Goal: Task Accomplishment & Management: Use online tool/utility

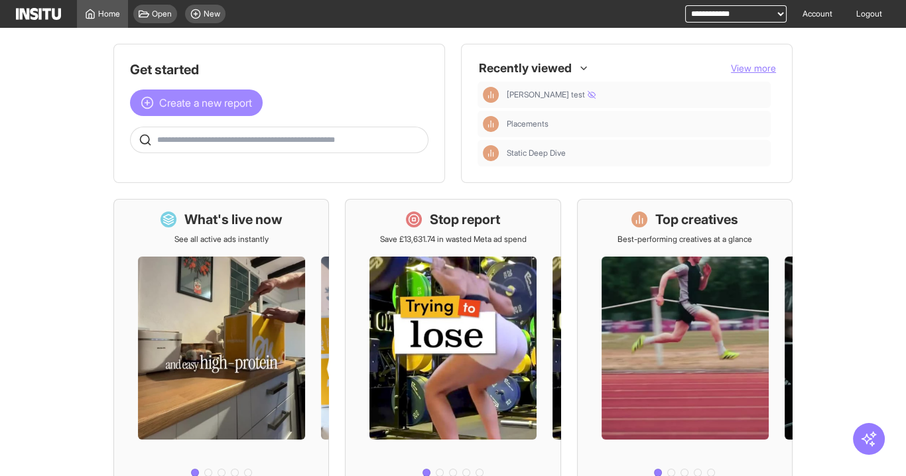
click at [226, 104] on span "Create a new report" at bounding box center [205, 103] width 93 height 16
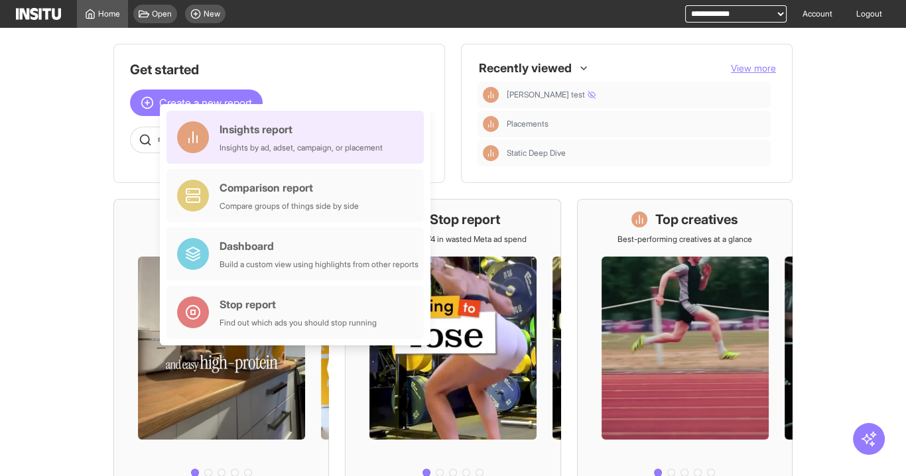
click at [244, 129] on div "Insights report" at bounding box center [301, 129] width 163 height 16
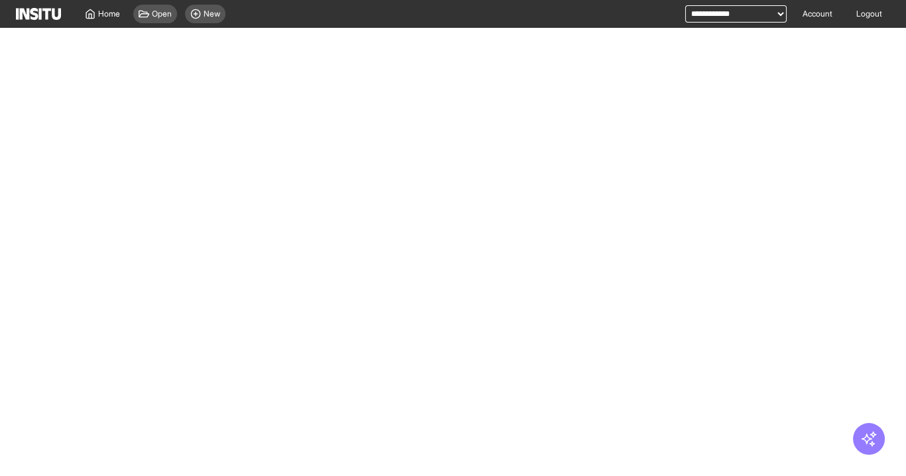
select select "**"
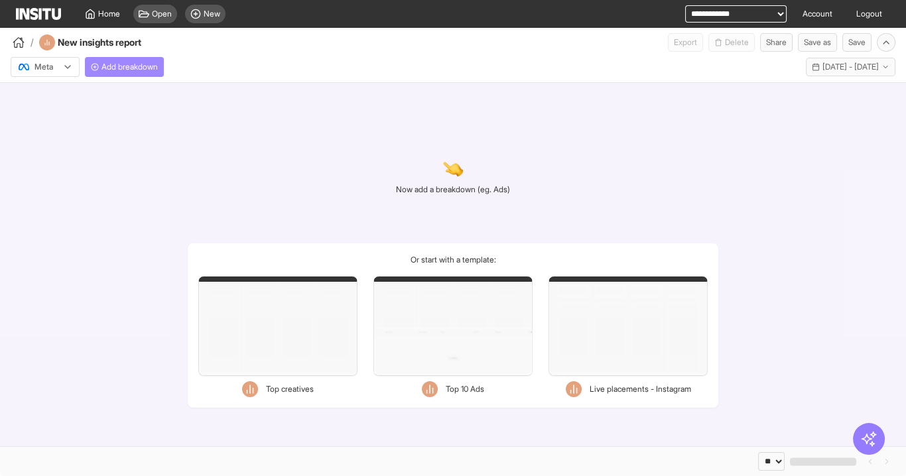
click at [131, 62] on span "Add breakdown" at bounding box center [130, 67] width 56 height 11
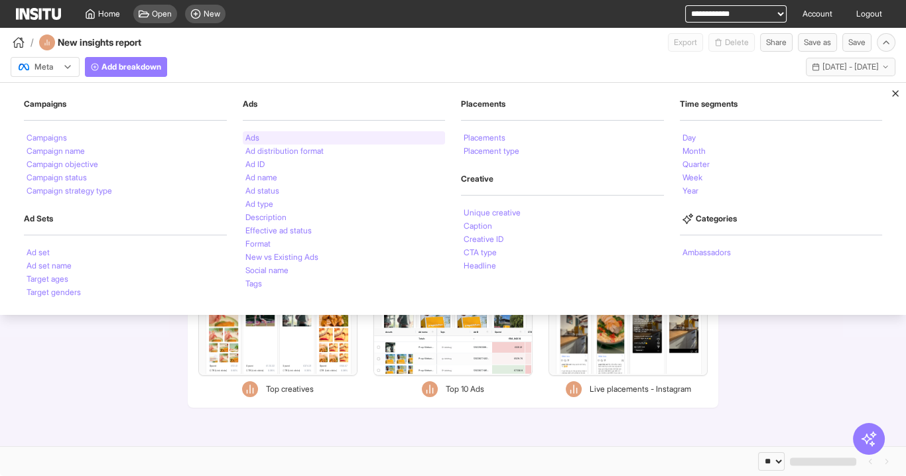
click at [248, 135] on li "Ads" at bounding box center [253, 138] width 14 height 8
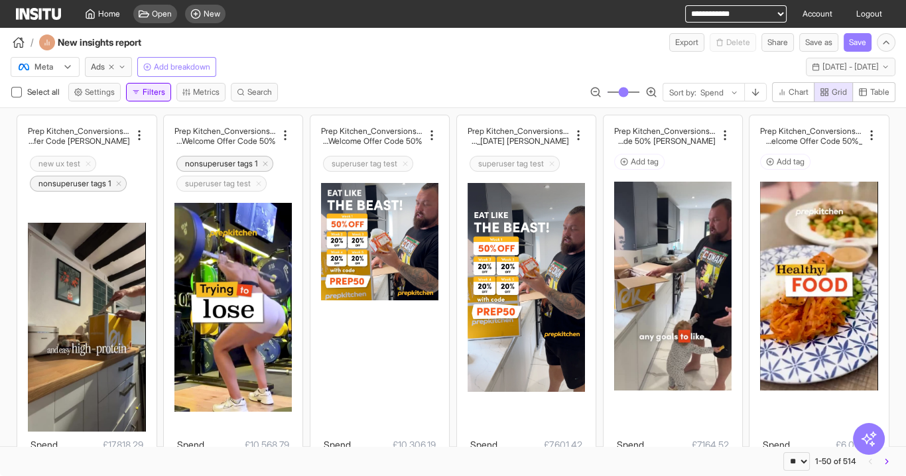
click at [145, 96] on button "Filters" at bounding box center [148, 92] width 45 height 19
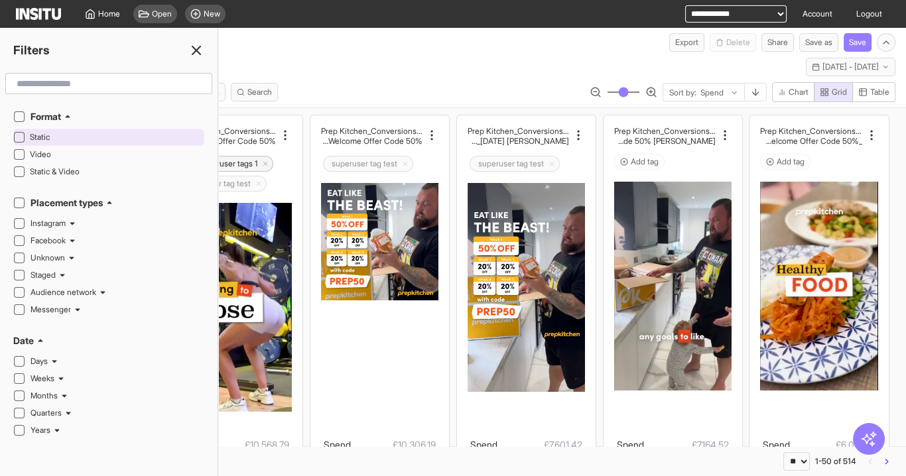
click at [56, 143] on div "Static" at bounding box center [115, 137] width 171 height 16
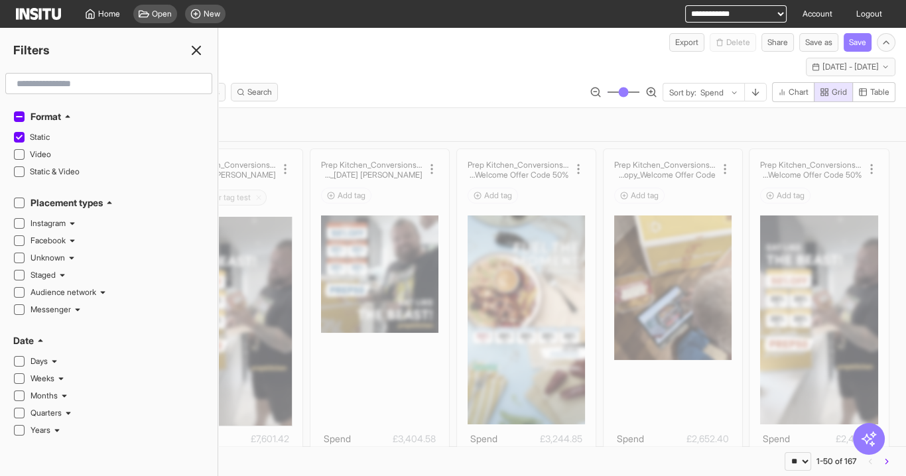
click at [195, 52] on icon at bounding box center [196, 50] width 16 height 16
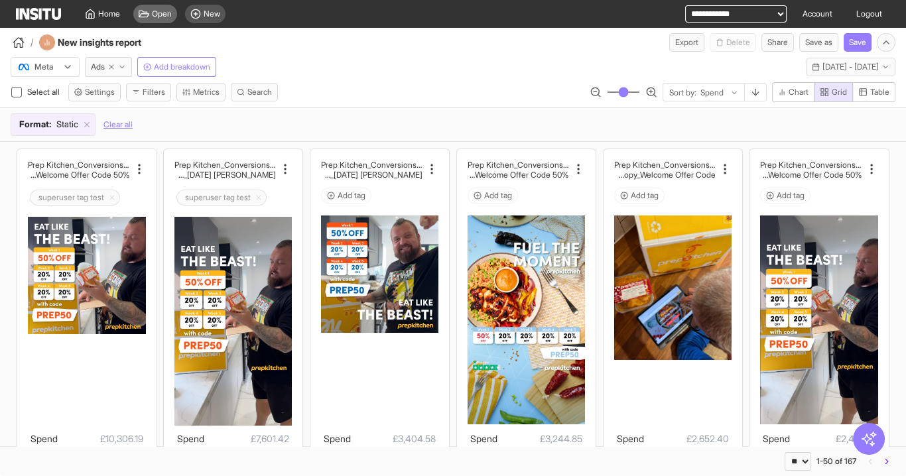
click at [163, 12] on span "Open" at bounding box center [162, 14] width 20 height 11
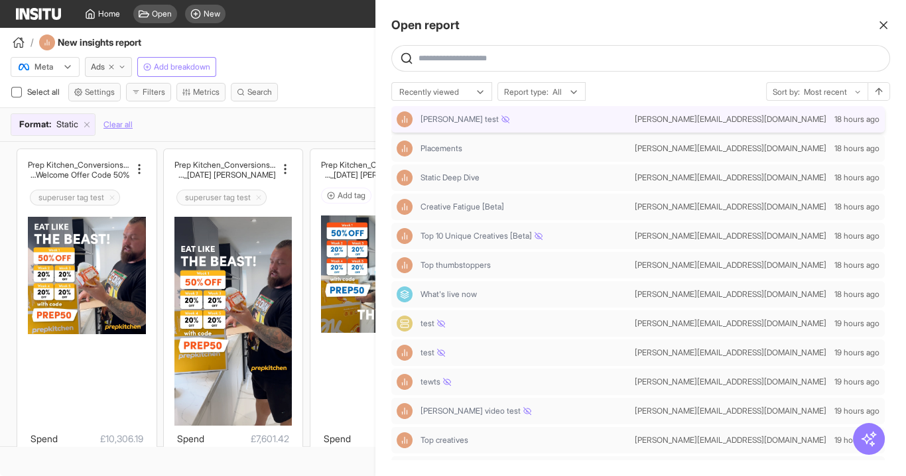
click at [567, 119] on div "dan test" at bounding box center [525, 119] width 209 height 11
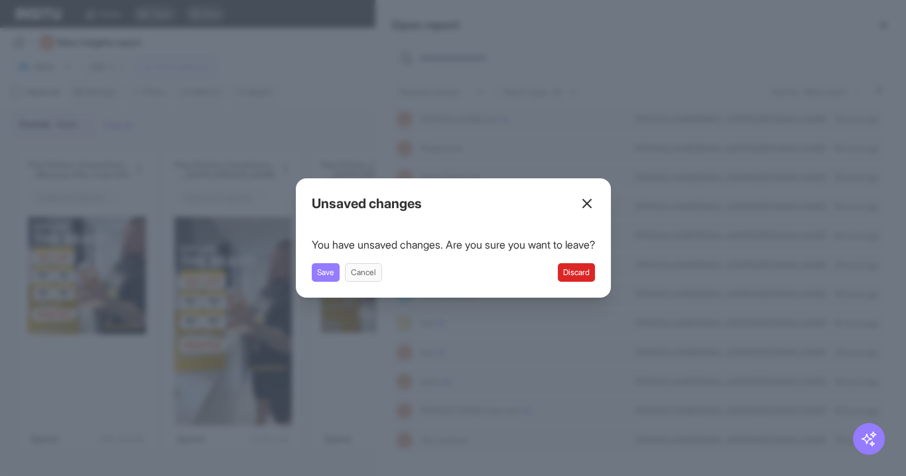
click at [595, 210] on icon at bounding box center [587, 204] width 16 height 16
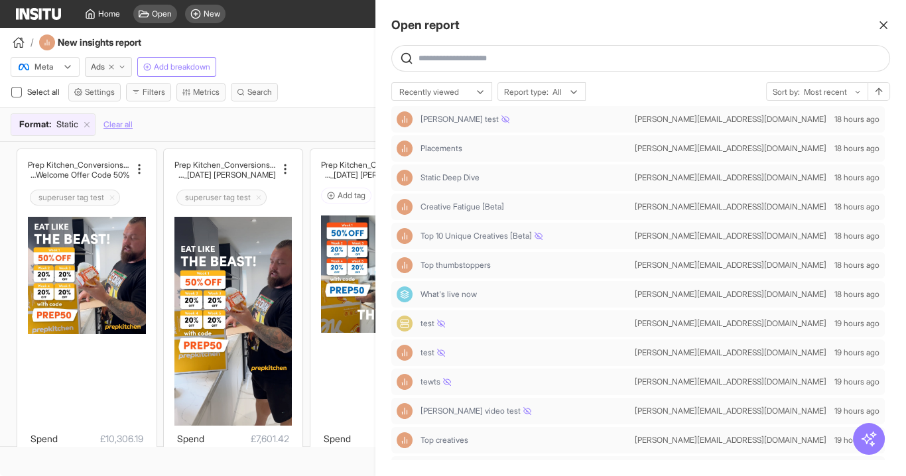
click at [885, 25] on line "button" at bounding box center [884, 25] width 7 height 7
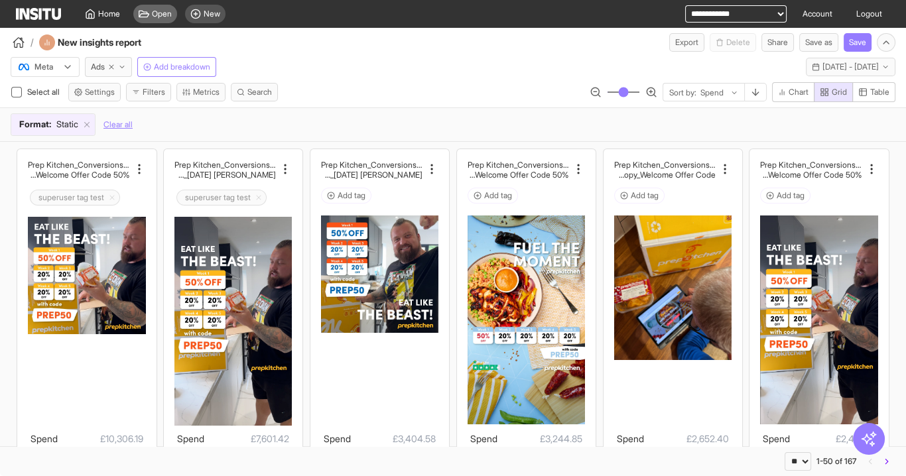
click at [156, 16] on span "Open" at bounding box center [162, 14] width 20 height 11
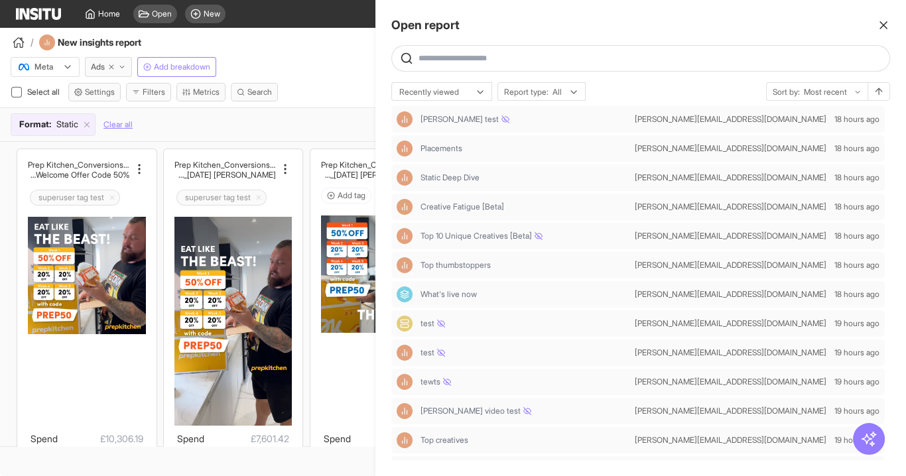
click at [296, 70] on div at bounding box center [453, 238] width 906 height 476
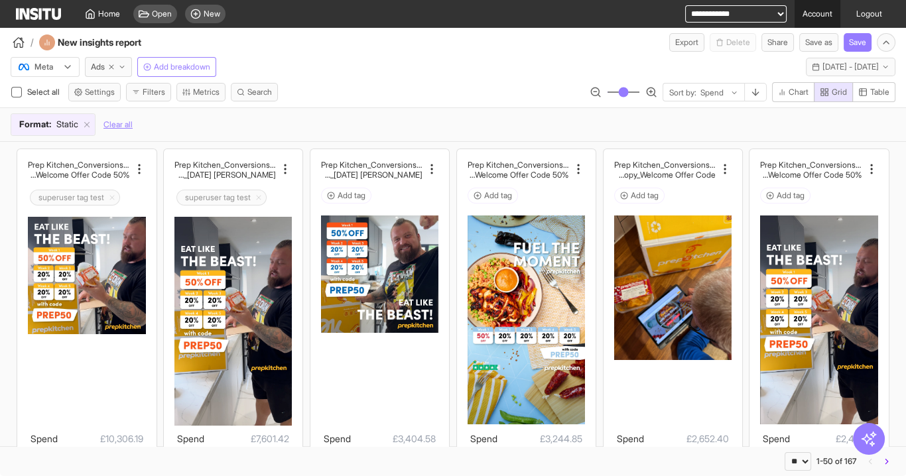
click at [808, 11] on link "Account" at bounding box center [818, 14] width 46 height 28
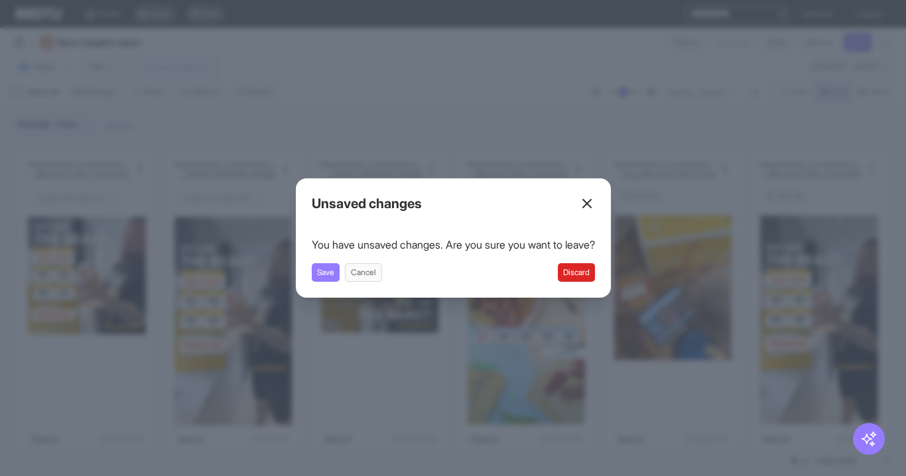
click at [575, 275] on button "Discard" at bounding box center [576, 272] width 37 height 19
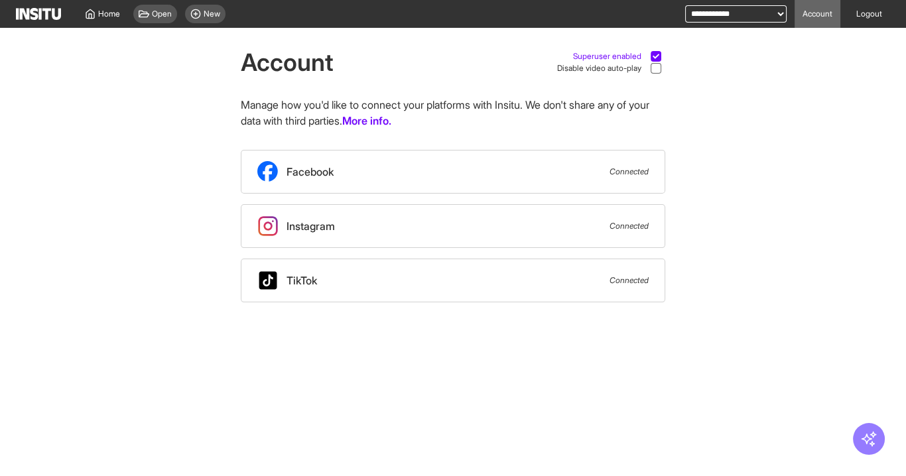
click at [648, 53] on div at bounding box center [656, 56] width 19 height 12
click at [149, 13] on icon at bounding box center [144, 14] width 11 height 11
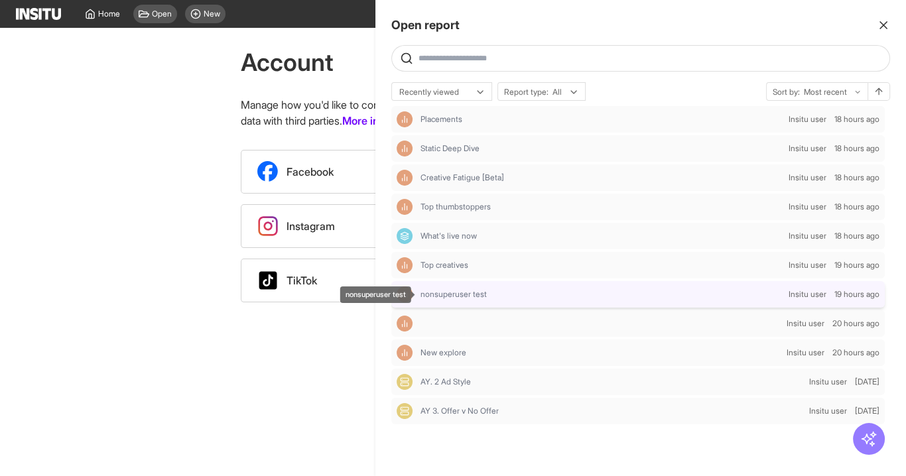
click at [721, 297] on div "nonsuperuser test" at bounding box center [602, 294] width 363 height 11
select select "**"
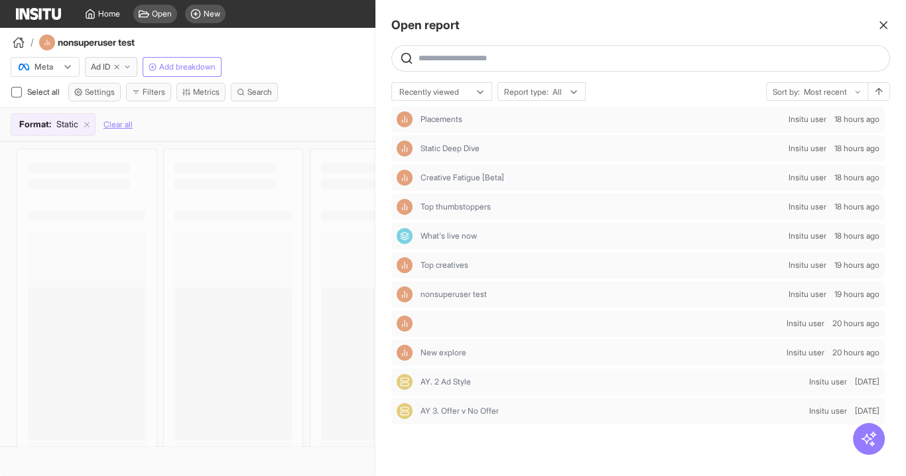
click at [321, 24] on div at bounding box center [453, 238] width 906 height 476
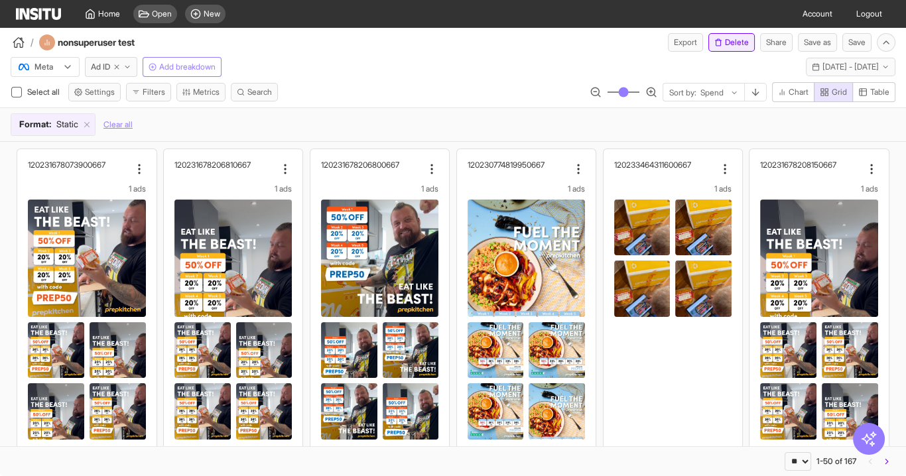
click at [741, 45] on button "Delete" at bounding box center [732, 42] width 46 height 19
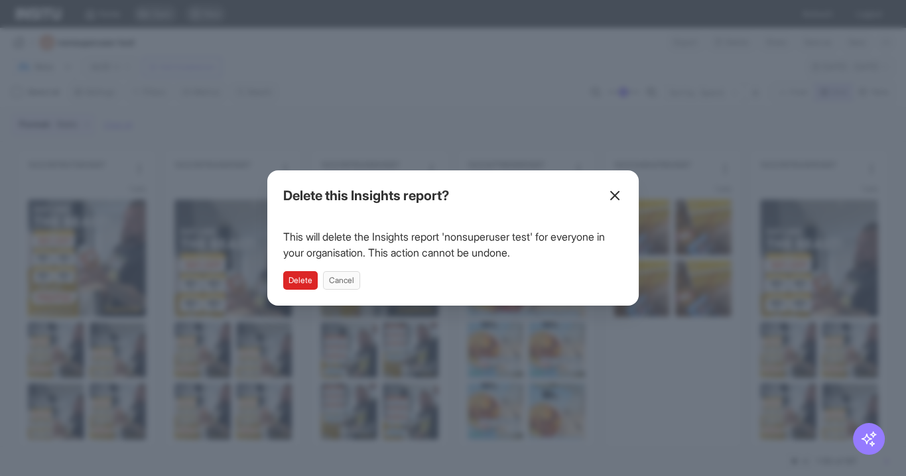
click at [287, 277] on button "Delete" at bounding box center [300, 280] width 35 height 19
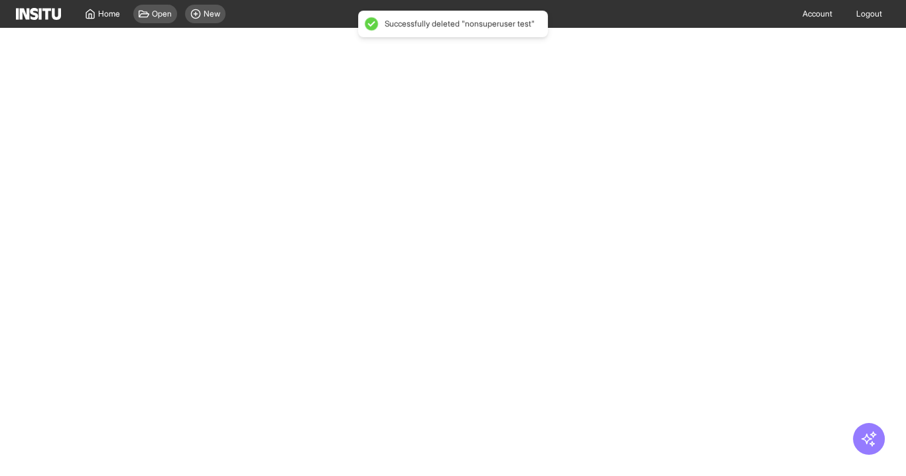
select select "**"
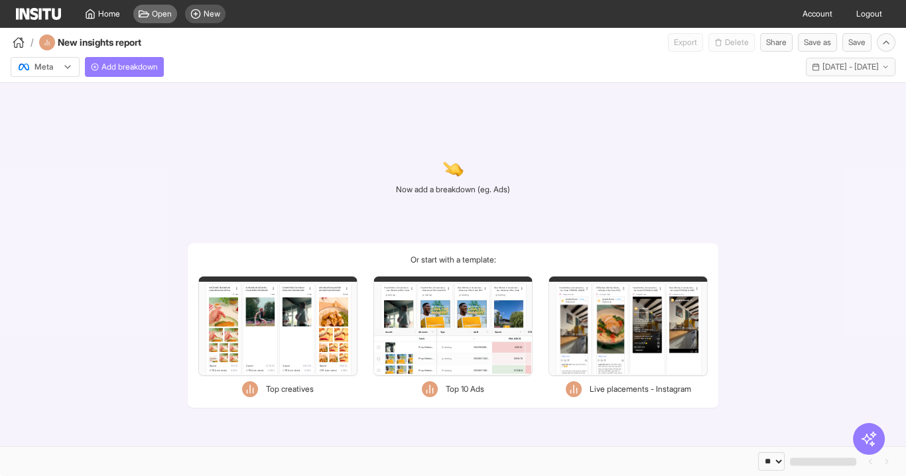
click at [169, 21] on div "Open" at bounding box center [155, 14] width 44 height 19
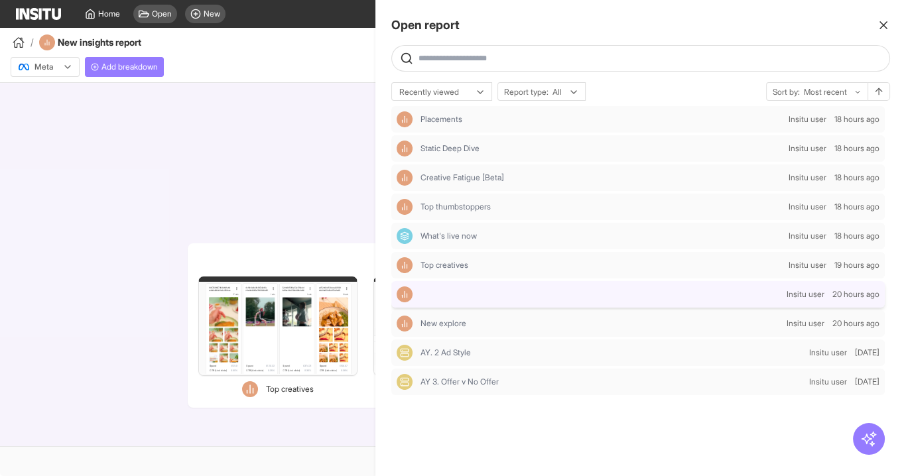
click at [596, 303] on div "Insitu user 20 hours ago" at bounding box center [639, 294] width 494 height 27
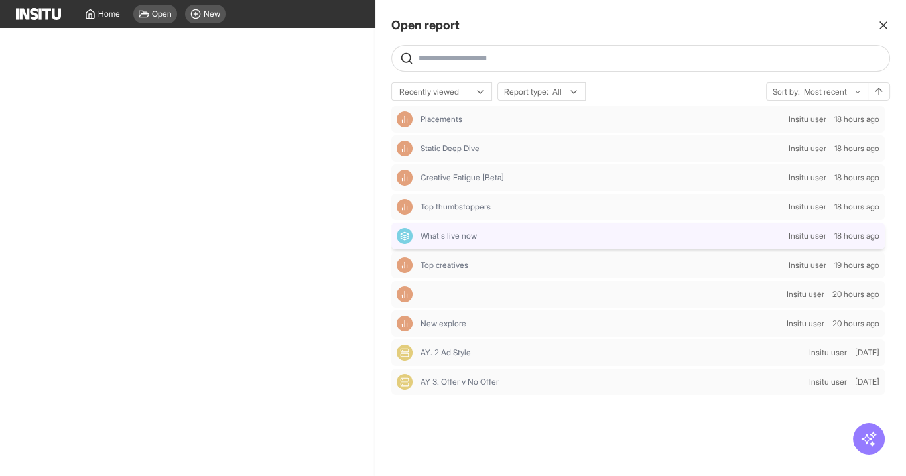
select select "**"
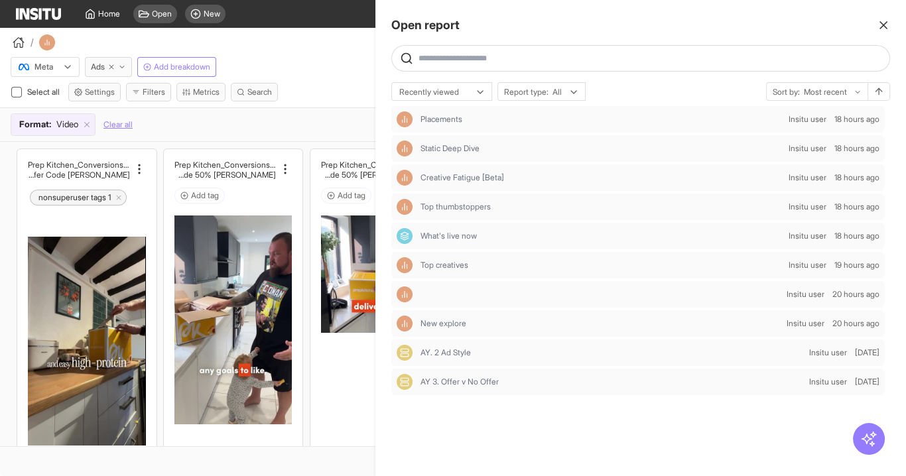
click at [324, 69] on div at bounding box center [453, 238] width 906 height 476
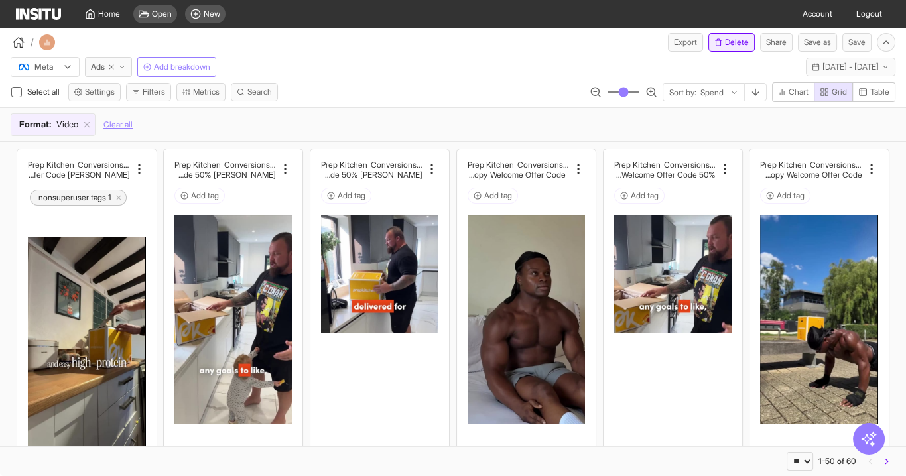
click at [736, 41] on button "Delete" at bounding box center [732, 42] width 46 height 19
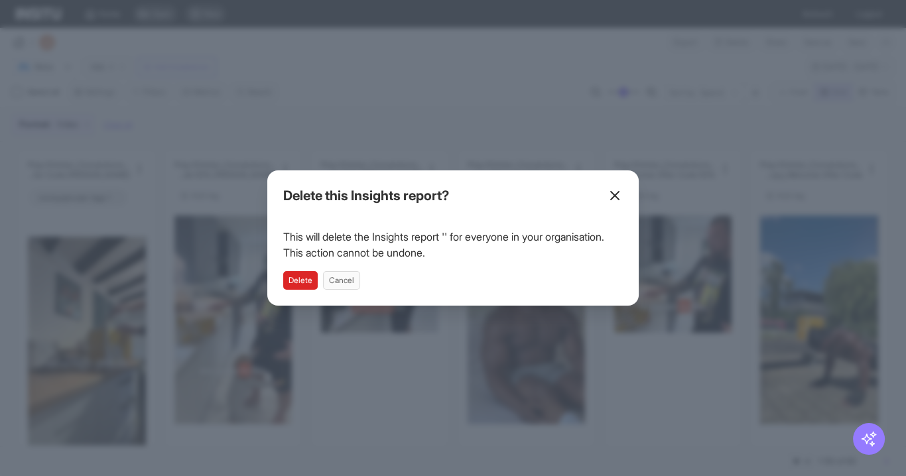
click at [311, 280] on button "Delete" at bounding box center [300, 280] width 35 height 19
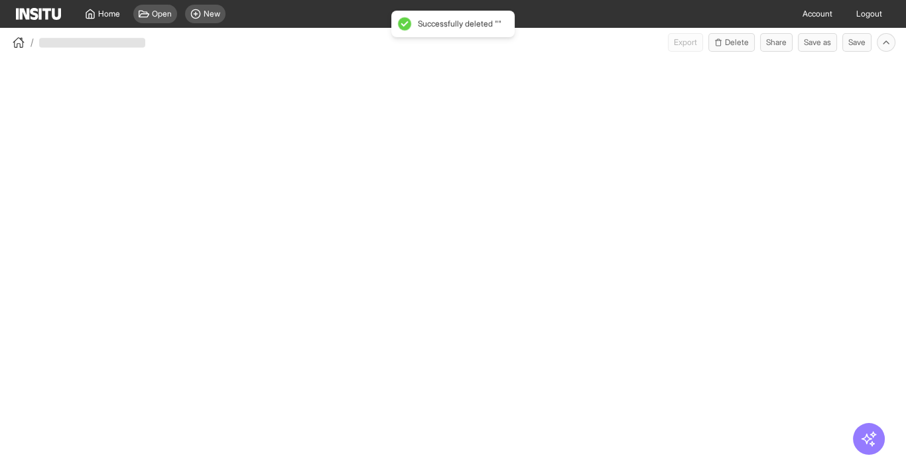
select select "**"
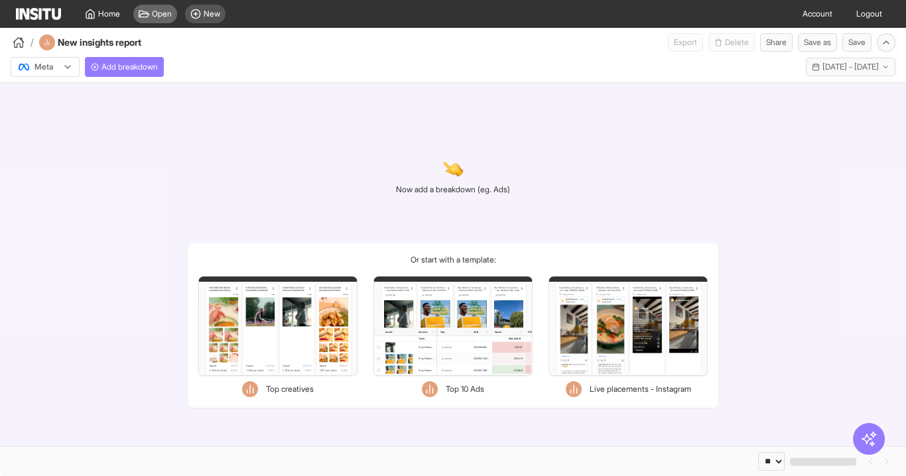
click at [161, 12] on span "Open" at bounding box center [162, 14] width 20 height 11
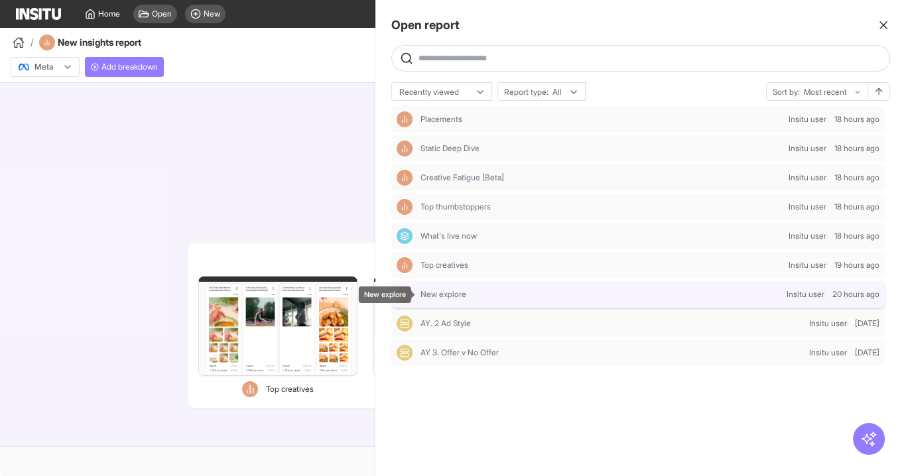
click at [603, 289] on div "New explore" at bounding box center [601, 294] width 361 height 11
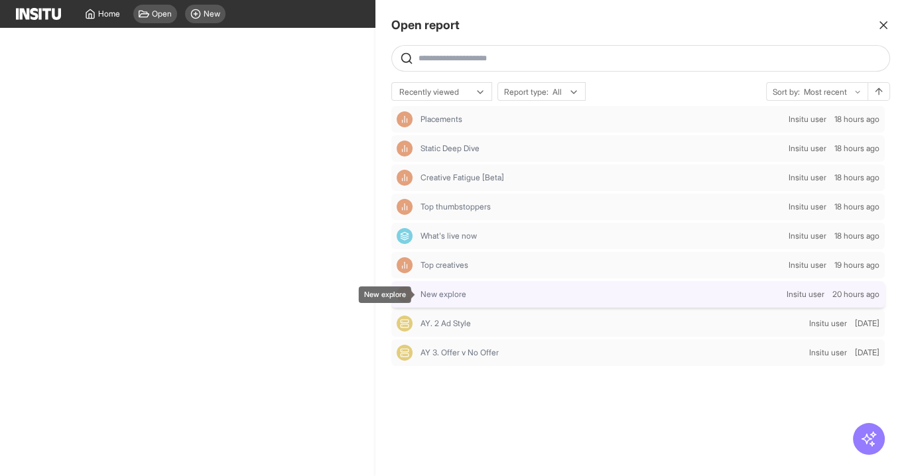
select select "**"
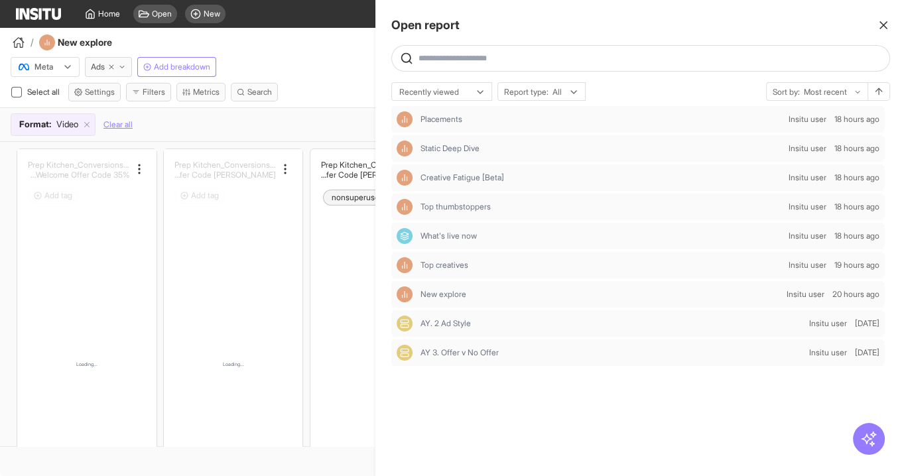
click at [305, 73] on div at bounding box center [453, 238] width 906 height 476
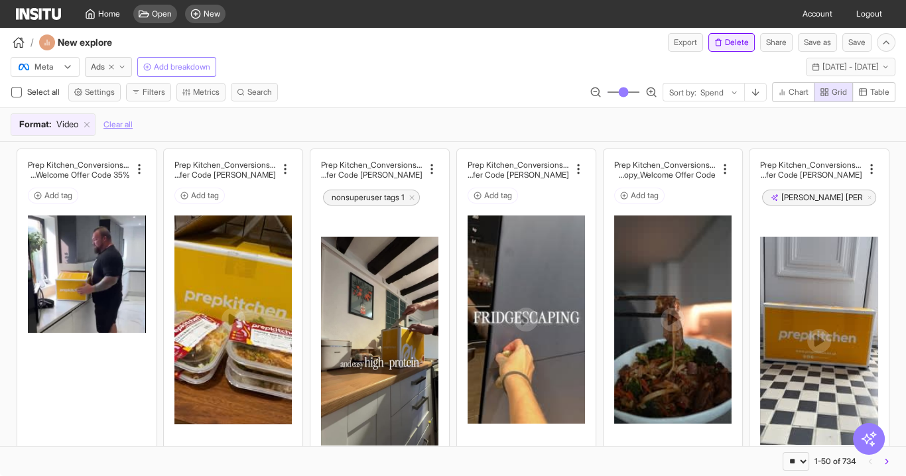
click at [731, 46] on button "Delete" at bounding box center [732, 42] width 46 height 19
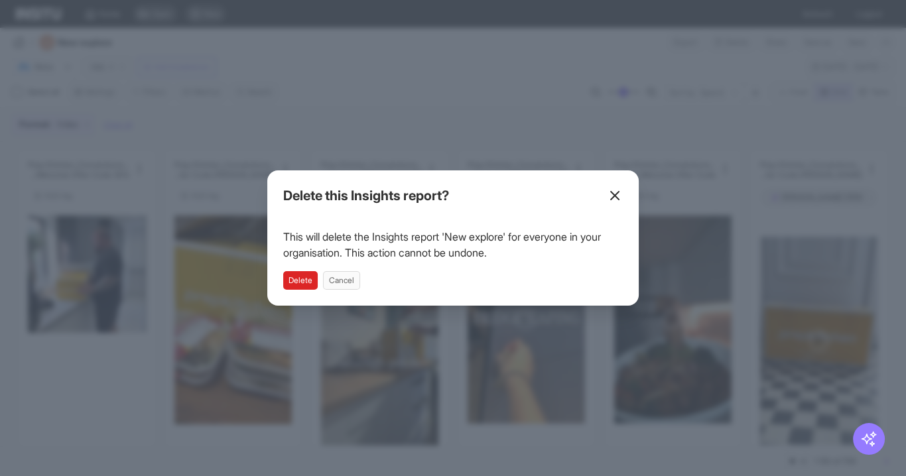
click at [308, 281] on button "Delete" at bounding box center [300, 280] width 35 height 19
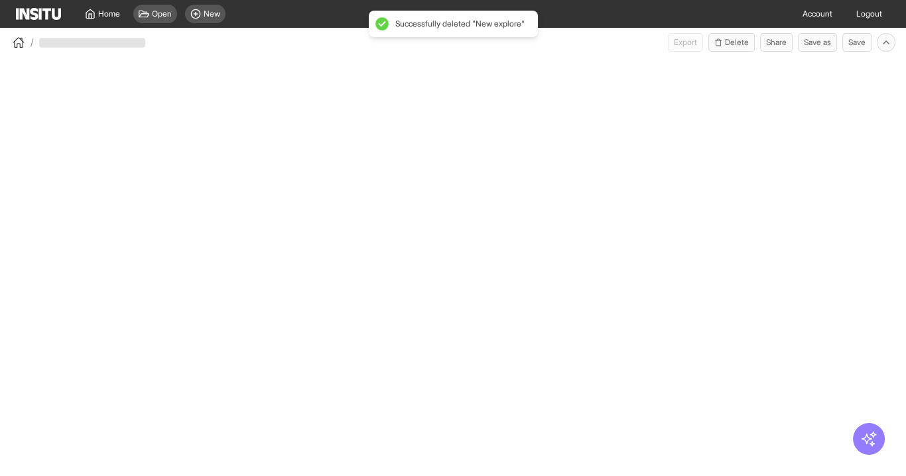
select select "**"
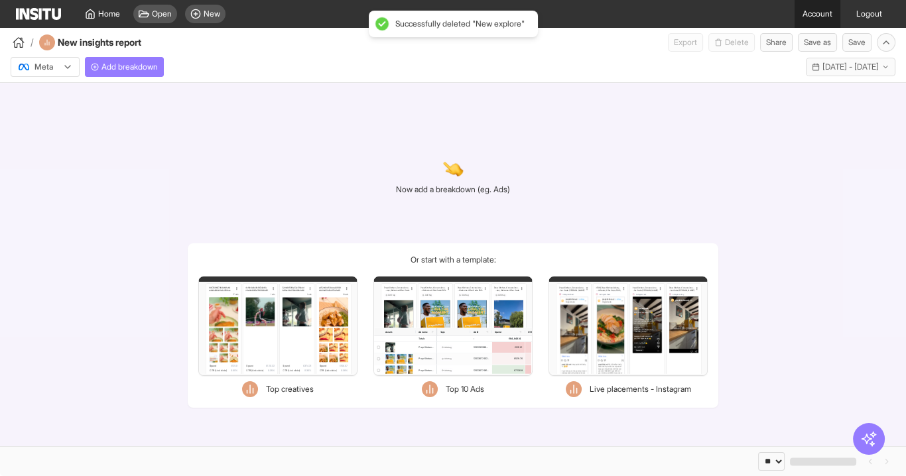
click at [821, 21] on link "Account" at bounding box center [818, 14] width 46 height 28
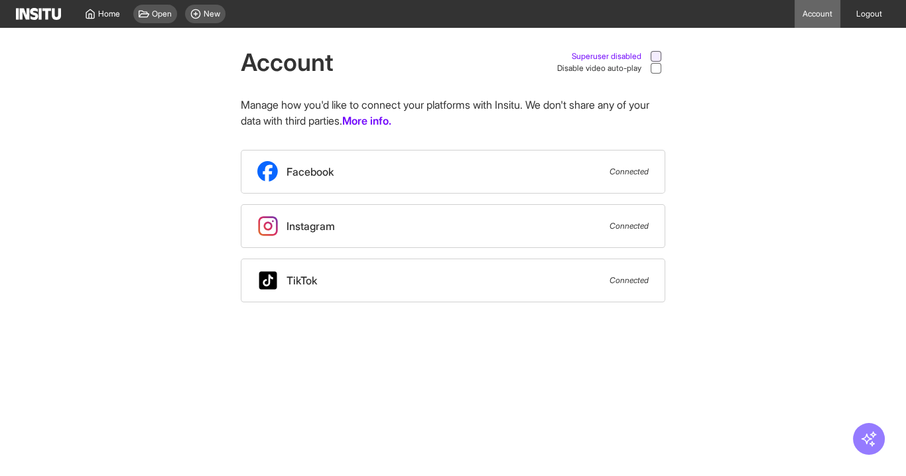
click at [657, 51] on div at bounding box center [656, 56] width 12 height 12
click at [721, 11] on select "**********" at bounding box center [736, 13] width 102 height 17
select select "**********"
click at [685, 5] on select "**********" at bounding box center [736, 13] width 102 height 17
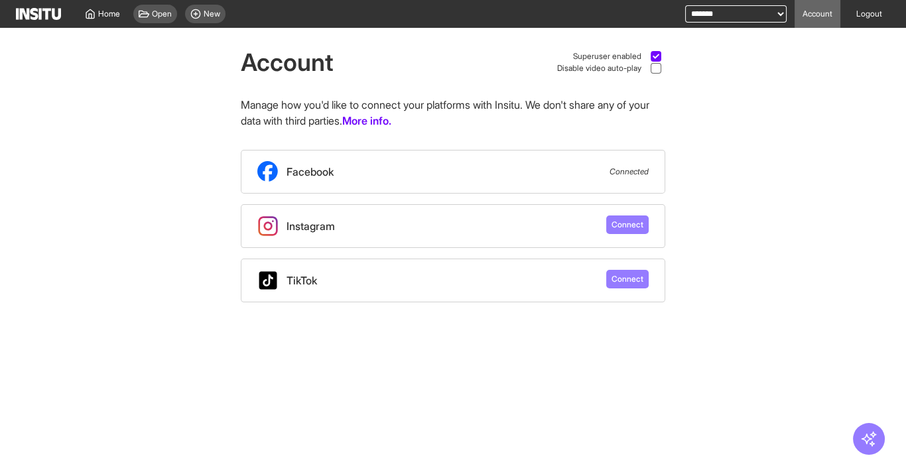
click at [651, 56] on div at bounding box center [656, 56] width 11 height 11
click at [161, 20] on div "Open" at bounding box center [155, 14] width 44 height 19
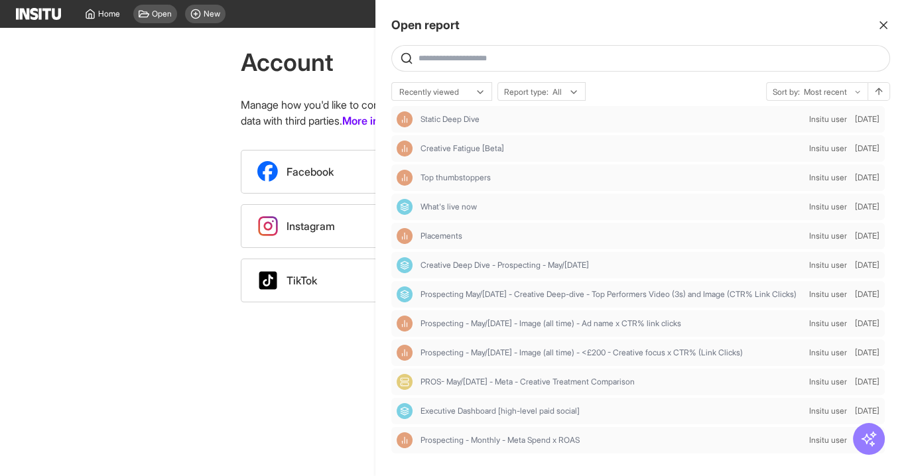
click at [167, 63] on div at bounding box center [453, 238] width 906 height 476
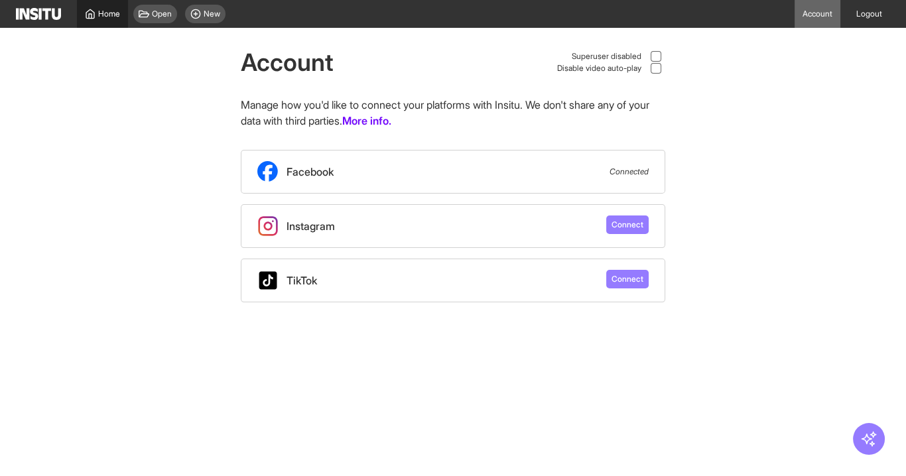
click at [96, 15] on div "Home" at bounding box center [102, 14] width 35 height 11
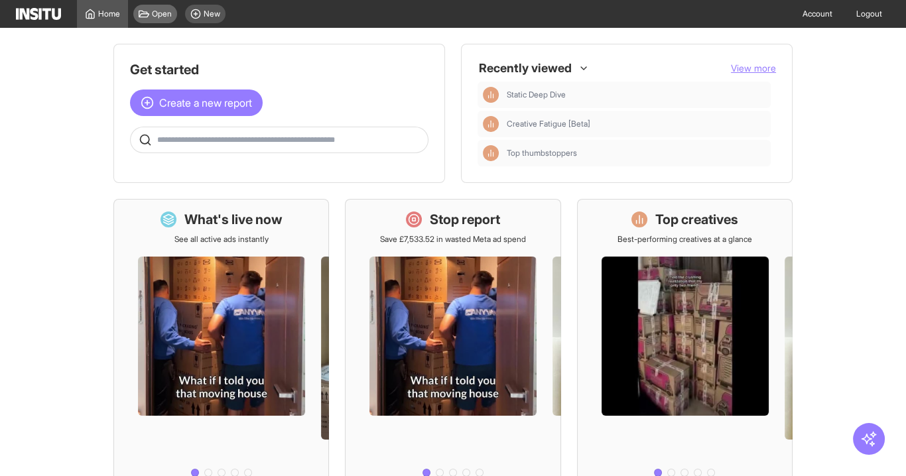
click at [160, 11] on span "Open" at bounding box center [162, 14] width 20 height 11
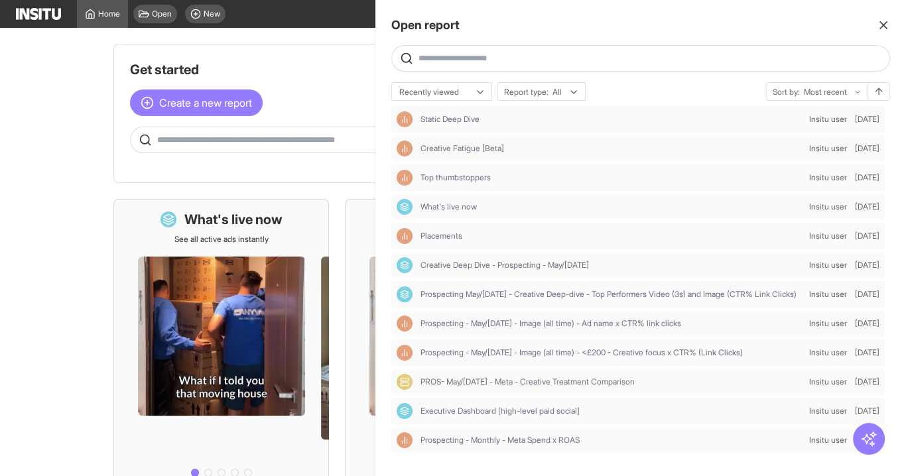
click at [881, 29] on line "button" at bounding box center [884, 25] width 7 height 7
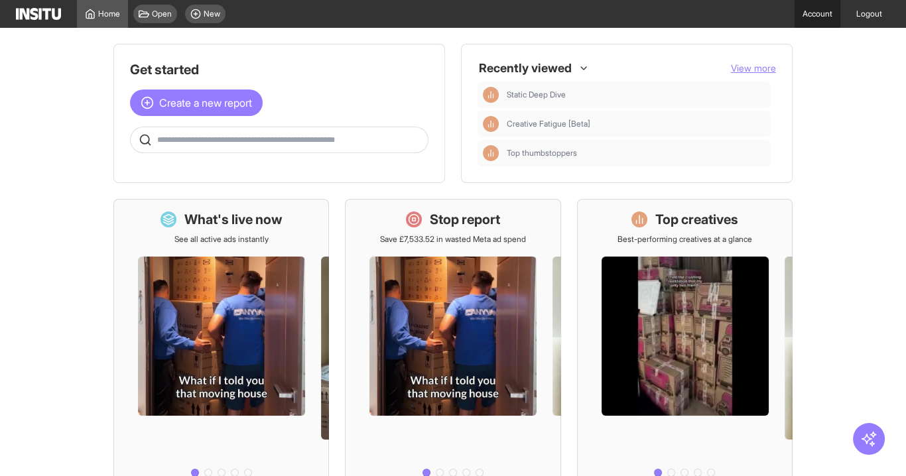
click at [804, 11] on link "Account" at bounding box center [818, 14] width 46 height 28
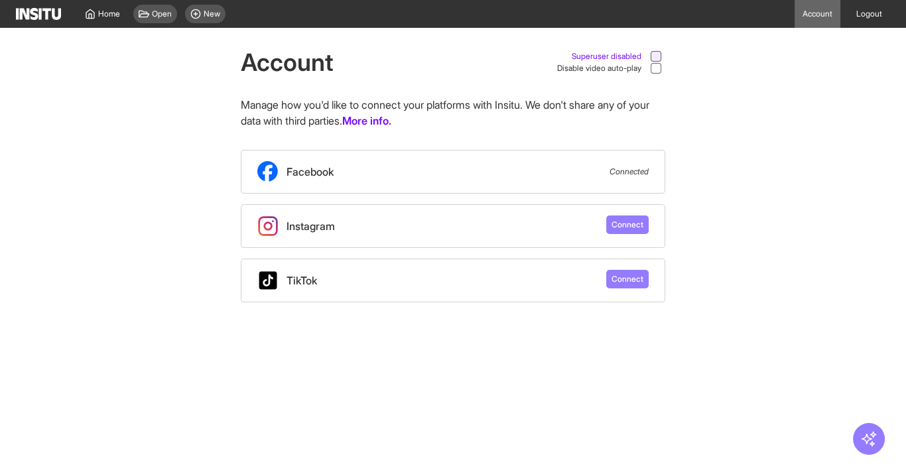
click at [654, 56] on icon at bounding box center [656, 56] width 7 height 7
click at [726, 7] on select "**********" at bounding box center [736, 13] width 102 height 17
select select "**********"
click at [685, 5] on select "**********" at bounding box center [736, 13] width 102 height 17
click at [111, 16] on span "Home" at bounding box center [109, 14] width 22 height 11
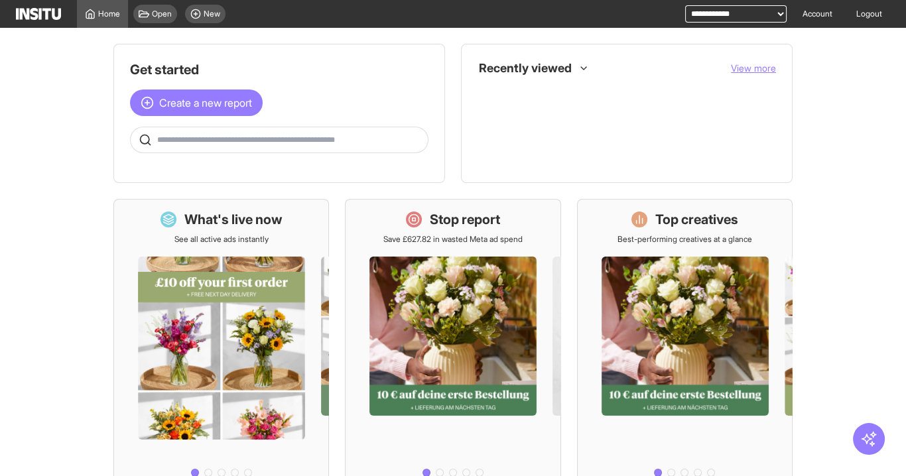
click at [165, 15] on span "Open" at bounding box center [162, 14] width 20 height 11
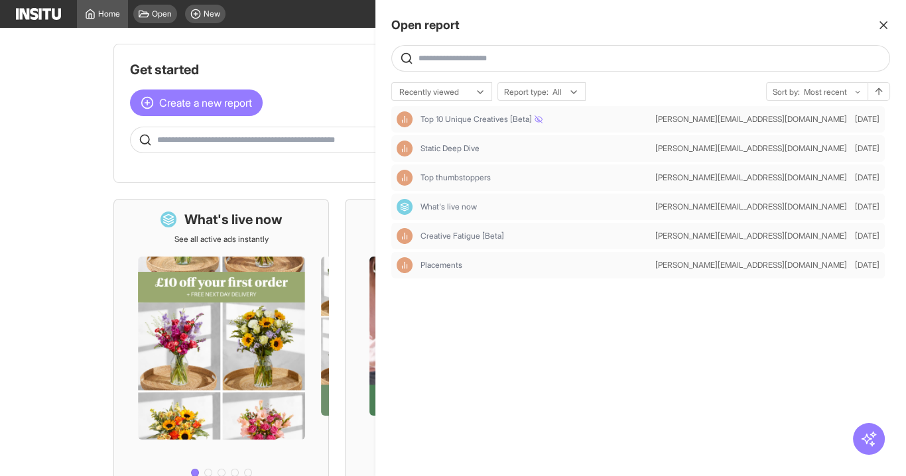
click at [887, 22] on line "button" at bounding box center [884, 25] width 7 height 7
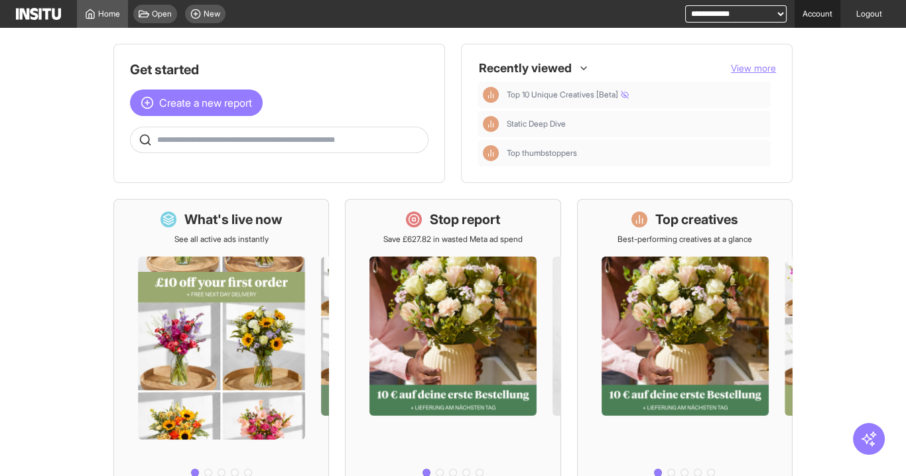
click at [817, 15] on link "Account" at bounding box center [818, 14] width 46 height 28
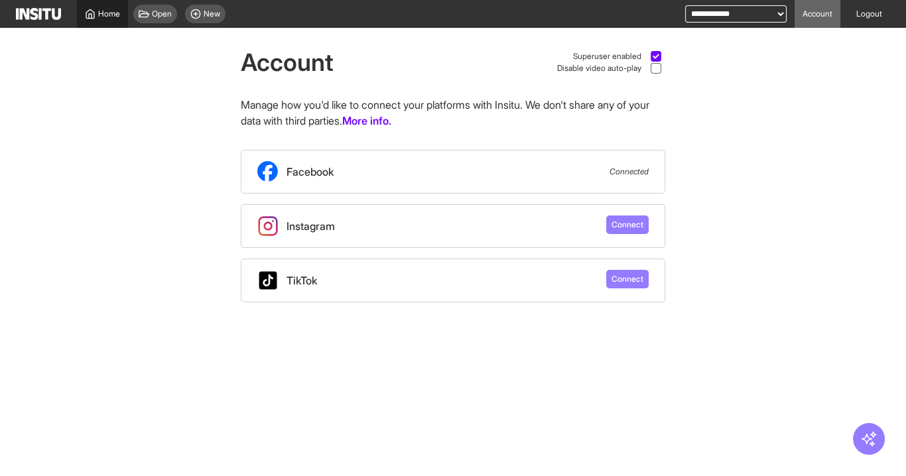
click at [104, 17] on span "Home" at bounding box center [109, 14] width 22 height 11
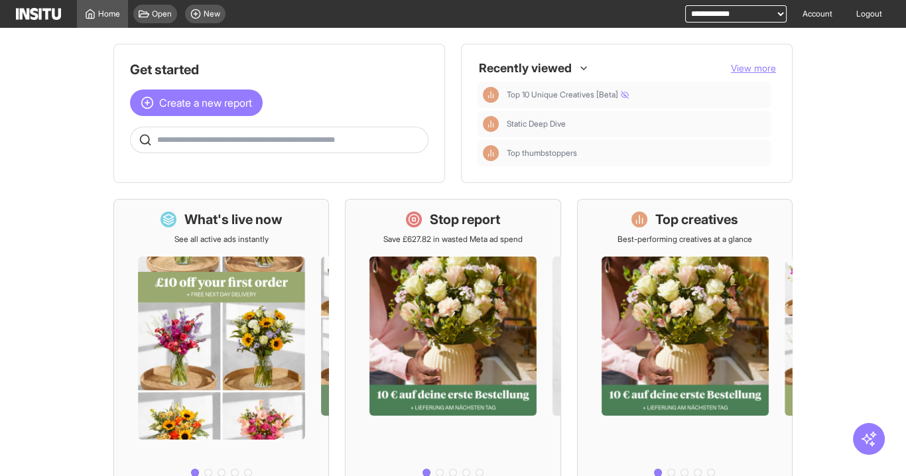
click at [724, 25] on div "**********" at bounding box center [728, 14] width 117 height 28
click at [729, 21] on select "**********" at bounding box center [736, 13] width 102 height 17
select select "**********"
click at [685, 5] on select "**********" at bounding box center [736, 13] width 102 height 17
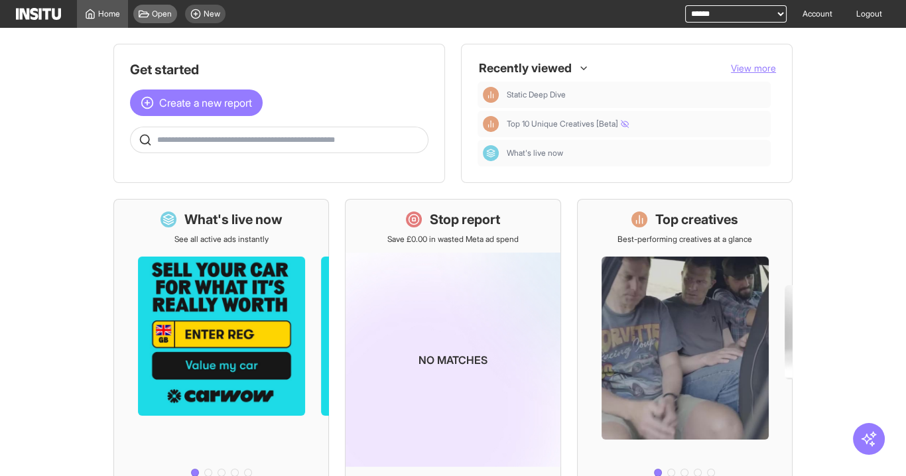
click at [164, 19] on span "Open" at bounding box center [162, 14] width 20 height 11
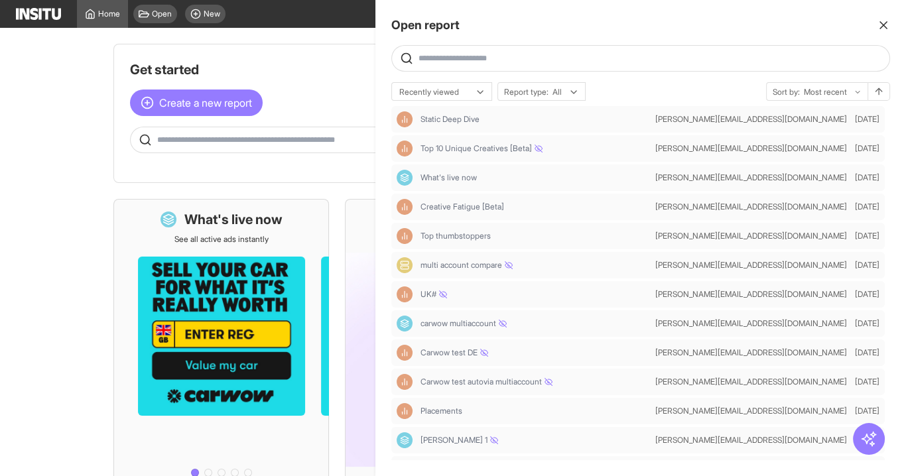
click at [268, 46] on div at bounding box center [453, 238] width 906 height 476
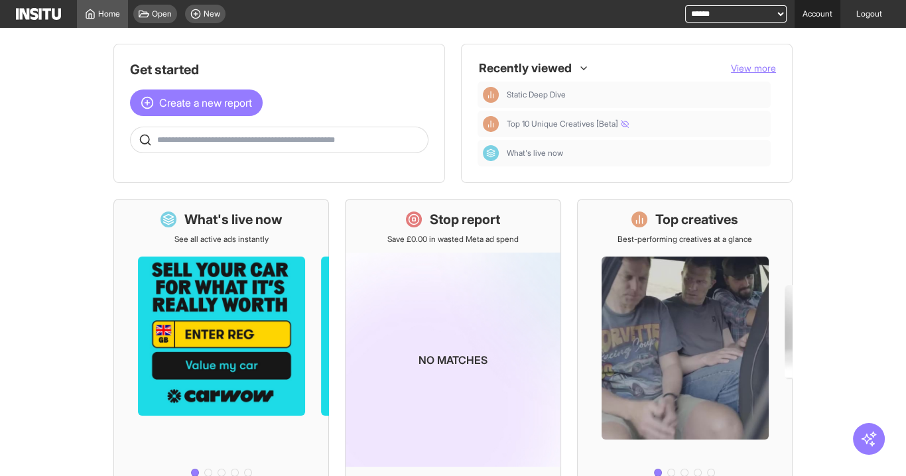
click at [799, 12] on link "Account" at bounding box center [818, 14] width 46 height 28
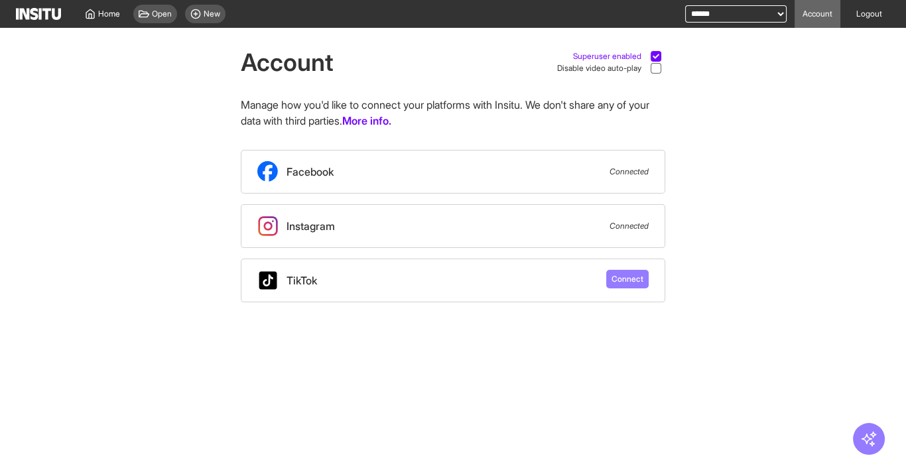
click at [654, 55] on icon at bounding box center [656, 56] width 7 height 7
click at [149, 14] on icon at bounding box center [144, 14] width 11 height 7
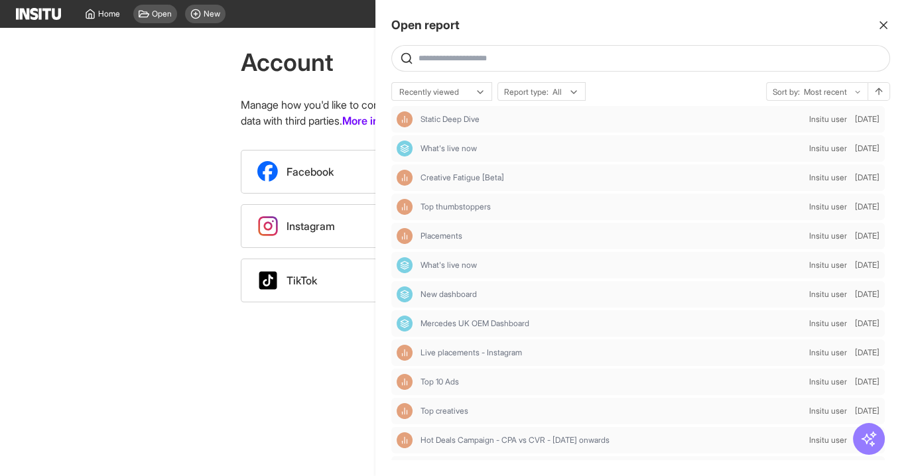
click at [881, 27] on line "button" at bounding box center [884, 25] width 7 height 7
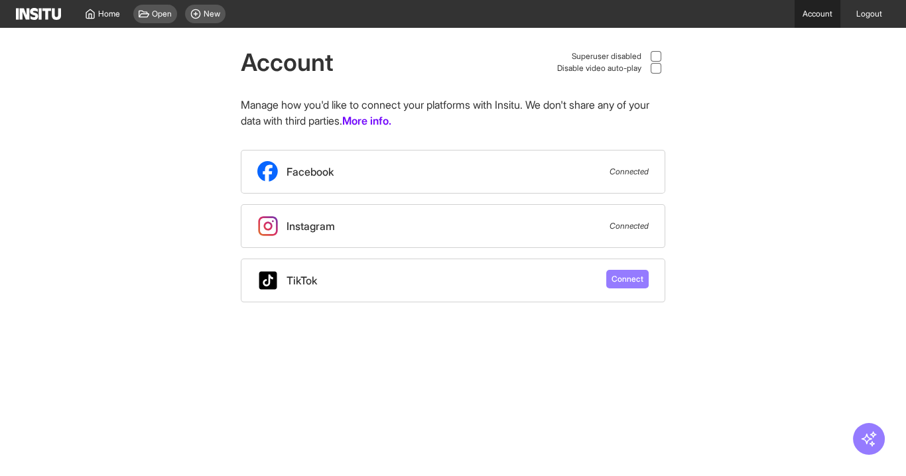
click at [797, 17] on link "Account" at bounding box center [818, 14] width 46 height 28
click at [658, 52] on div at bounding box center [656, 56] width 11 height 11
click at [157, 14] on span "Open" at bounding box center [162, 14] width 20 height 11
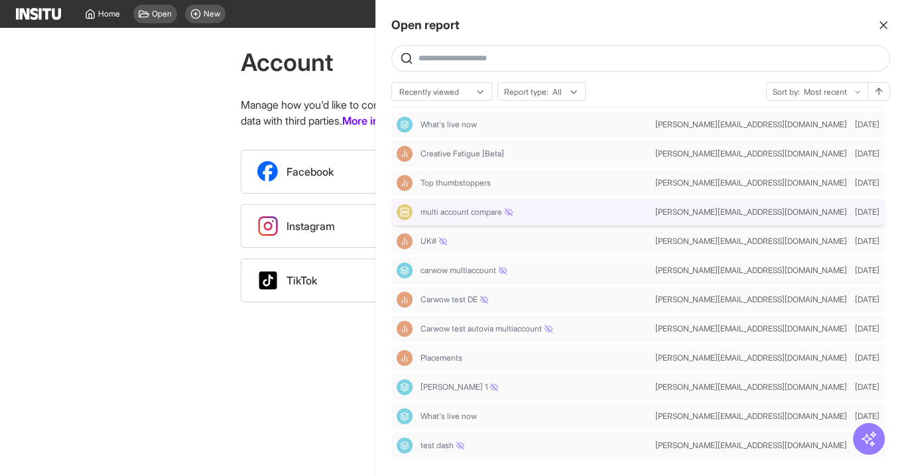
scroll to position [106, 0]
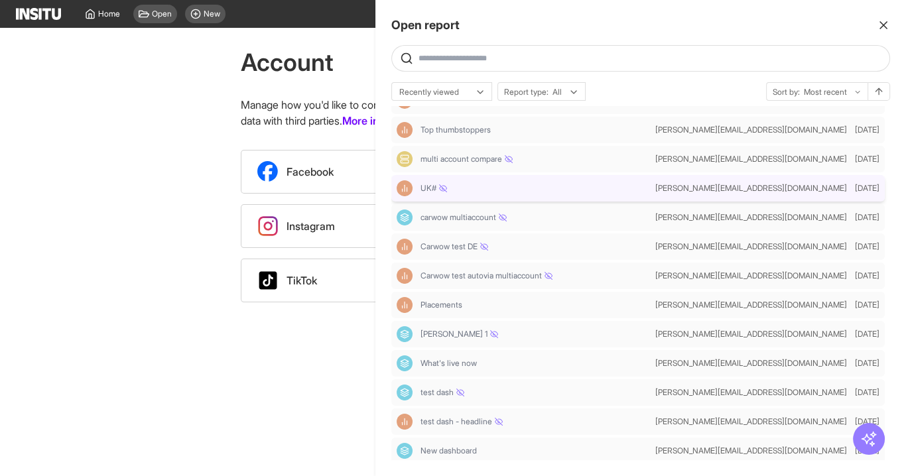
click at [533, 196] on div "UK#" at bounding box center [523, 188] width 253 height 16
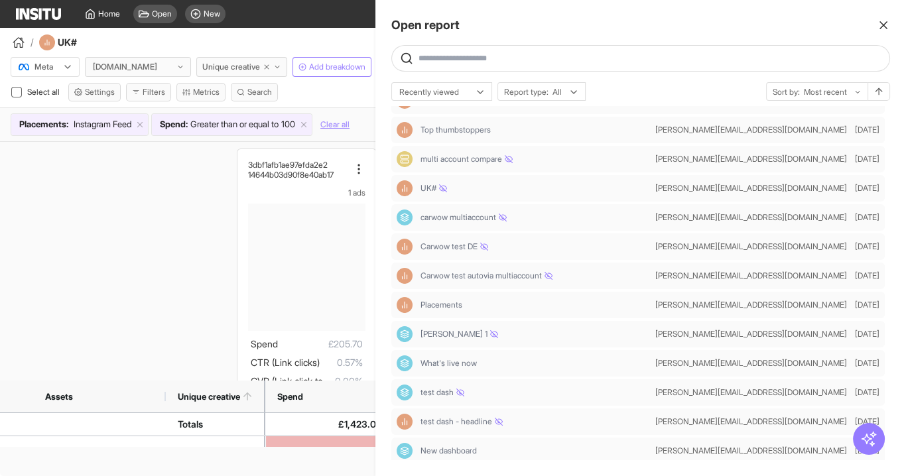
click at [882, 27] on icon "button" at bounding box center [883, 25] width 13 height 13
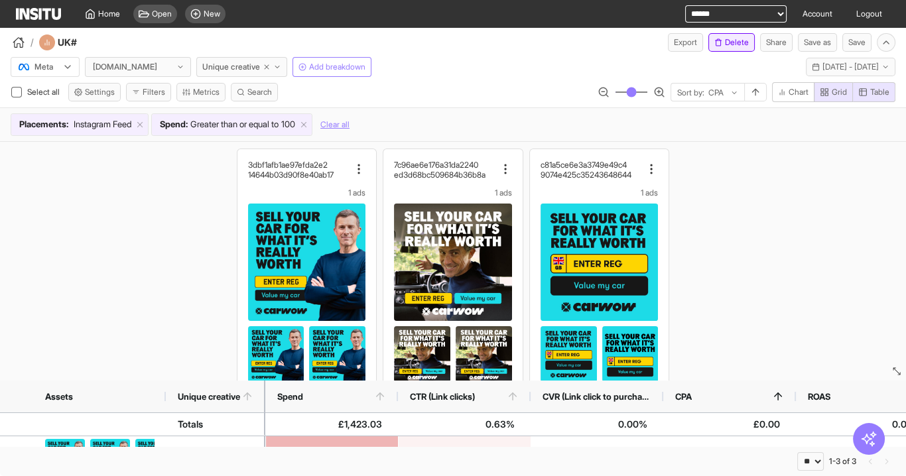
click at [737, 42] on button "Delete" at bounding box center [732, 42] width 46 height 19
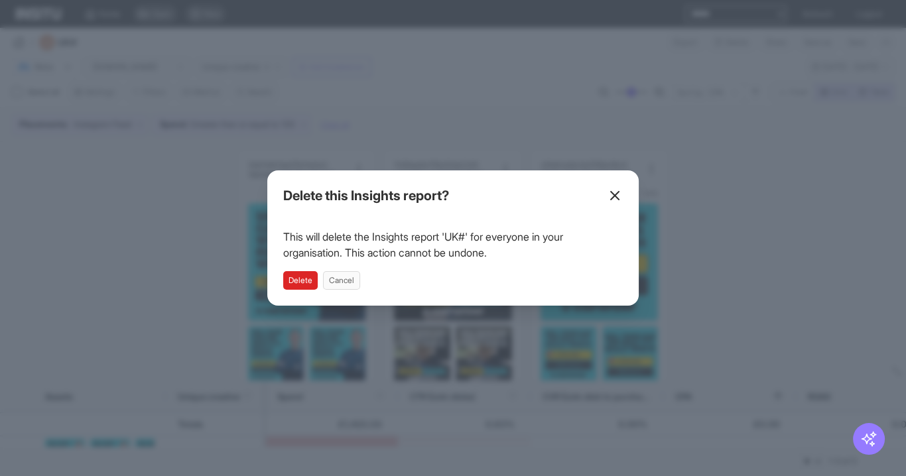
drag, startPoint x: 303, startPoint y: 275, endPoint x: 335, endPoint y: 249, distance: 41.0
click at [304, 275] on button "Delete" at bounding box center [300, 280] width 35 height 19
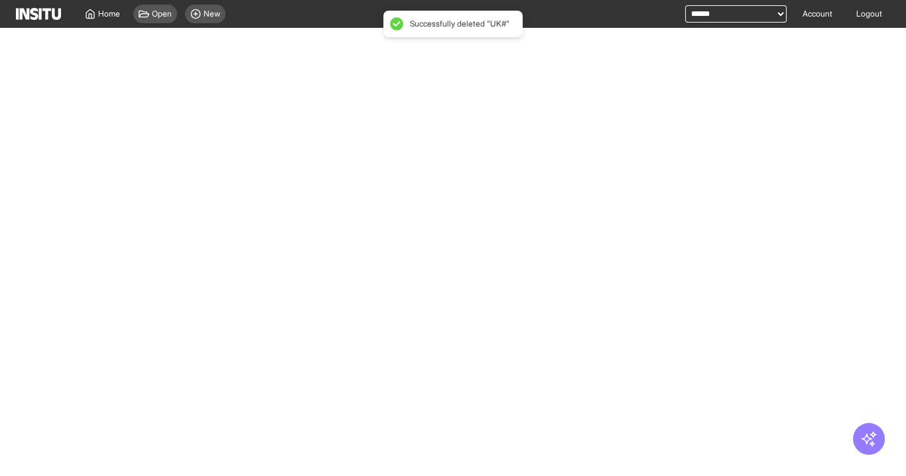
select select "**"
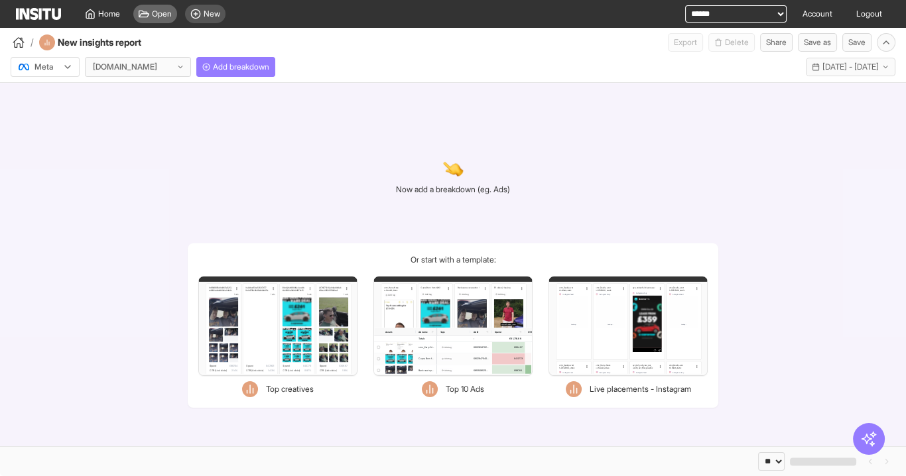
click at [156, 16] on span "Open" at bounding box center [162, 14] width 20 height 11
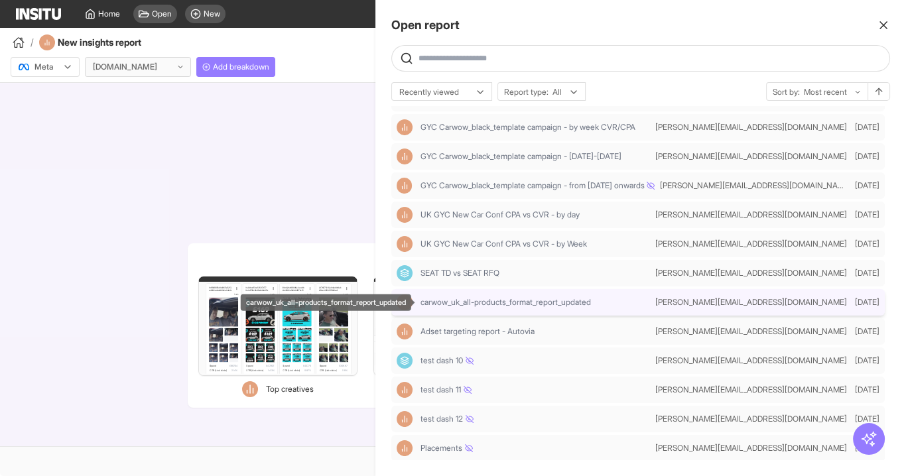
scroll to position [956, 0]
click at [571, 366] on div "test dash 10" at bounding box center [523, 360] width 253 height 16
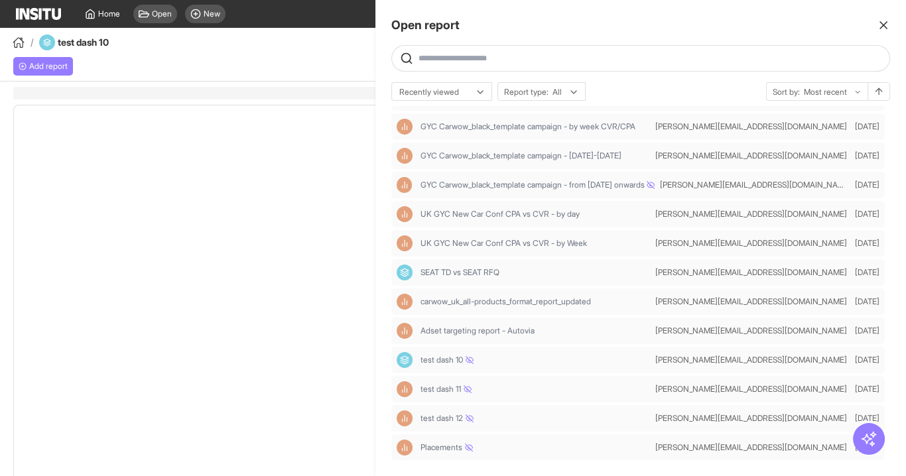
select select "**"
click at [253, 36] on div at bounding box center [453, 238] width 906 height 476
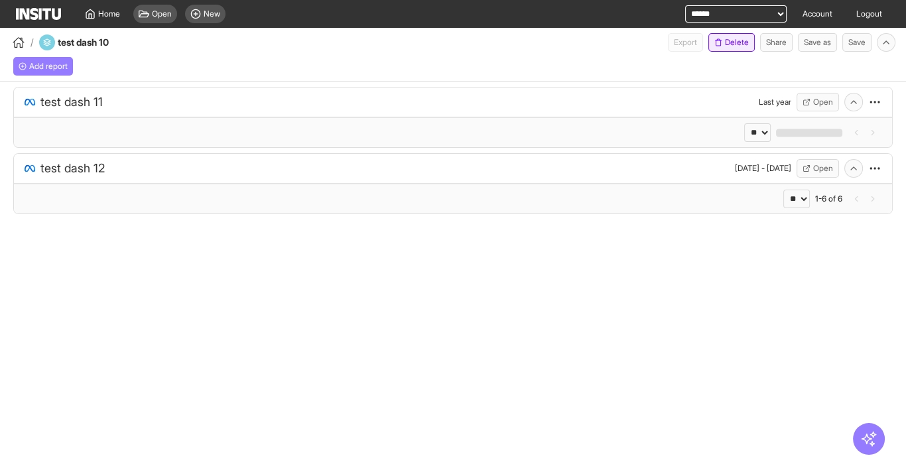
click at [731, 43] on button "Delete" at bounding box center [732, 42] width 46 height 19
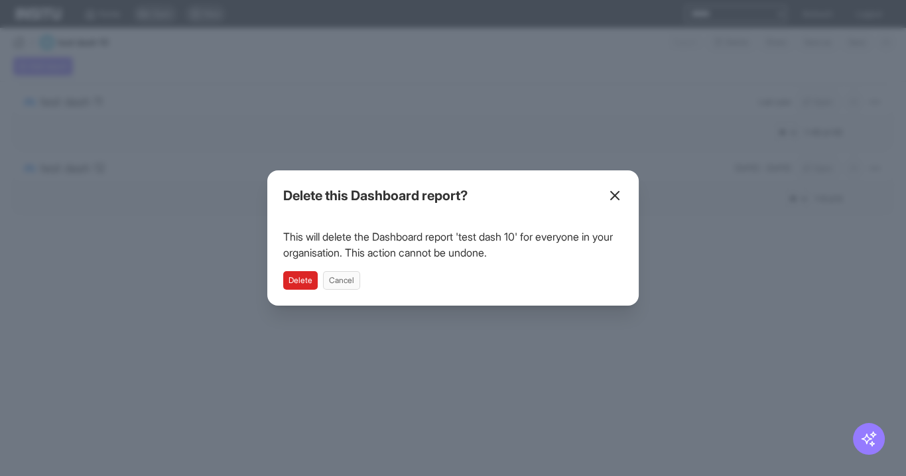
click at [309, 284] on button "Delete" at bounding box center [300, 280] width 35 height 19
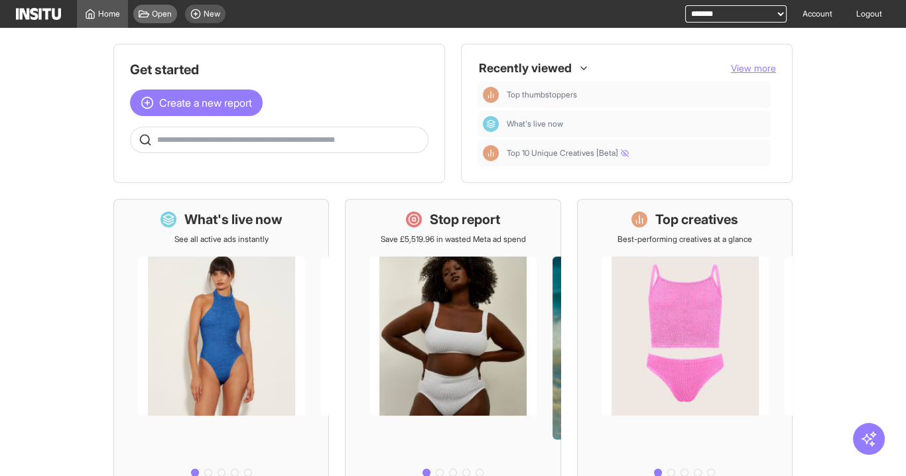
click at [149, 9] on icon at bounding box center [144, 14] width 11 height 11
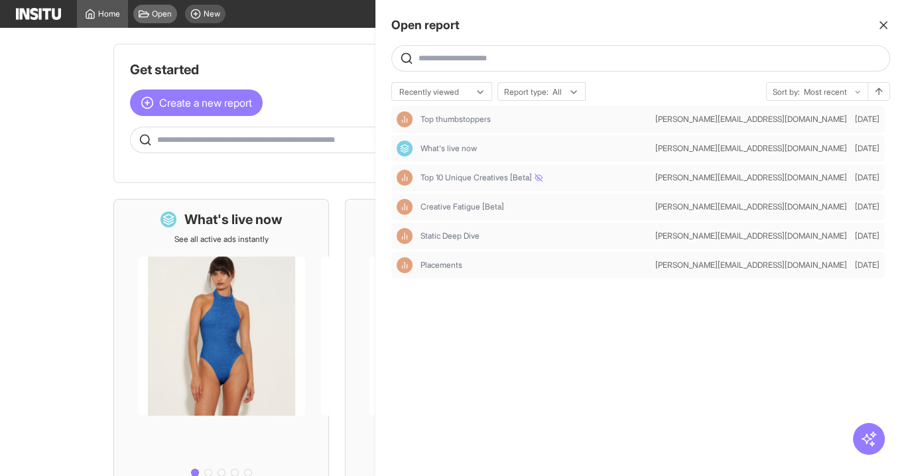
click at [149, 9] on div at bounding box center [453, 238] width 906 height 476
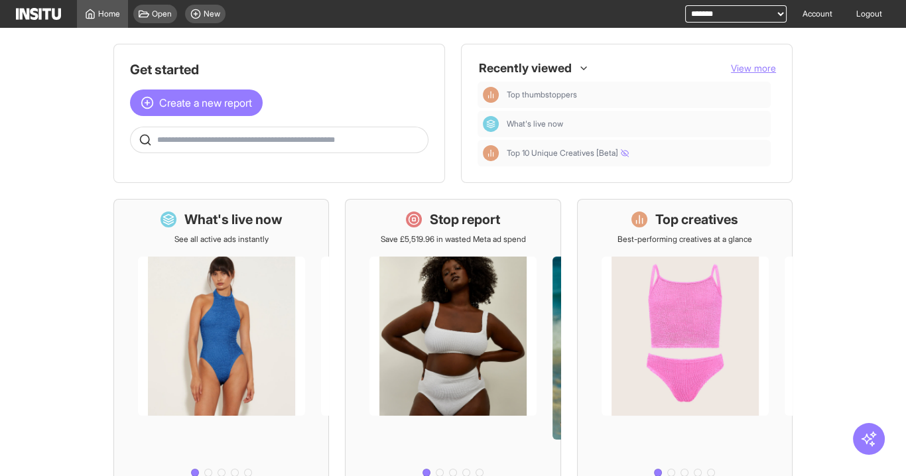
click at [757, 11] on select "**********" at bounding box center [736, 13] width 102 height 17
select select "**********"
click at [685, 5] on select "**********" at bounding box center [736, 13] width 102 height 17
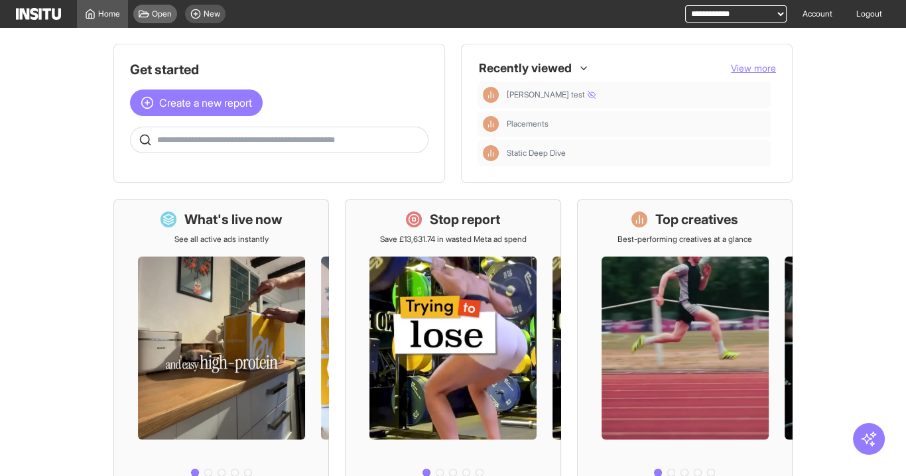
click at [165, 21] on div "Open" at bounding box center [155, 14] width 44 height 19
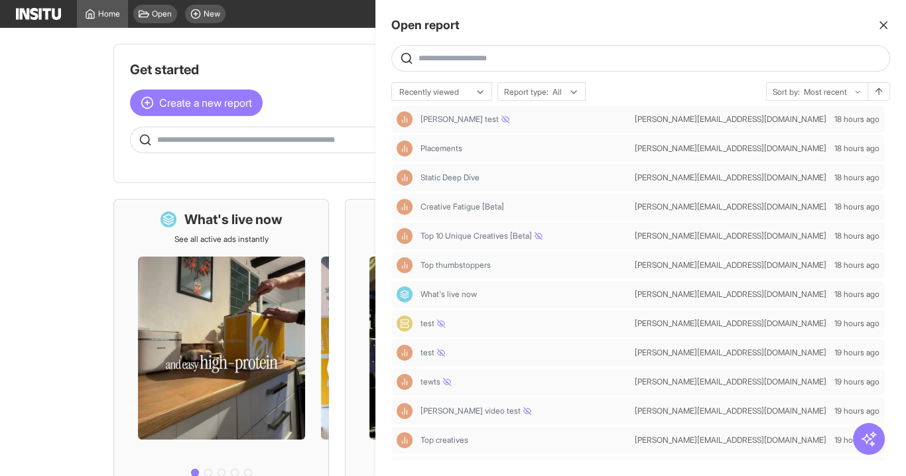
click at [354, 56] on div at bounding box center [453, 238] width 906 height 476
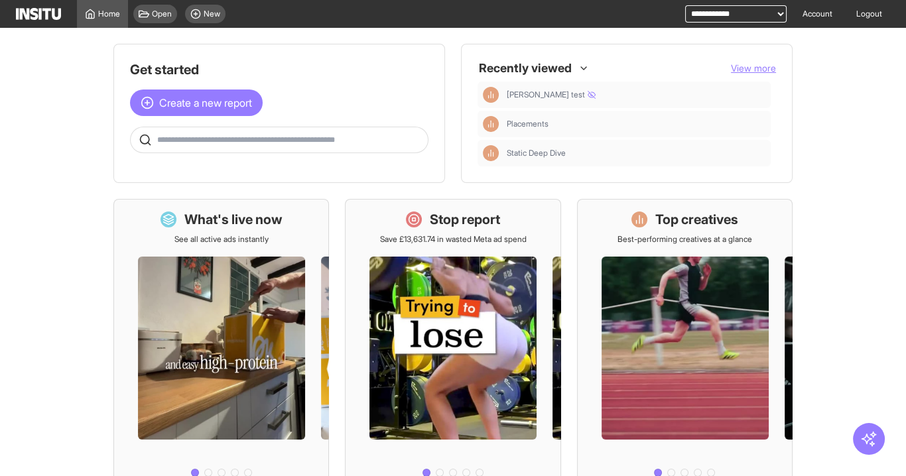
click at [720, 13] on select "**********" at bounding box center [736, 13] width 102 height 17
drag, startPoint x: 723, startPoint y: 11, endPoint x: 741, endPoint y: 11, distance: 17.3
click at [723, 11] on select "**********" at bounding box center [736, 13] width 102 height 17
click at [820, 12] on link "Account" at bounding box center [818, 14] width 46 height 28
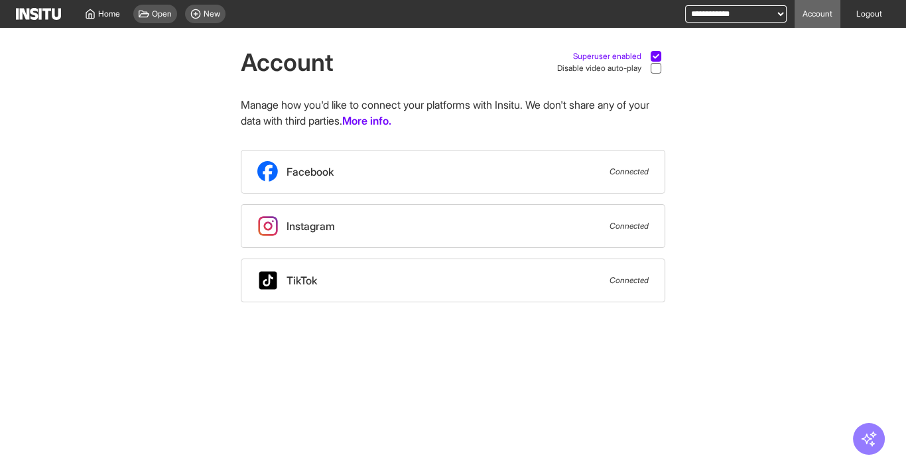
click at [651, 56] on div at bounding box center [656, 56] width 11 height 11
click at [152, 13] on span "Open" at bounding box center [162, 14] width 20 height 11
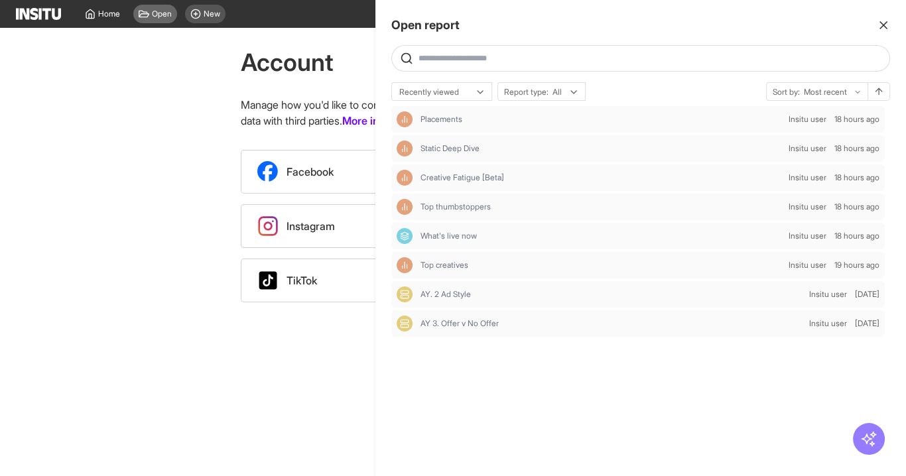
click at [152, 13] on div at bounding box center [453, 238] width 906 height 476
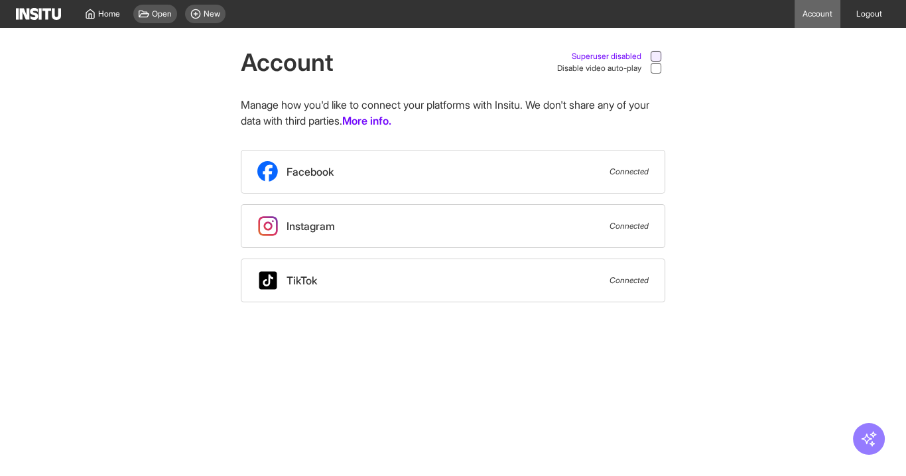
click at [656, 56] on icon at bounding box center [656, 56] width 7 height 7
click at [750, 10] on select "**********" at bounding box center [736, 13] width 102 height 17
select select "**********"
click at [685, 5] on select "**********" at bounding box center [736, 13] width 102 height 17
click at [97, 9] on div "Home" at bounding box center [102, 14] width 35 height 11
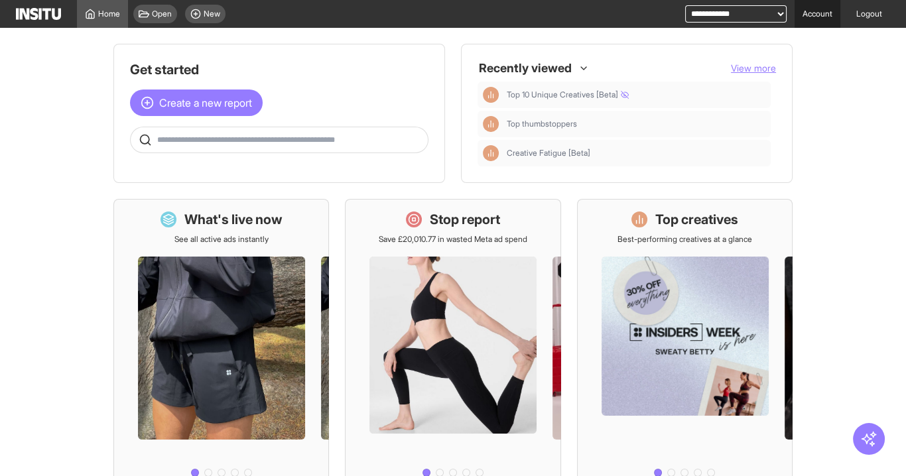
click at [818, 17] on link "Account" at bounding box center [818, 14] width 46 height 28
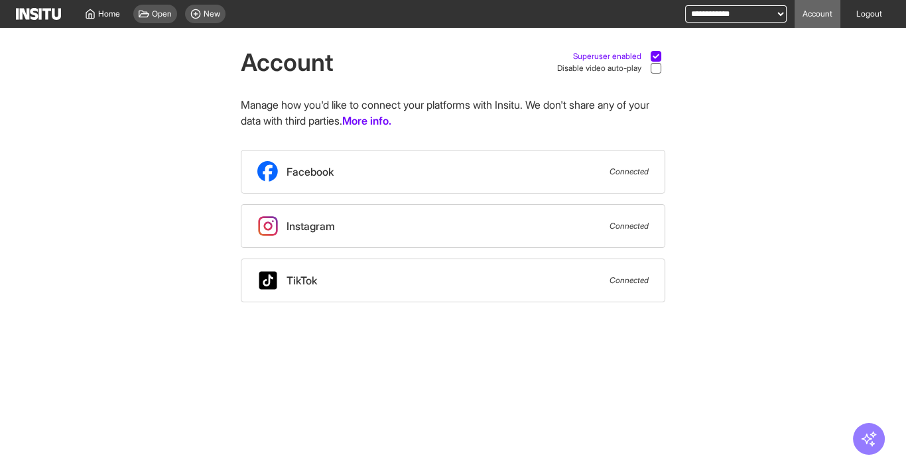
click at [653, 55] on icon at bounding box center [656, 56] width 7 height 7
click at [158, 9] on span "Open" at bounding box center [162, 14] width 20 height 11
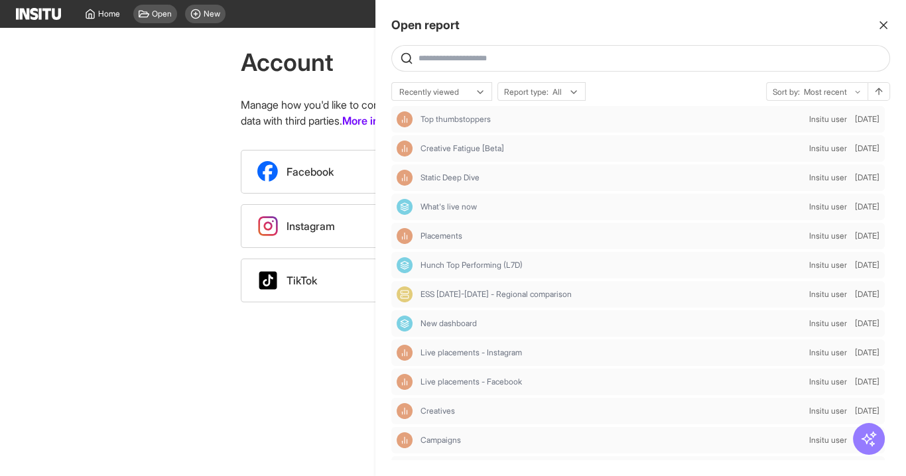
click at [885, 23] on line "button" at bounding box center [884, 25] width 7 height 7
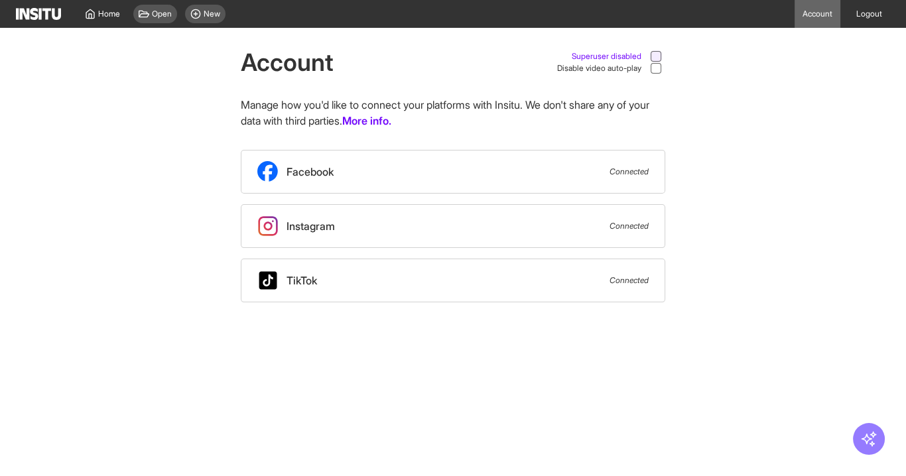
click at [658, 53] on icon at bounding box center [656, 56] width 7 height 7
click at [161, 14] on span "Open" at bounding box center [162, 14] width 20 height 11
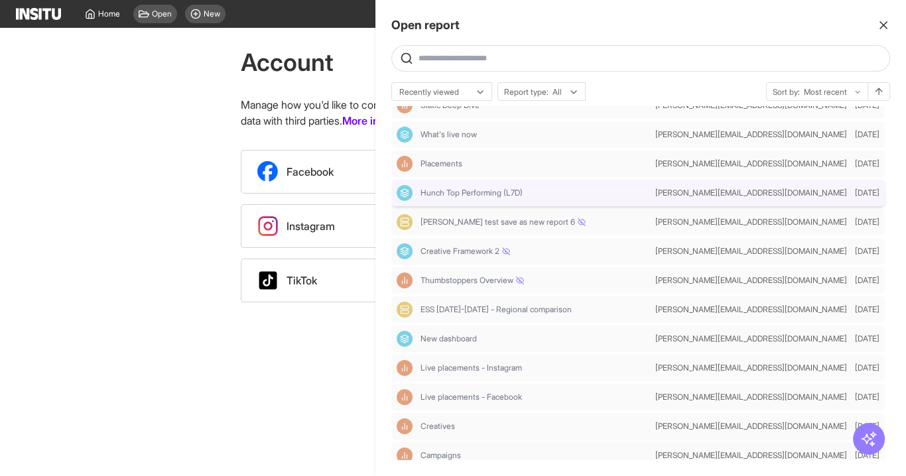
scroll to position [159, 0]
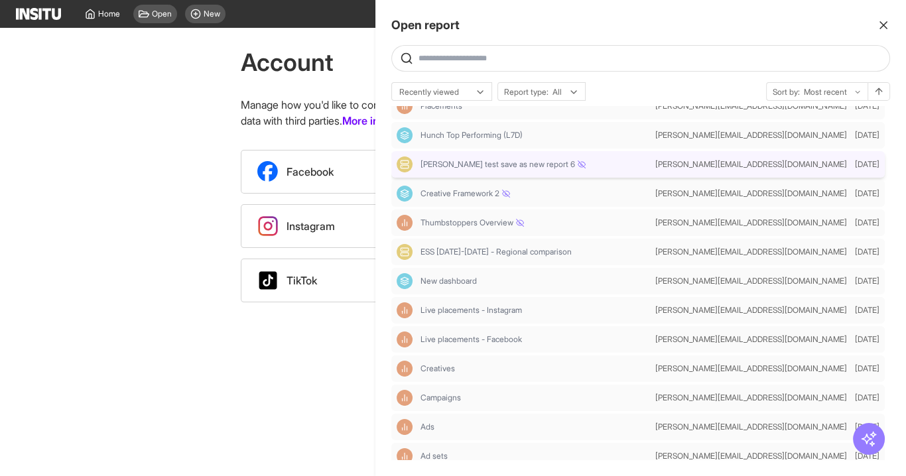
click at [599, 169] on div "[PERSON_NAME] test save as new report 6" at bounding box center [536, 164] width 230 height 11
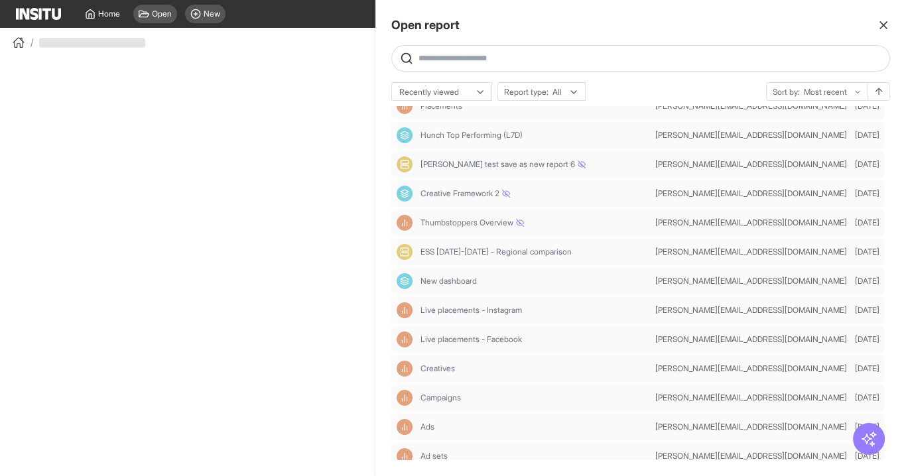
click at [329, 7] on div at bounding box center [453, 238] width 906 height 476
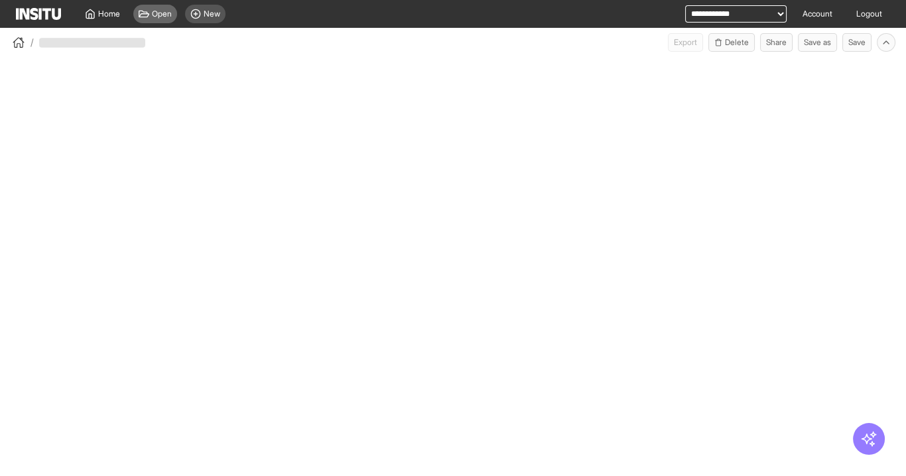
click at [157, 17] on span "Open" at bounding box center [162, 14] width 20 height 11
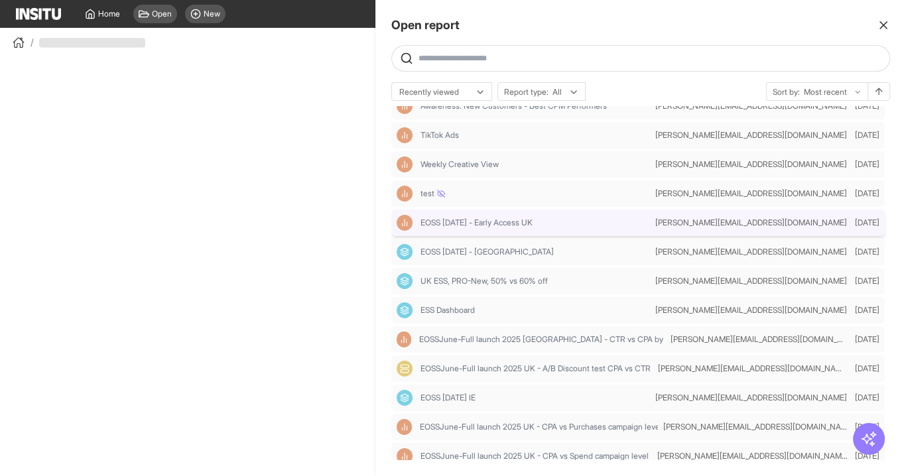
scroll to position [723, 0]
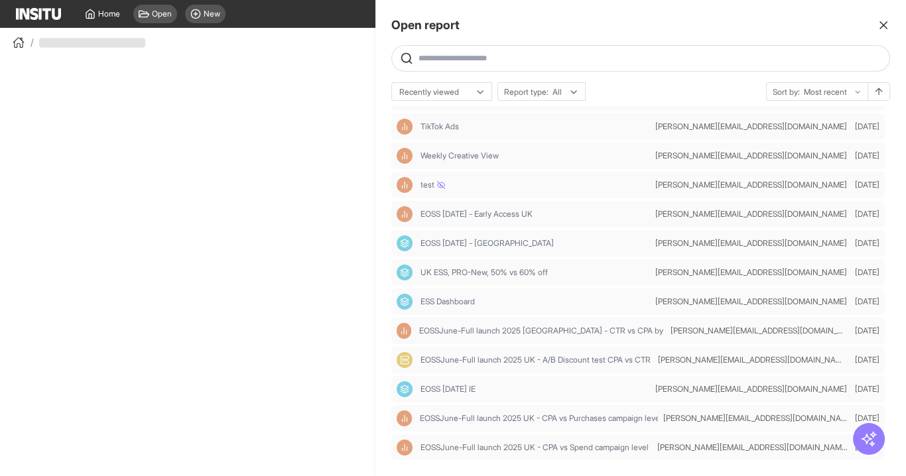
click at [372, 97] on div at bounding box center [453, 238] width 906 height 476
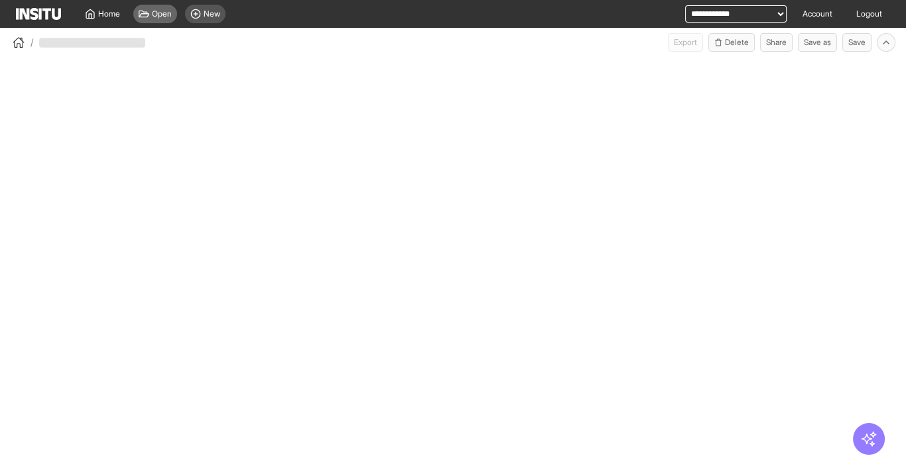
click at [146, 13] on icon at bounding box center [144, 14] width 11 height 7
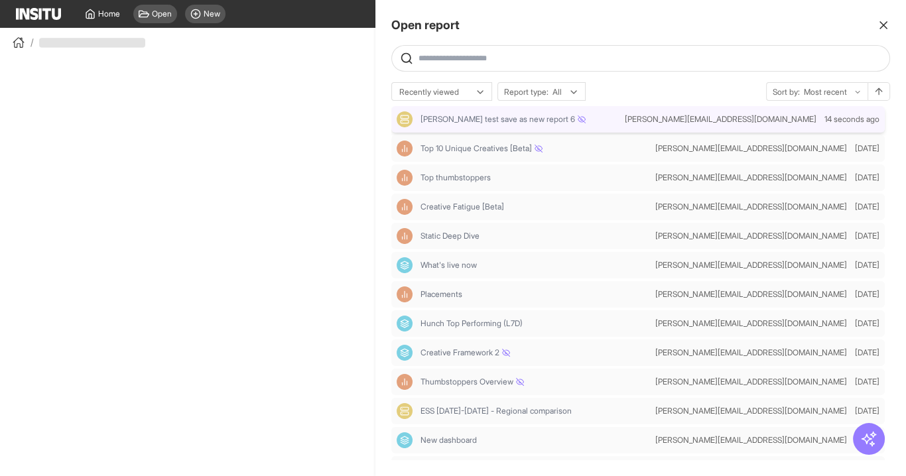
click at [491, 122] on span "[PERSON_NAME] test save as new report 6" at bounding box center [503, 119] width 165 height 11
click at [265, 74] on div at bounding box center [453, 238] width 906 height 476
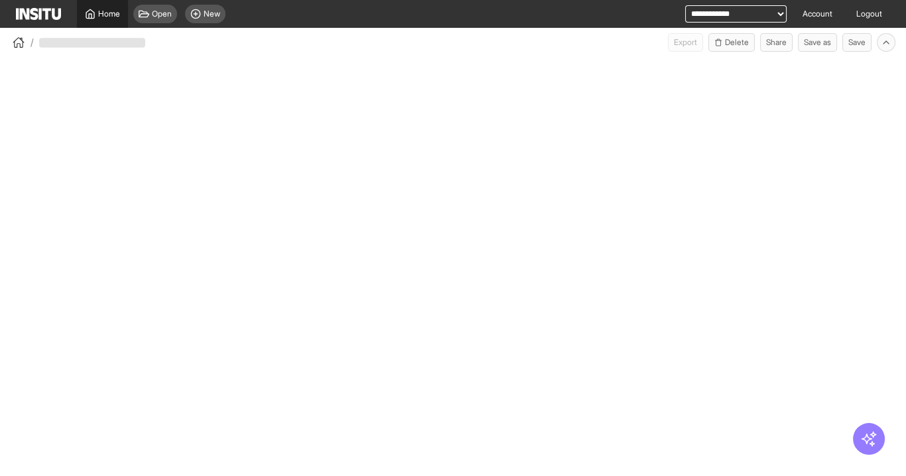
click at [93, 17] on icon at bounding box center [90, 14] width 11 height 11
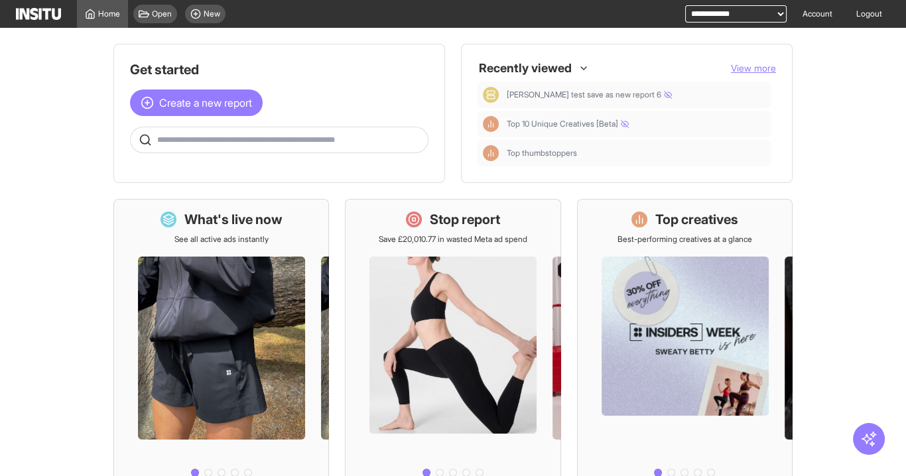
click at [753, 68] on span "View more" at bounding box center [753, 67] width 45 height 11
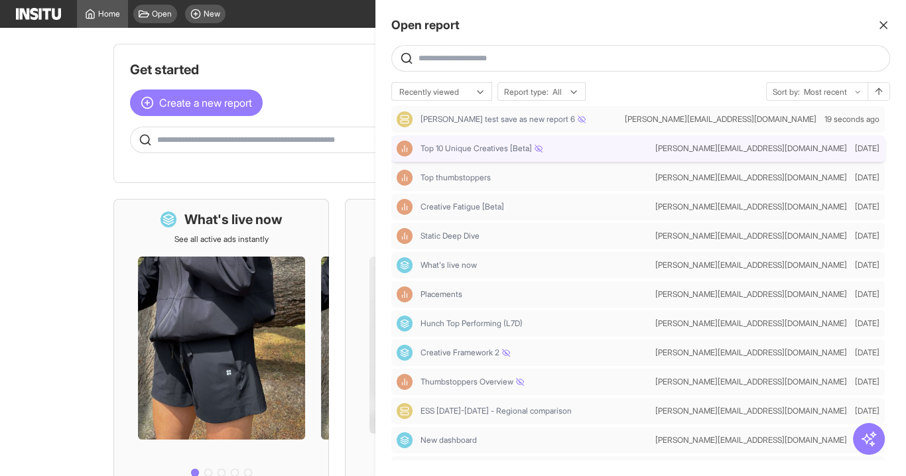
click at [575, 158] on div "Top 10 Unique Creatives [Beta] [PERSON_NAME][EMAIL_ADDRESS][DOMAIN_NAME] [DATE]" at bounding box center [639, 148] width 494 height 27
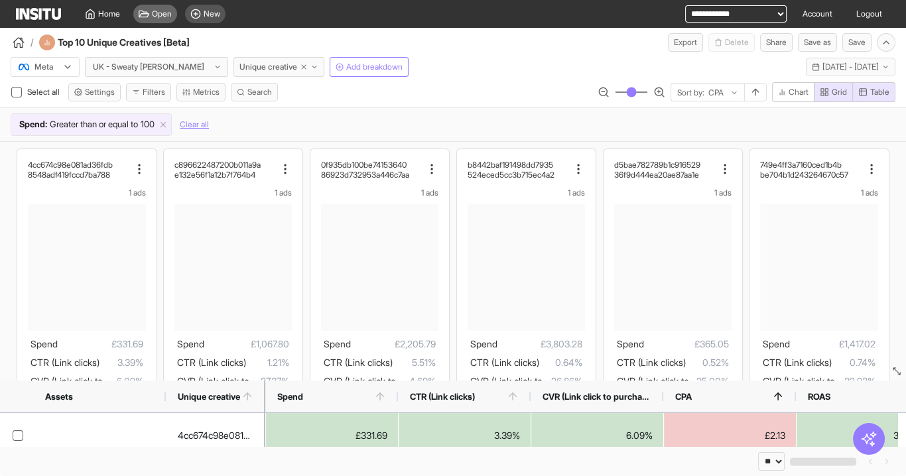
click at [160, 12] on span "Open" at bounding box center [162, 14] width 20 height 11
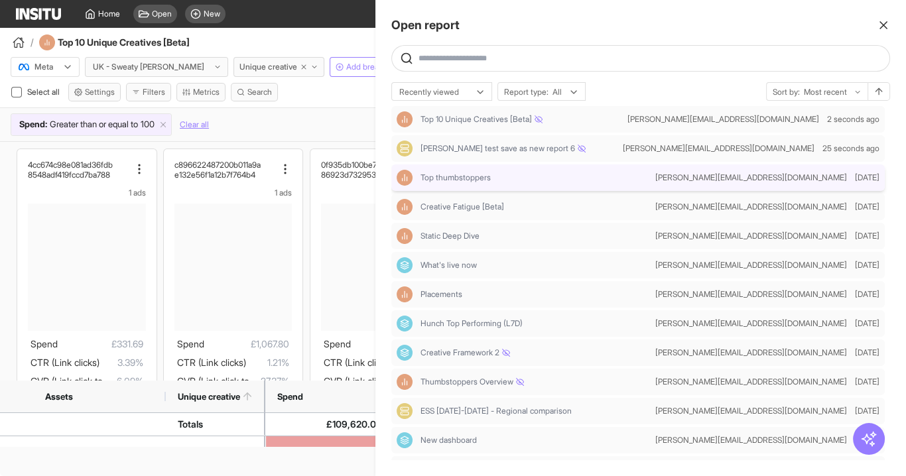
click at [487, 182] on span "Top thumbstoppers" at bounding box center [456, 178] width 70 height 11
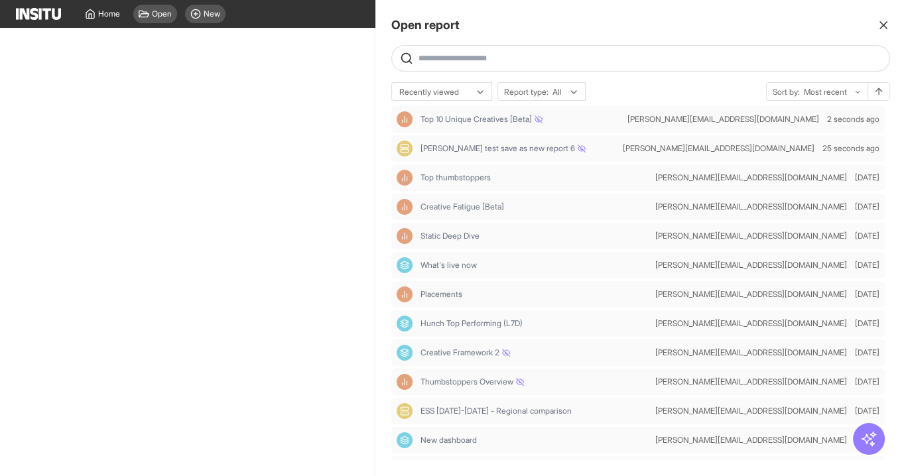
click at [147, 14] on div at bounding box center [453, 238] width 906 height 476
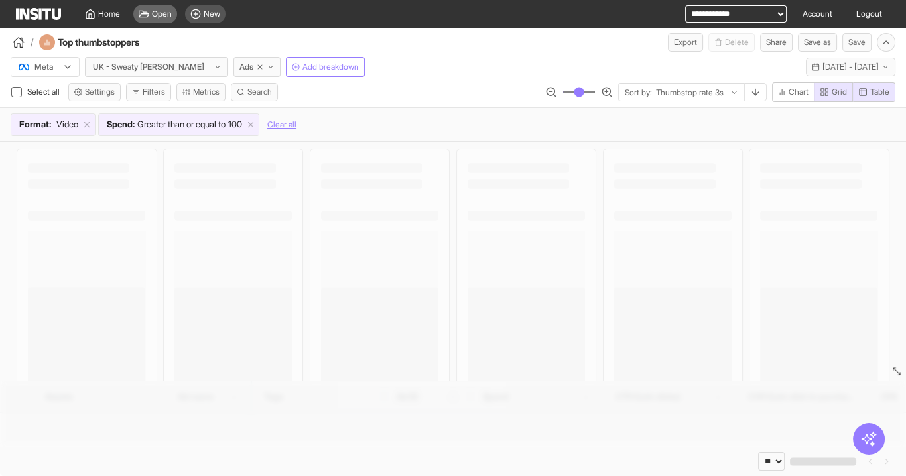
click at [162, 18] on span "Open" at bounding box center [162, 14] width 20 height 11
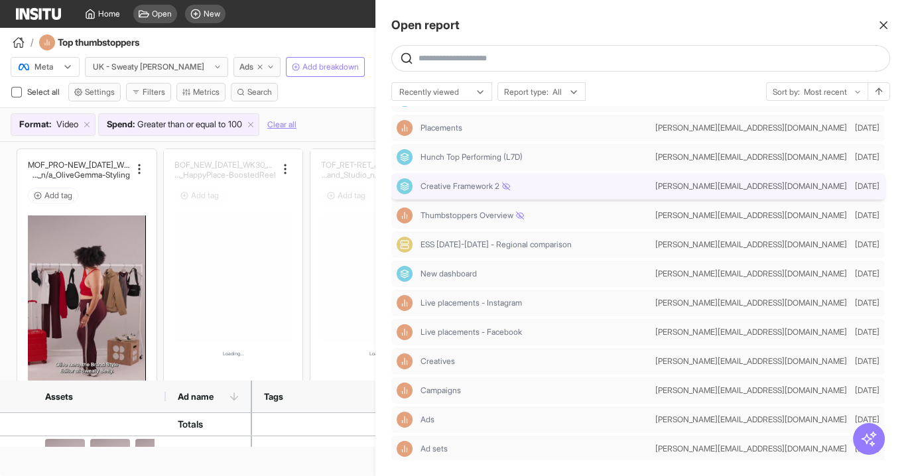
scroll to position [265, 0]
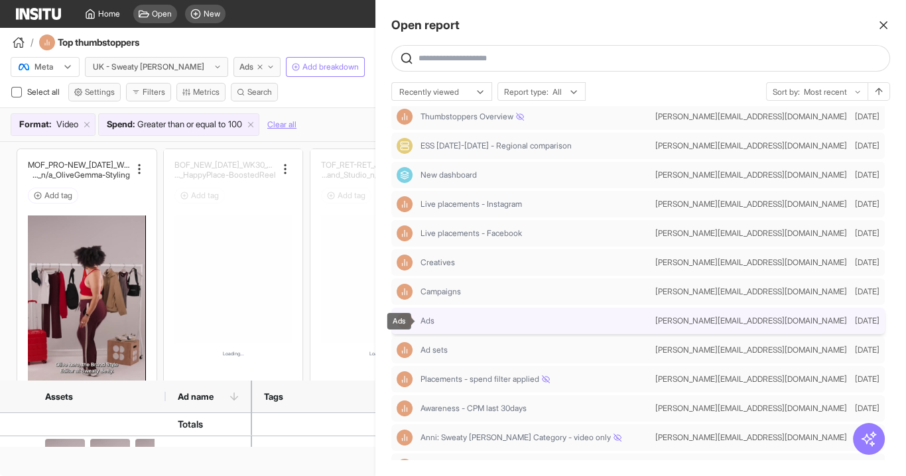
click at [618, 319] on div "Ads" at bounding box center [536, 321] width 230 height 11
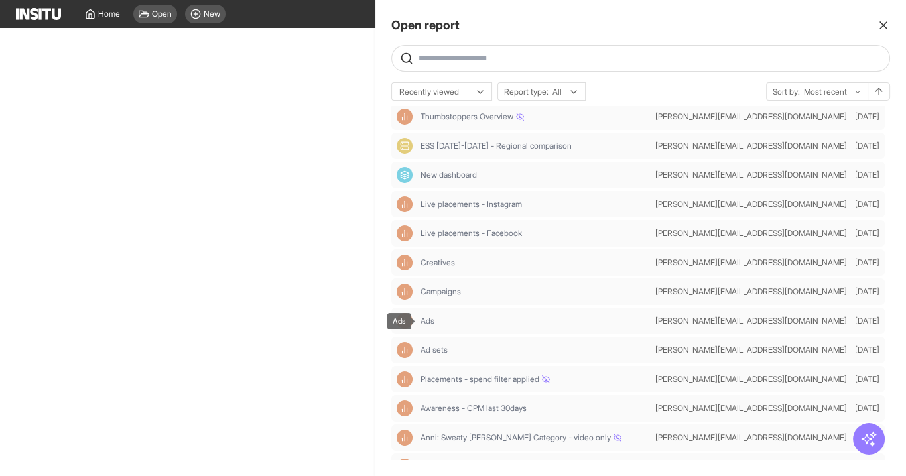
select select "**"
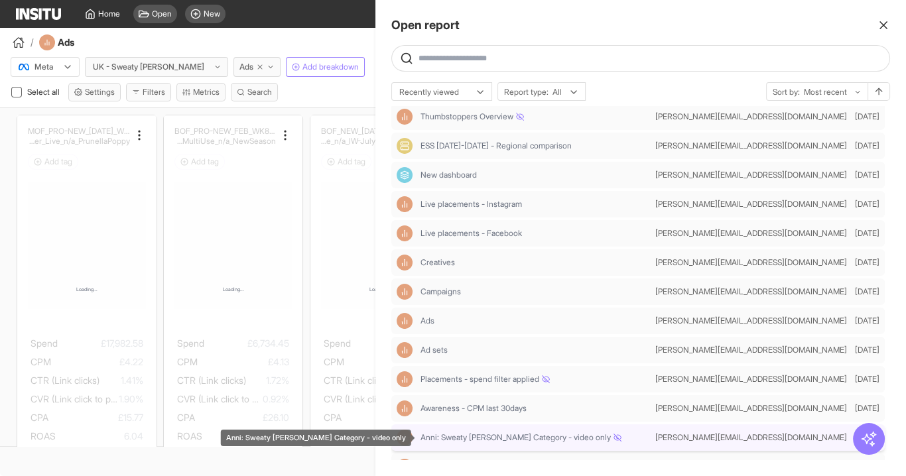
click at [503, 434] on span "Anni: Sweaty Betty Category - video only" at bounding box center [521, 438] width 201 height 11
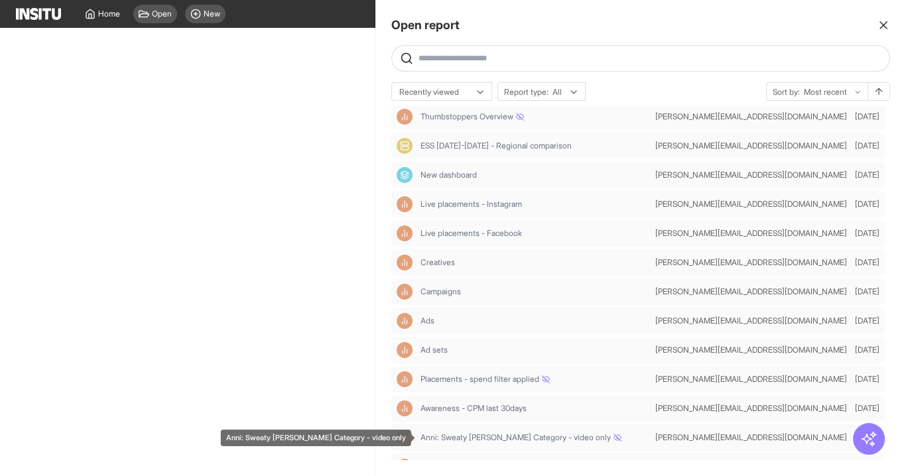
select select "**"
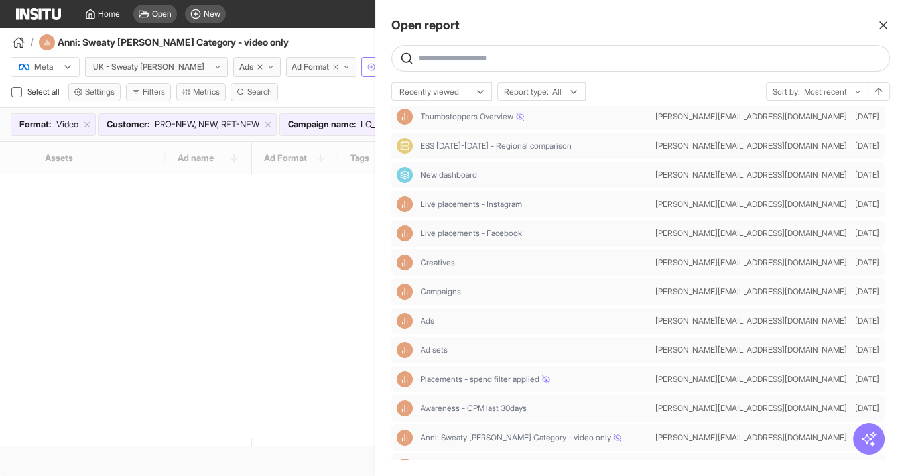
click at [316, 29] on div at bounding box center [453, 238] width 906 height 476
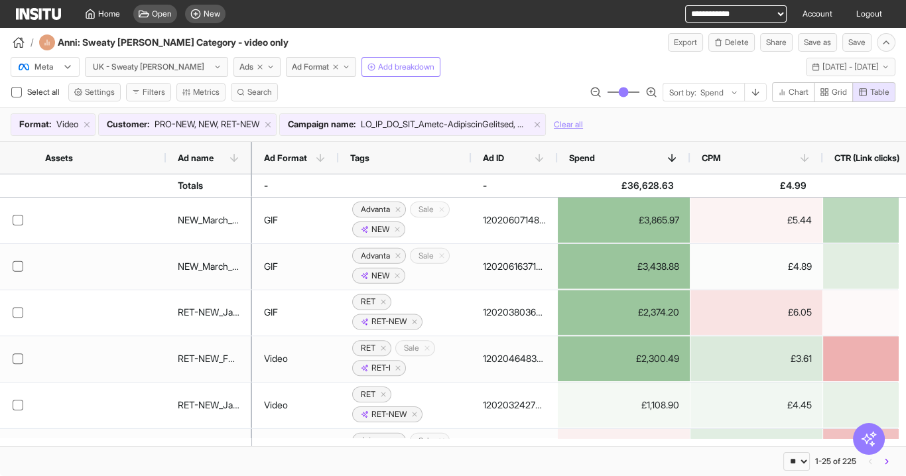
click at [717, 12] on select "**********" at bounding box center [736, 13] width 102 height 17
select select "**********"
click at [685, 5] on select "**********" at bounding box center [736, 13] width 102 height 17
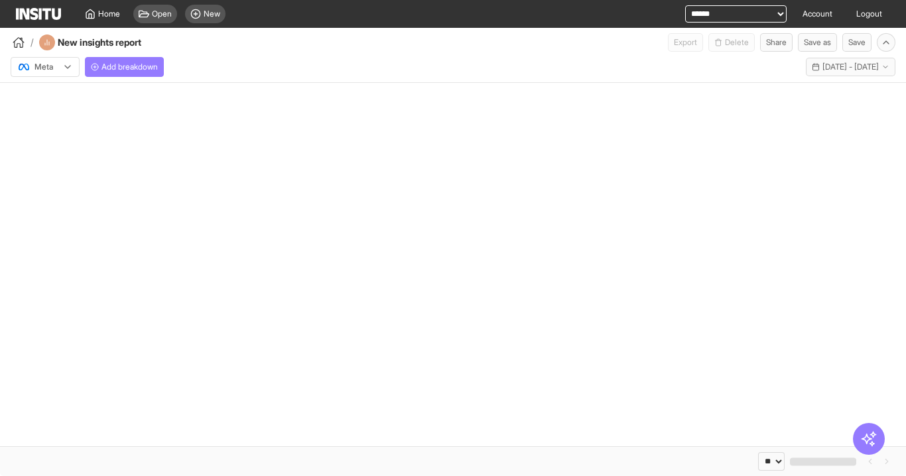
select select "**"
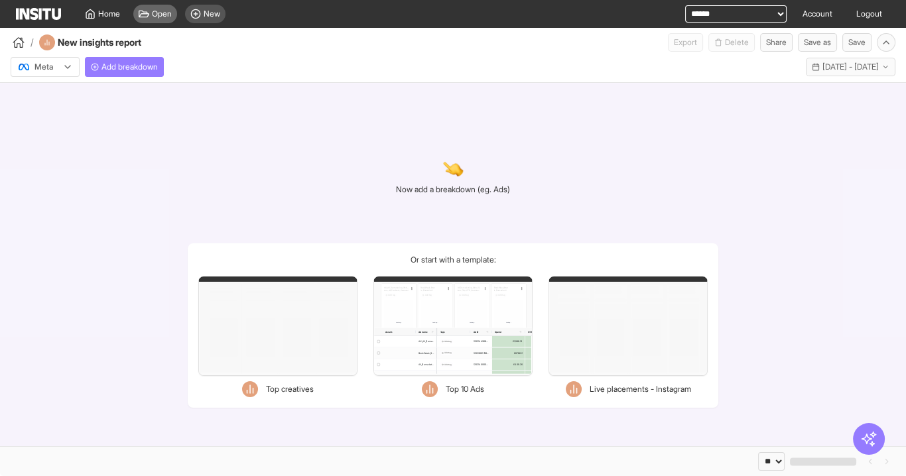
click at [160, 5] on div "Open" at bounding box center [155, 14] width 44 height 19
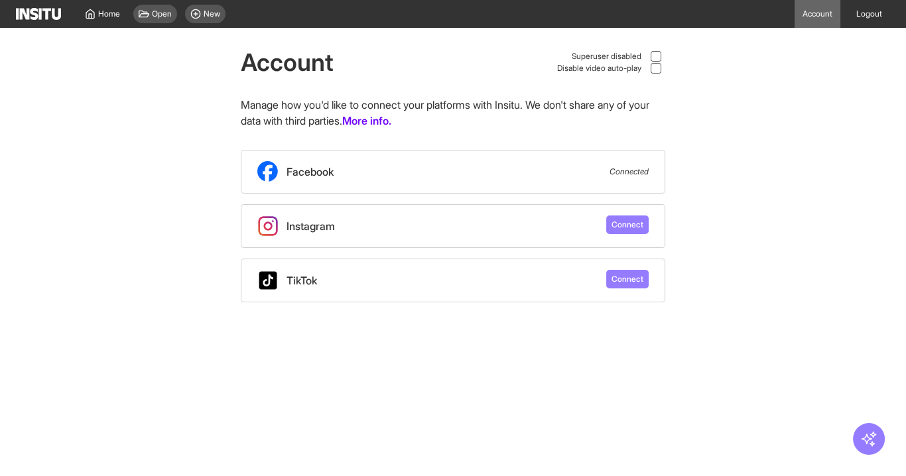
click at [143, 15] on icon at bounding box center [144, 14] width 11 height 11
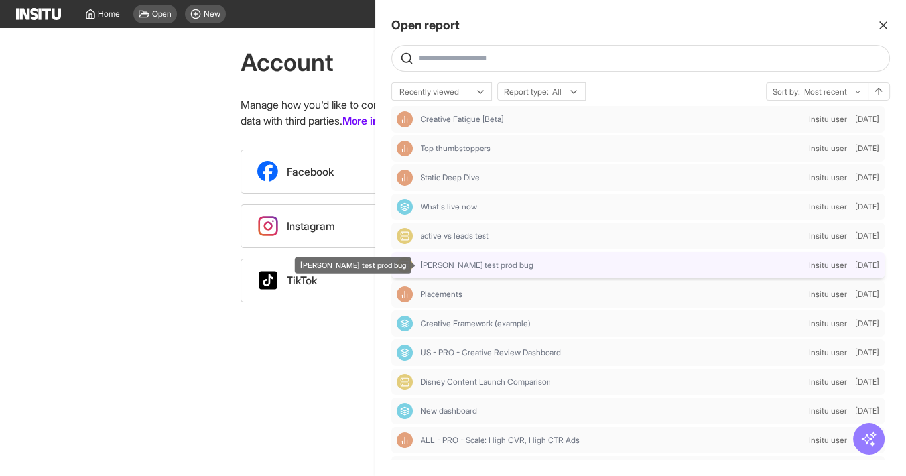
click at [511, 269] on div "dan test prod bug" at bounding box center [613, 265] width 384 height 11
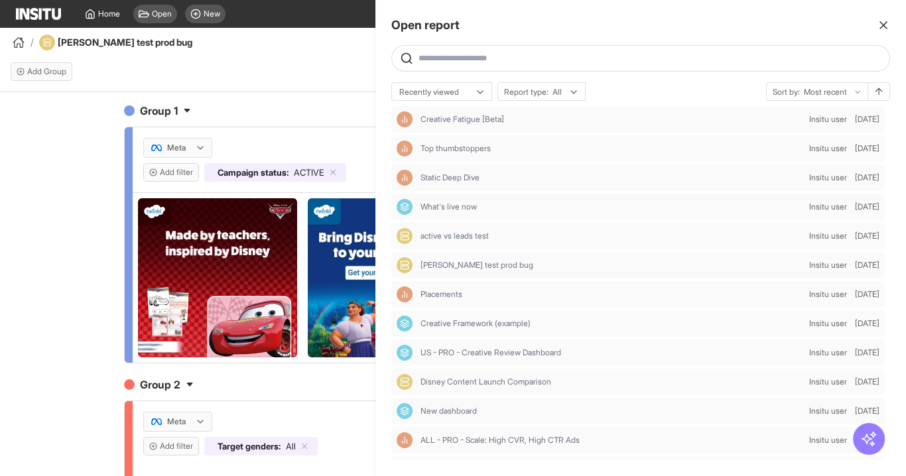
click at [269, 64] on div at bounding box center [453, 238] width 906 height 476
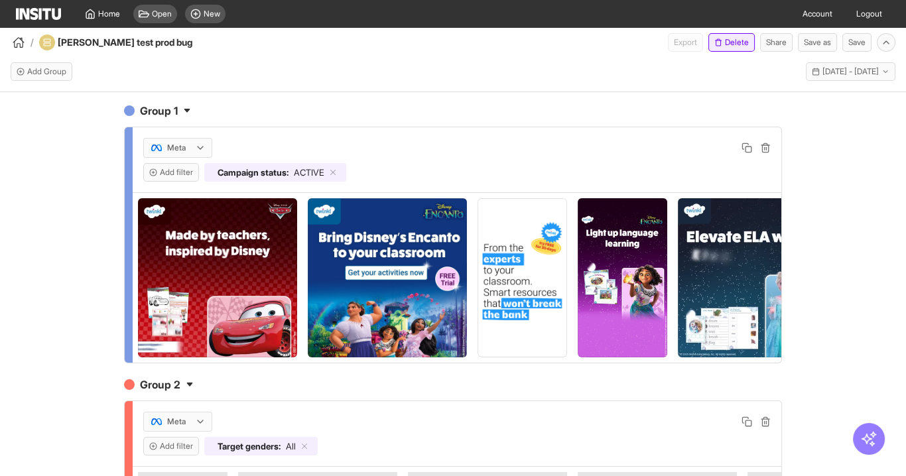
click at [731, 45] on button "Delete" at bounding box center [732, 42] width 46 height 19
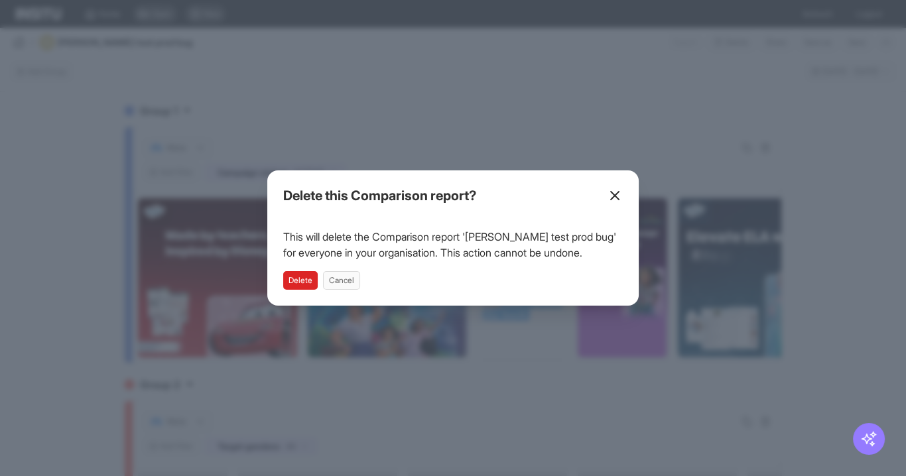
click at [302, 277] on button "Delete" at bounding box center [300, 280] width 35 height 19
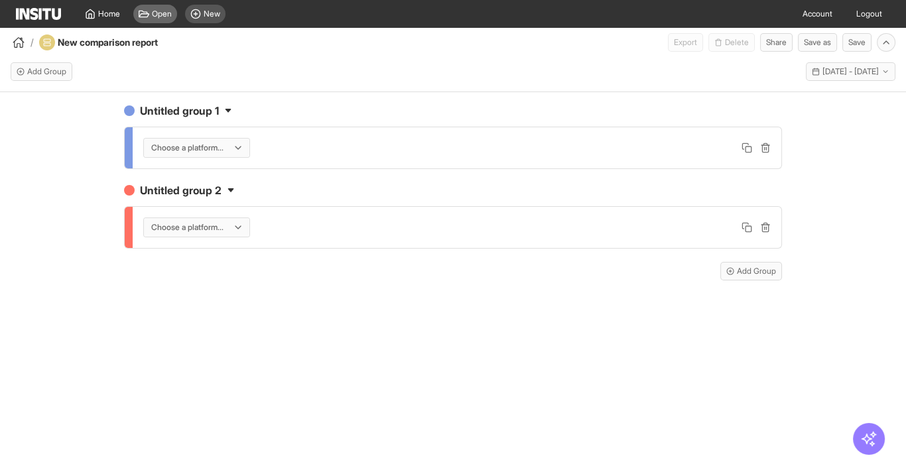
click at [161, 20] on div "Open" at bounding box center [155, 14] width 44 height 19
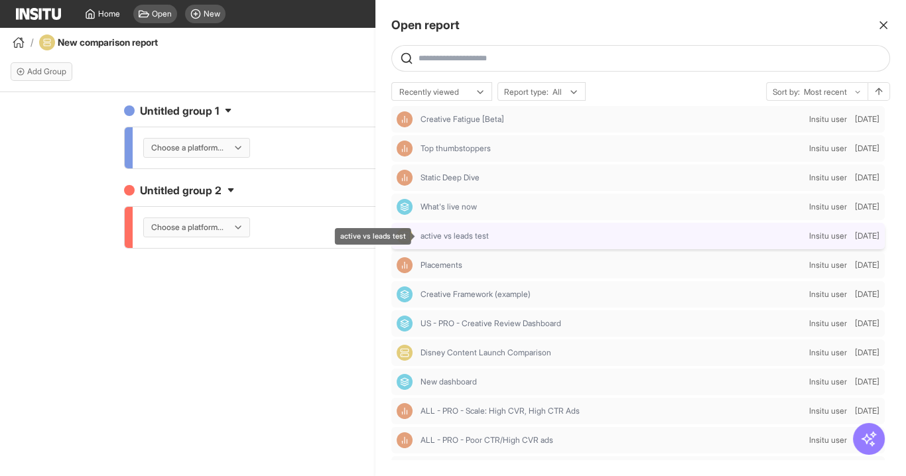
click at [508, 238] on div "active vs leads test" at bounding box center [613, 236] width 384 height 11
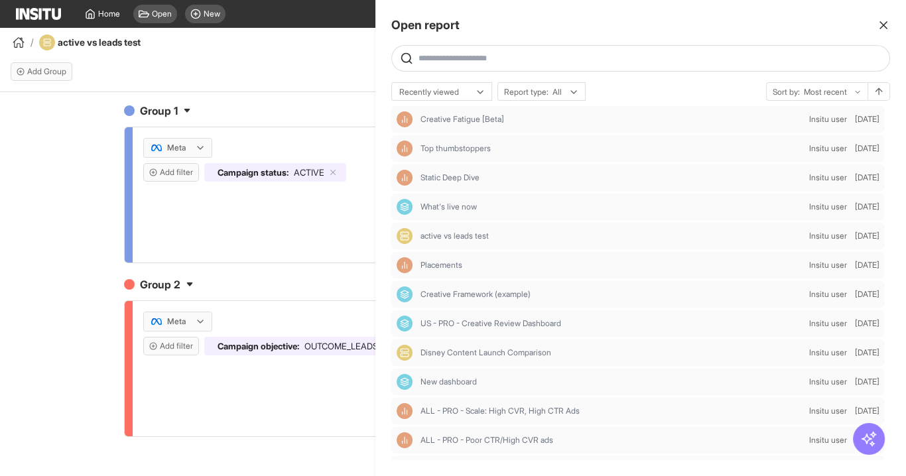
click at [296, 98] on div at bounding box center [453, 238] width 906 height 476
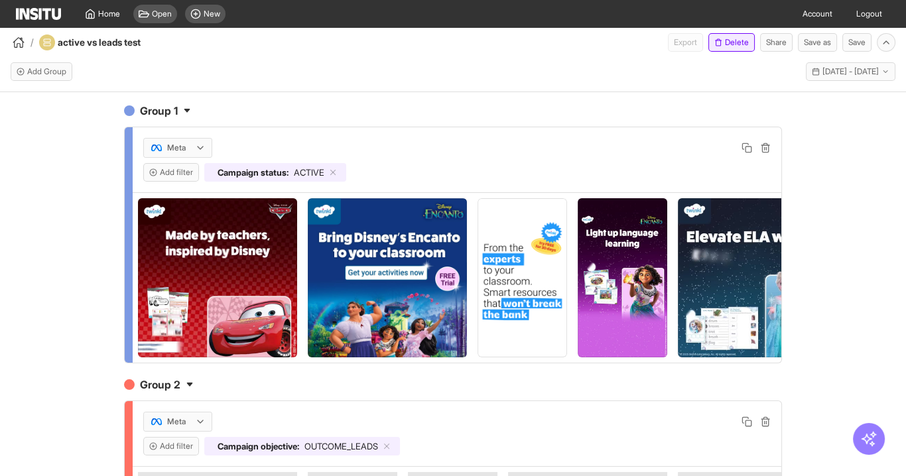
click at [731, 40] on button "Delete" at bounding box center [732, 42] width 46 height 19
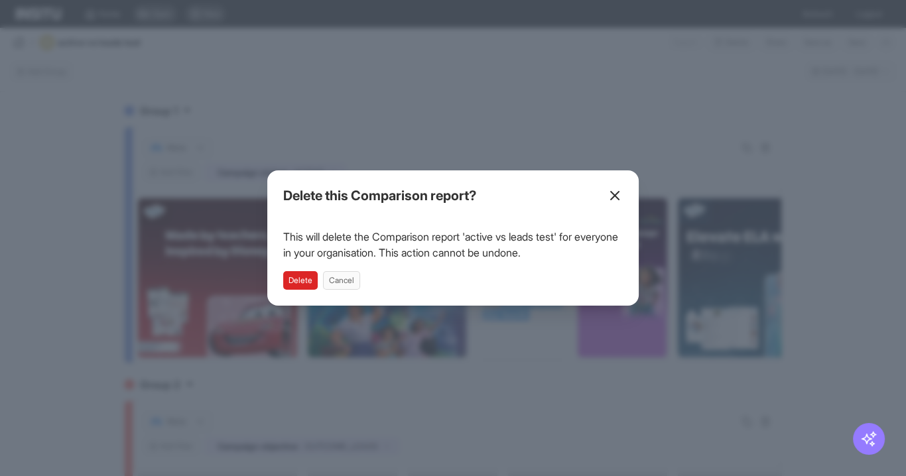
click at [296, 282] on button "Delete" at bounding box center [300, 280] width 35 height 19
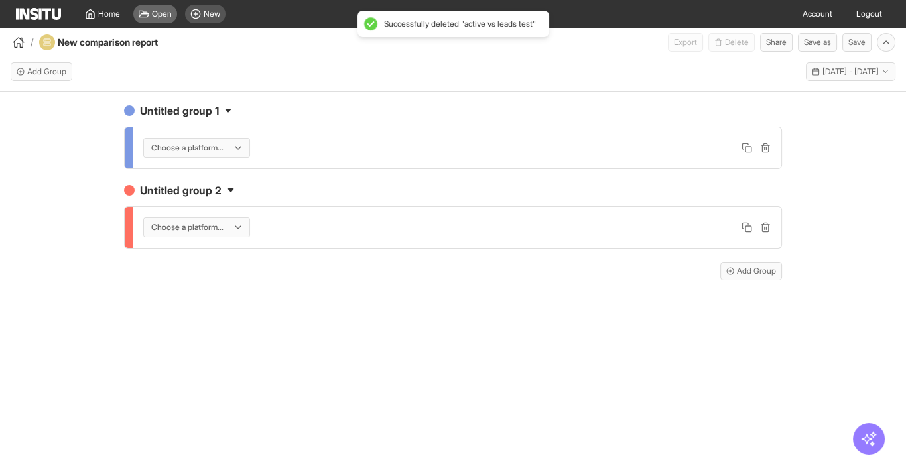
click at [156, 16] on span "Open" at bounding box center [162, 14] width 20 height 11
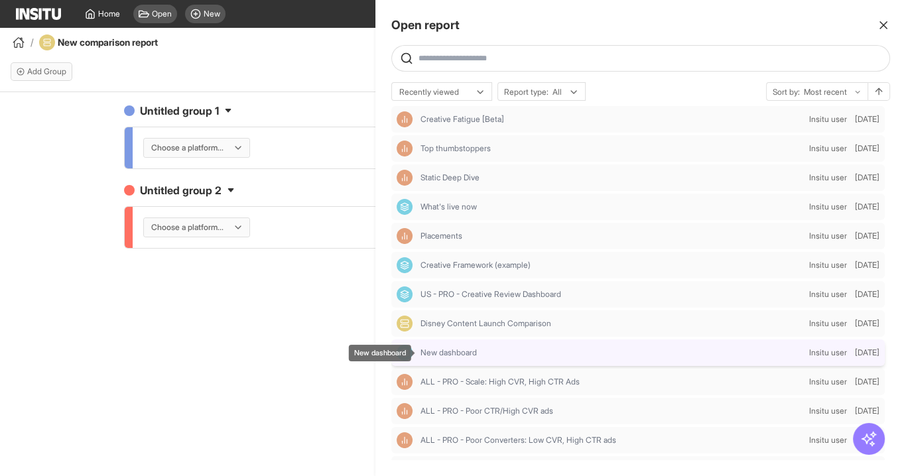
click at [485, 358] on div "New dashboard" at bounding box center [613, 353] width 384 height 11
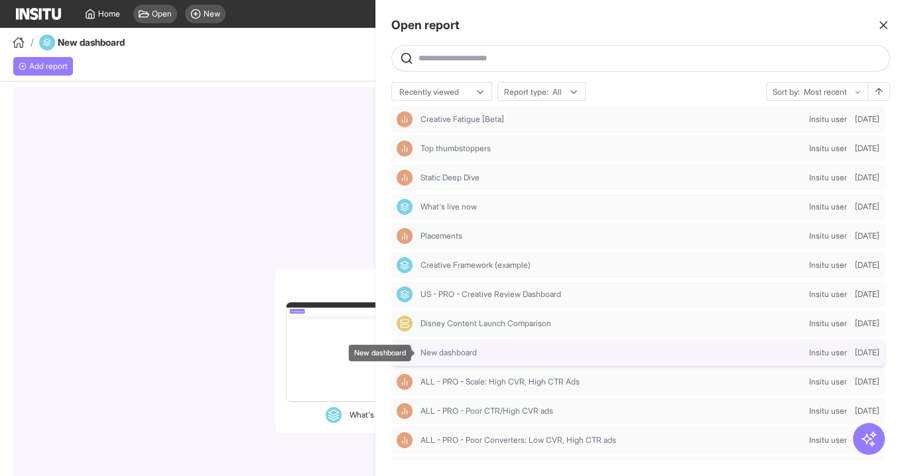
select select "**"
click at [243, 120] on div at bounding box center [453, 238] width 906 height 476
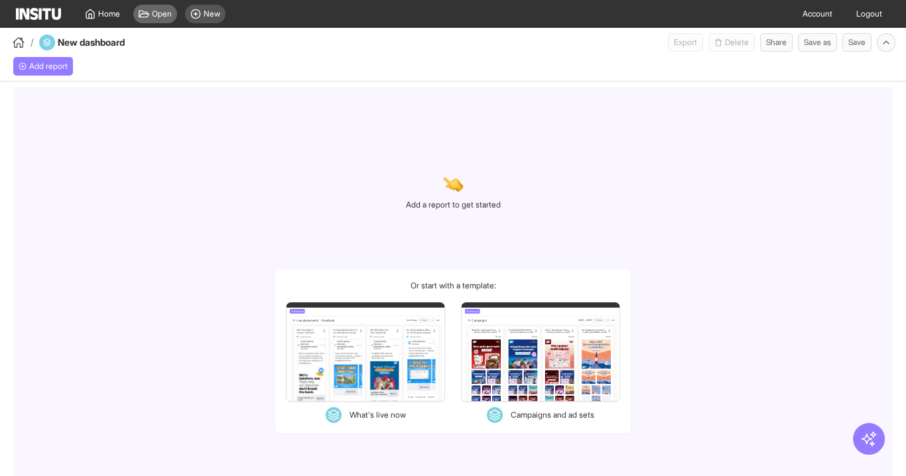
click at [168, 7] on div "Open" at bounding box center [155, 14] width 44 height 19
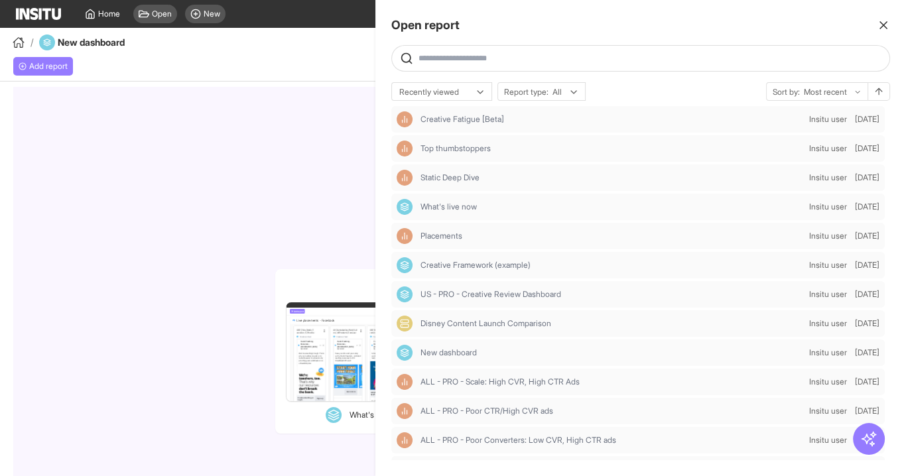
click at [302, 142] on div at bounding box center [453, 238] width 906 height 476
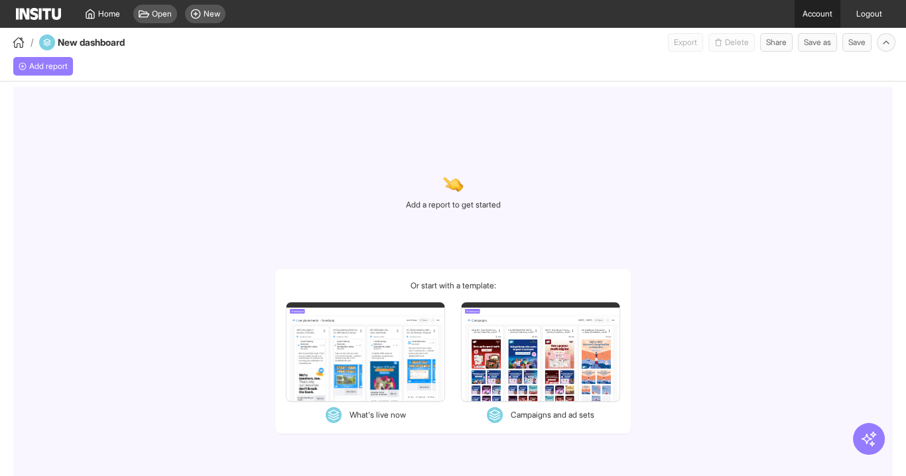
click at [804, 15] on link "Account" at bounding box center [818, 14] width 46 height 28
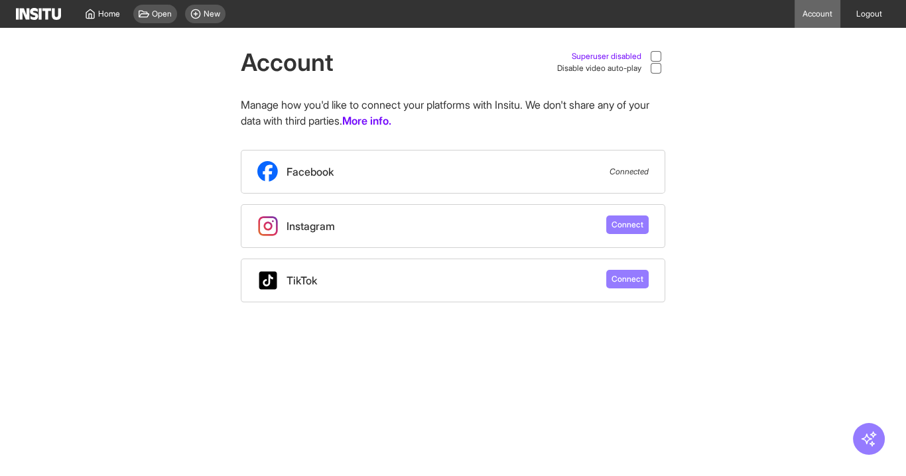
click at [662, 60] on div at bounding box center [656, 56] width 19 height 12
click at [166, 12] on span "Open" at bounding box center [162, 14] width 20 height 11
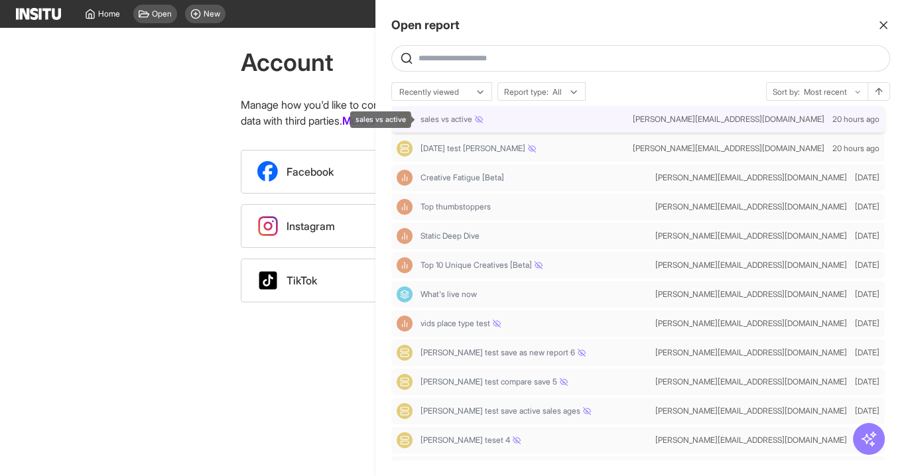
click at [534, 122] on div "sales vs active" at bounding box center [524, 119] width 207 height 11
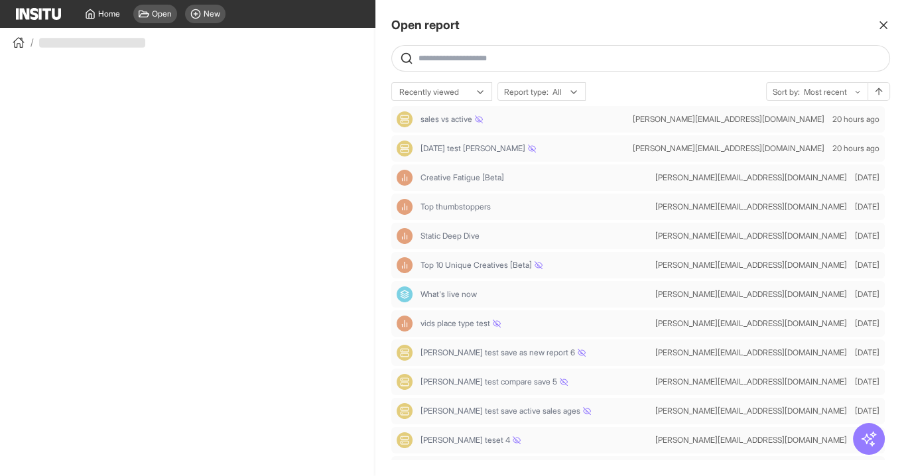
click at [103, 148] on div at bounding box center [453, 238] width 906 height 476
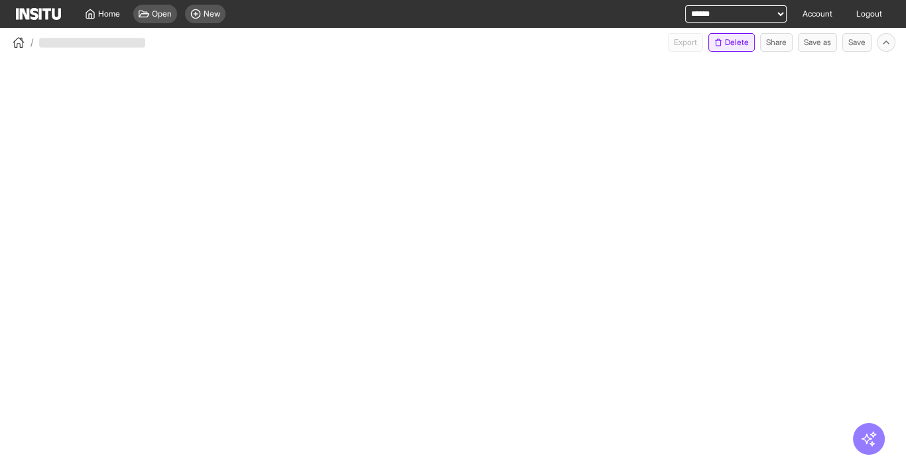
click at [721, 46] on button "Delete" at bounding box center [732, 42] width 46 height 19
click at [100, 10] on span "Home" at bounding box center [109, 14] width 22 height 11
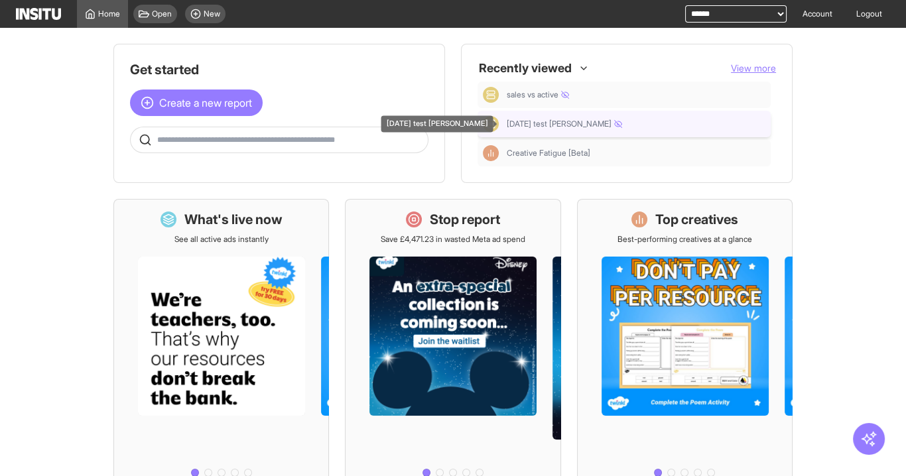
click at [524, 127] on span "[DATE] test [PERSON_NAME]" at bounding box center [564, 124] width 115 height 11
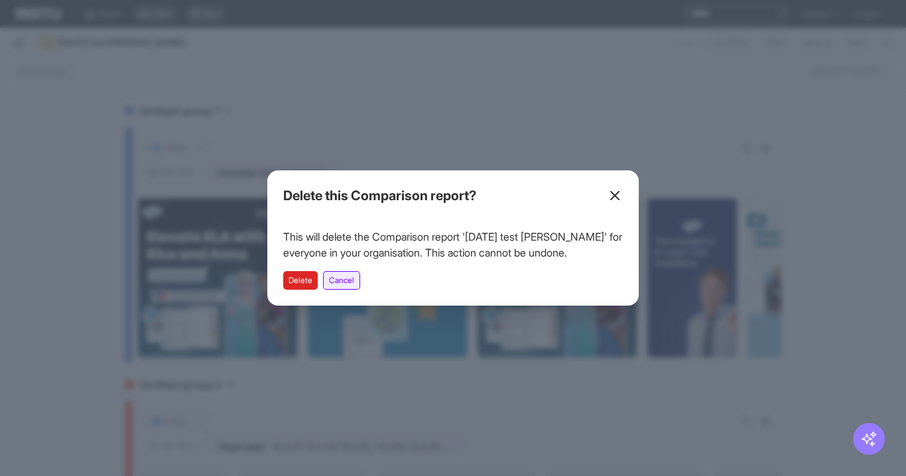
click at [353, 281] on button "Cancel" at bounding box center [341, 280] width 37 height 19
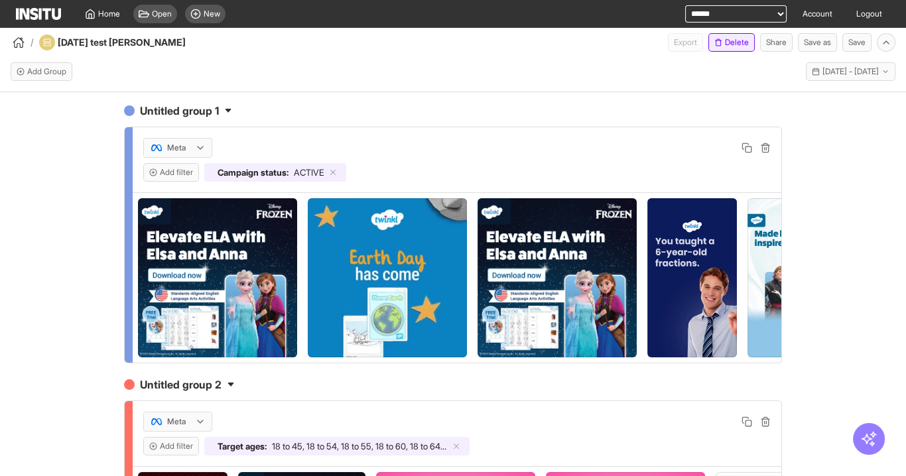
click at [730, 45] on button "Delete" at bounding box center [732, 42] width 46 height 19
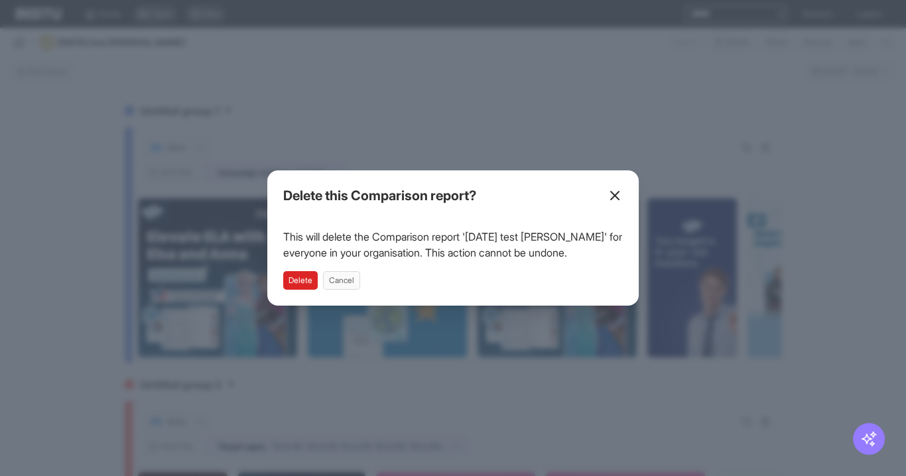
click at [306, 284] on button "Delete" at bounding box center [300, 280] width 35 height 19
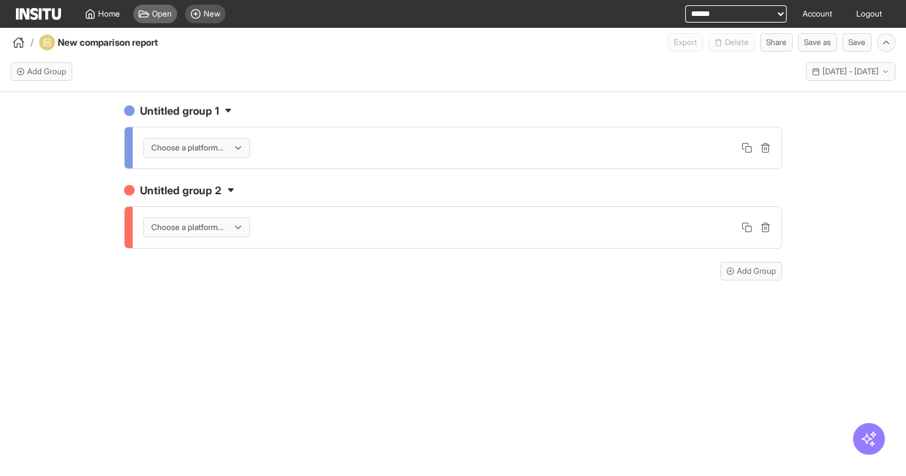
click at [154, 13] on span "Open" at bounding box center [162, 14] width 20 height 11
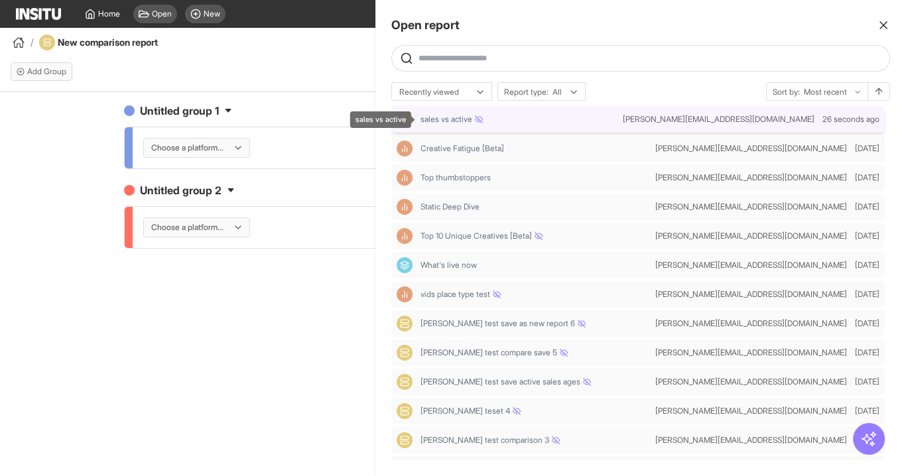
click at [458, 122] on span "sales vs active" at bounding box center [452, 119] width 62 height 11
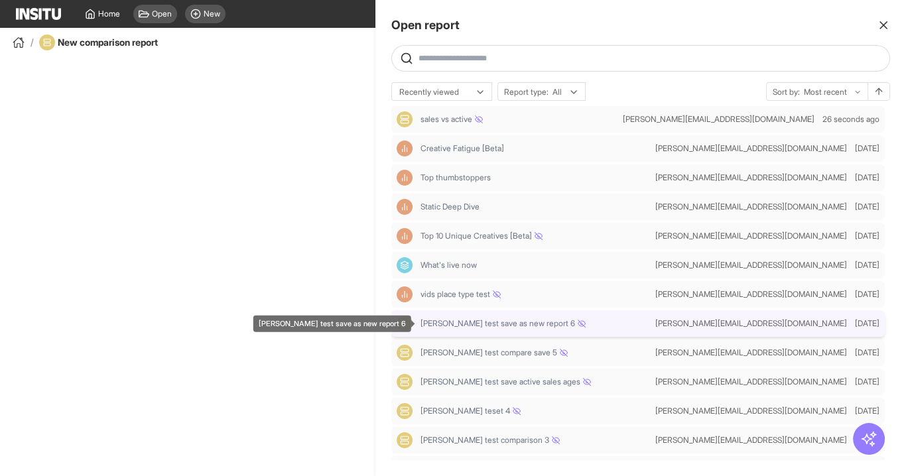
click at [465, 328] on span "[PERSON_NAME] test save as new report 6" at bounding box center [503, 324] width 165 height 11
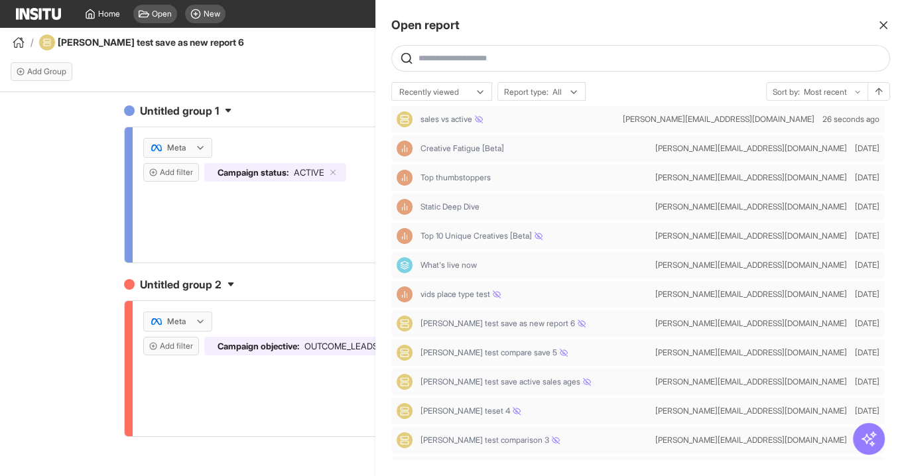
click at [346, 79] on div at bounding box center [453, 238] width 906 height 476
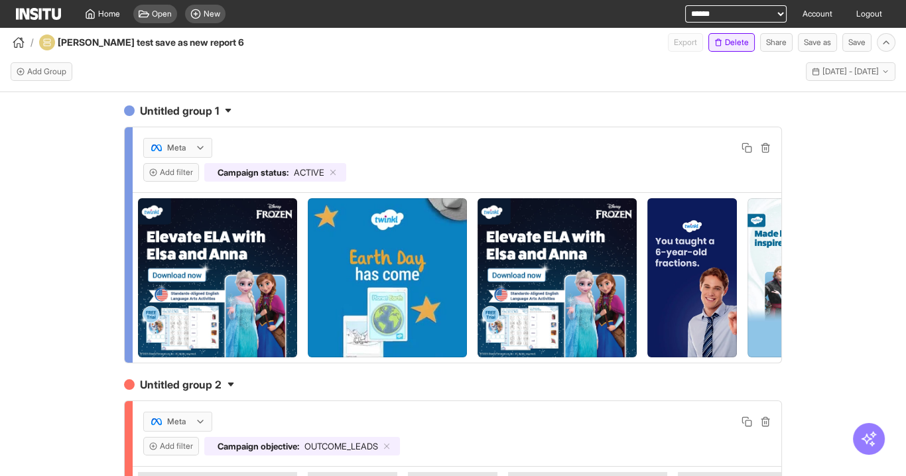
click at [745, 48] on button "Delete" at bounding box center [732, 42] width 46 height 19
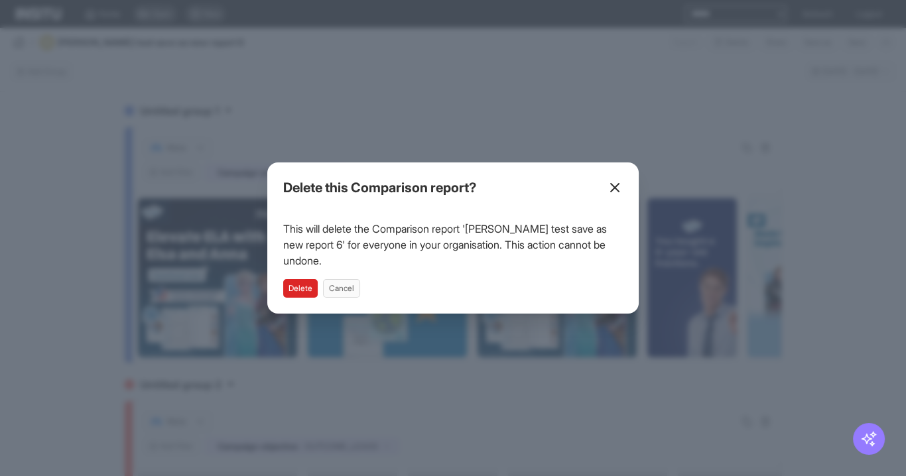
click at [303, 284] on button "Delete" at bounding box center [300, 288] width 35 height 19
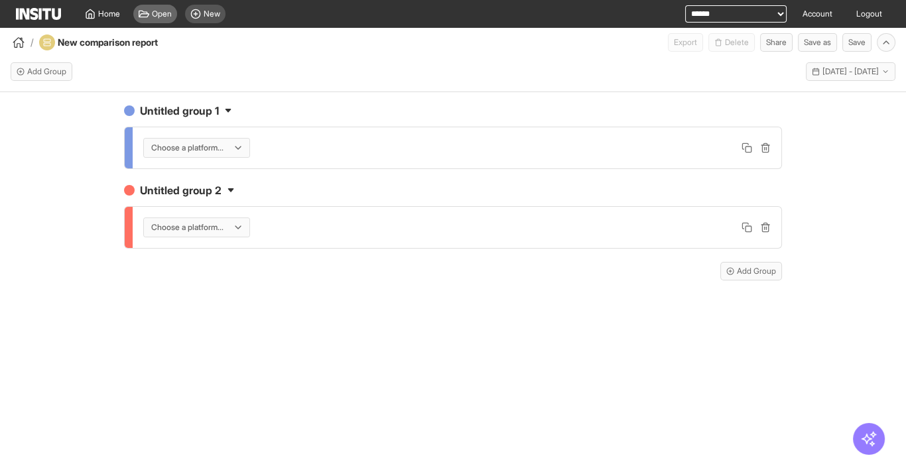
click at [157, 11] on span "Open" at bounding box center [162, 14] width 20 height 11
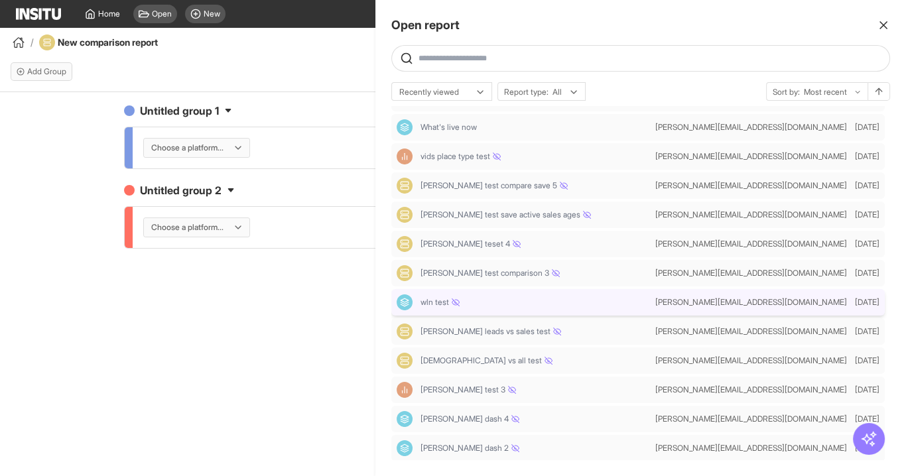
scroll to position [106, 0]
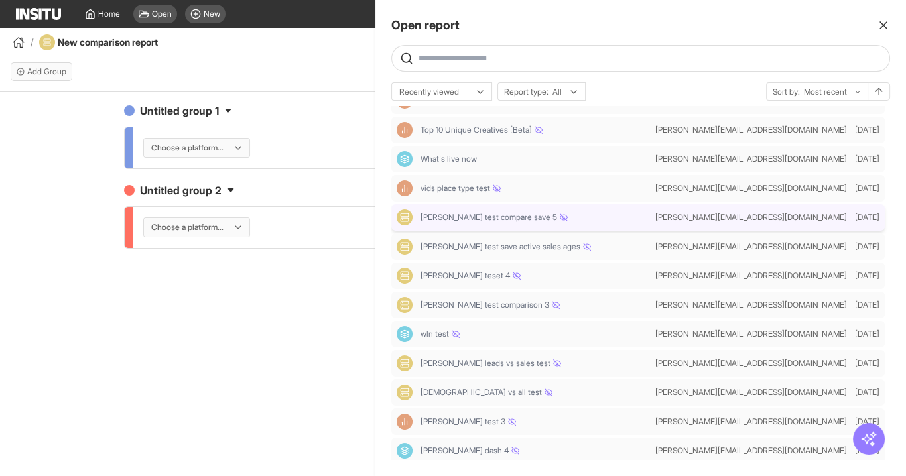
click at [478, 223] on div "[PERSON_NAME] test compare save 5" at bounding box center [523, 218] width 253 height 16
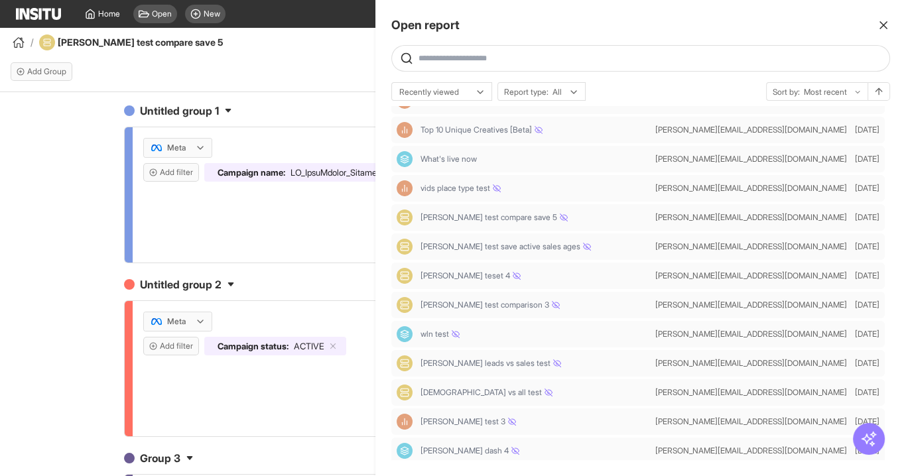
click at [281, 76] on div at bounding box center [453, 238] width 906 height 476
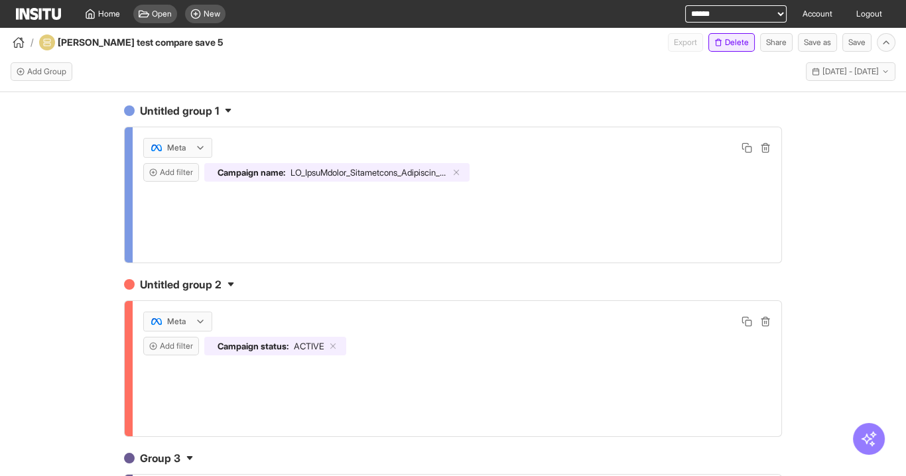
click at [725, 44] on button "Delete" at bounding box center [732, 42] width 46 height 19
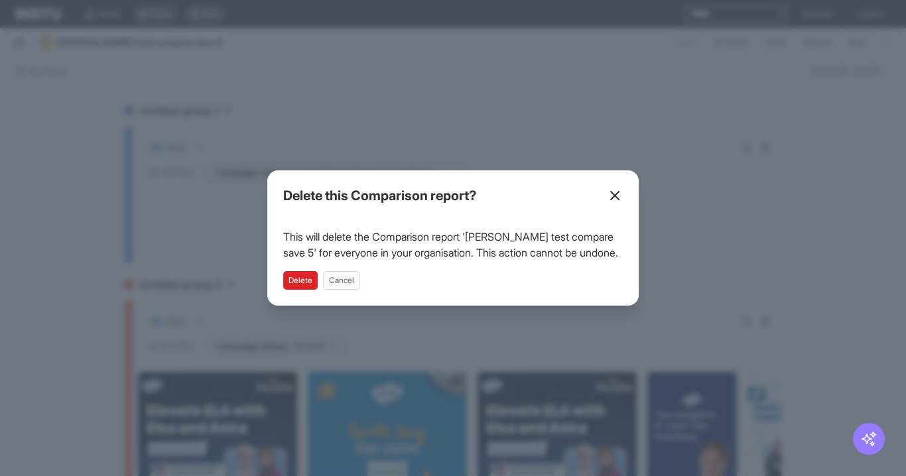
click at [300, 281] on button "Delete" at bounding box center [300, 280] width 35 height 19
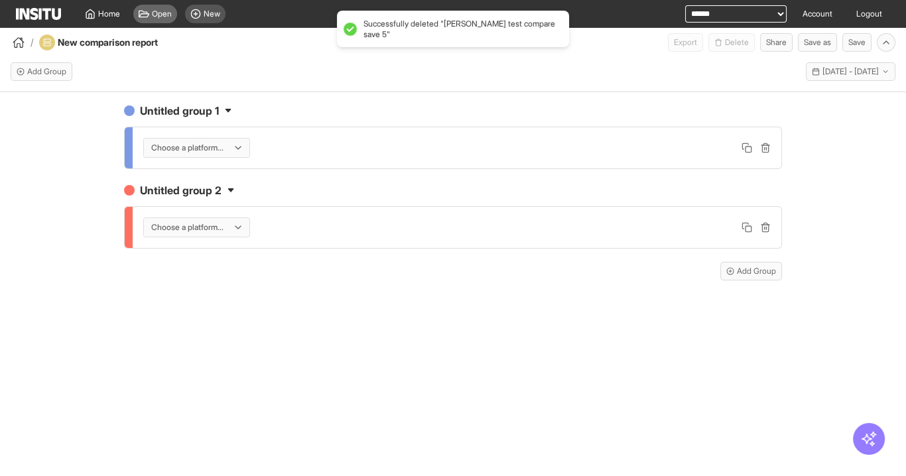
click at [157, 20] on div "Open" at bounding box center [155, 14] width 44 height 19
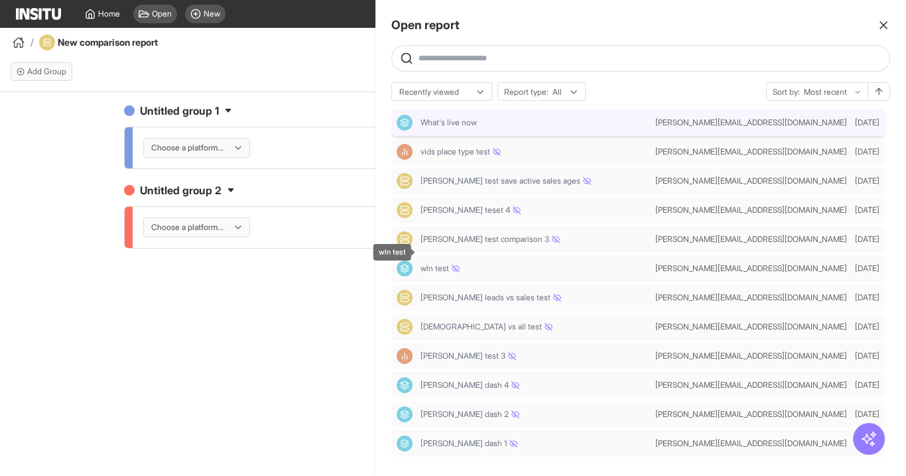
scroll to position [159, 0]
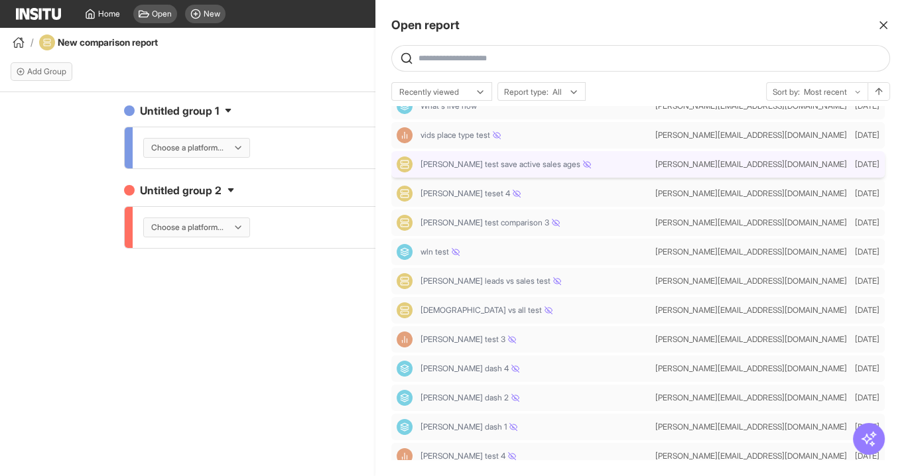
click at [489, 170] on div "dan test save active sales ages" at bounding box center [523, 165] width 253 height 16
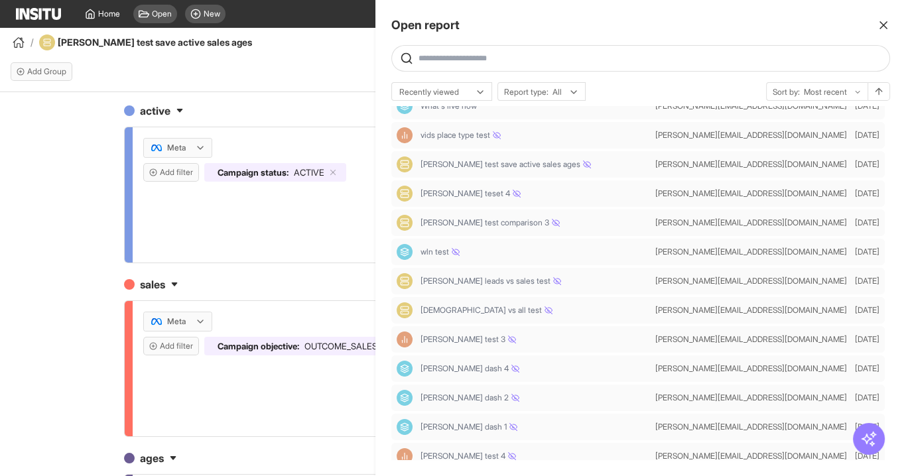
click at [333, 77] on div at bounding box center [453, 238] width 906 height 476
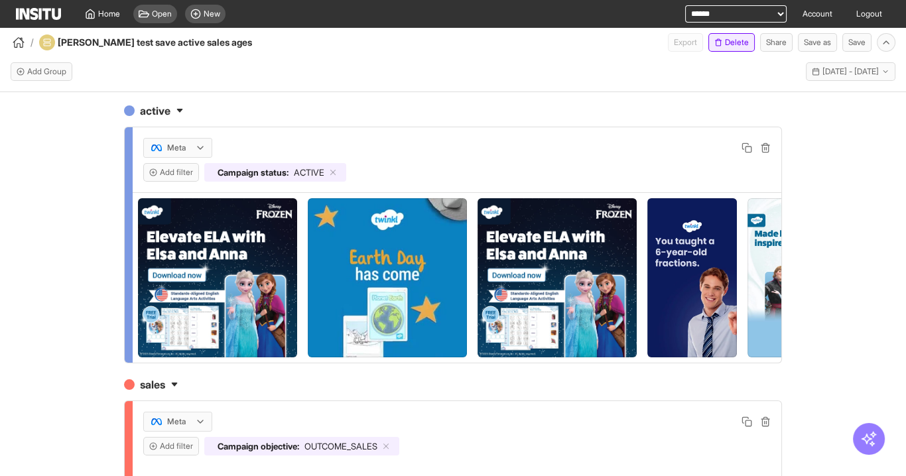
click at [729, 42] on button "Delete" at bounding box center [732, 42] width 46 height 19
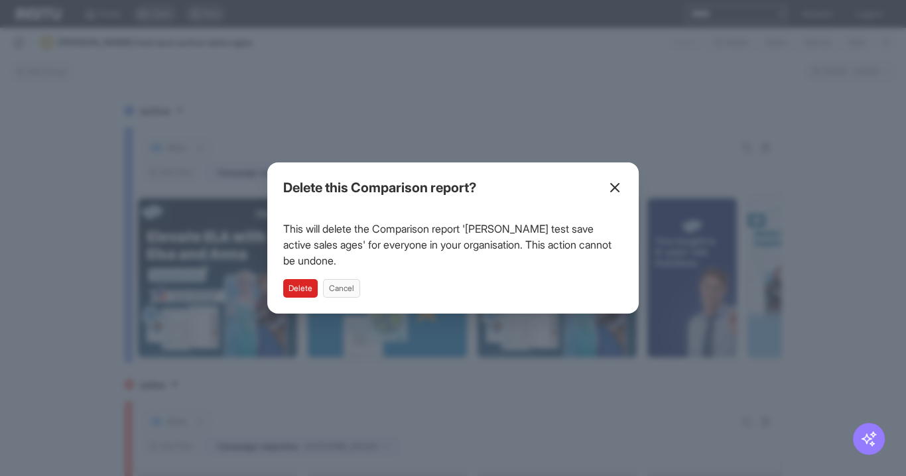
click at [296, 295] on button "Delete" at bounding box center [300, 288] width 35 height 19
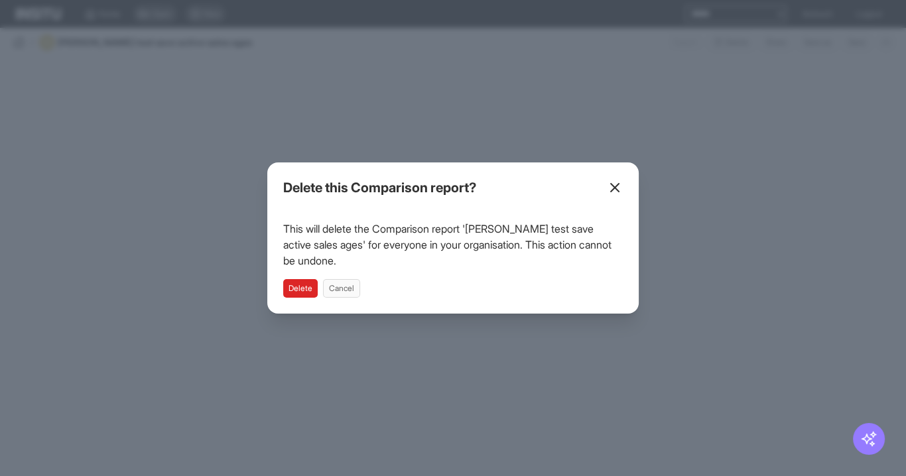
click at [295, 289] on button "Delete" at bounding box center [300, 288] width 35 height 19
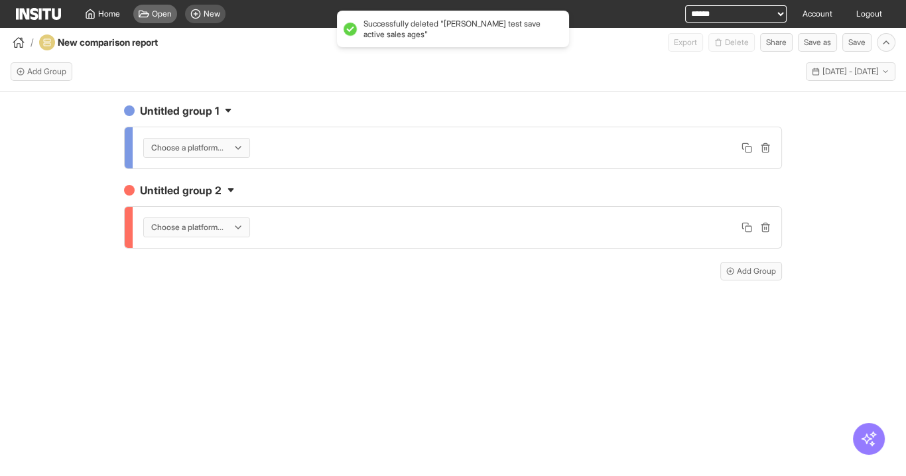
click at [155, 20] on div "Open" at bounding box center [155, 14] width 44 height 19
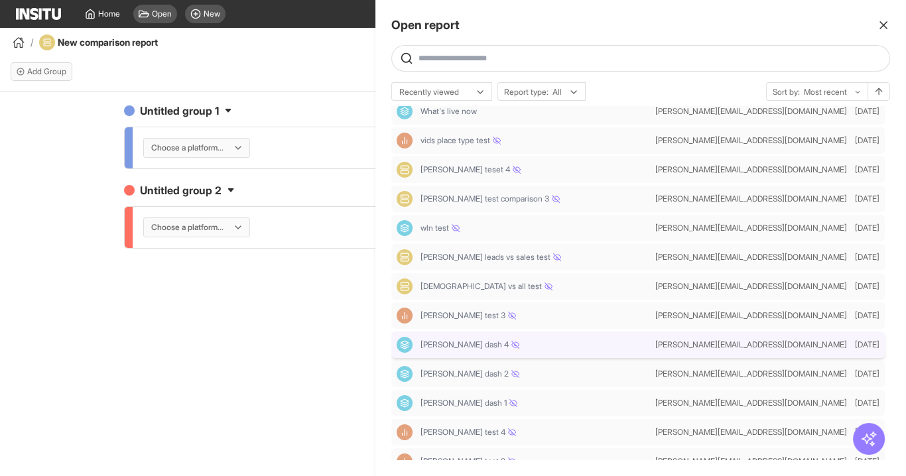
scroll to position [106, 0]
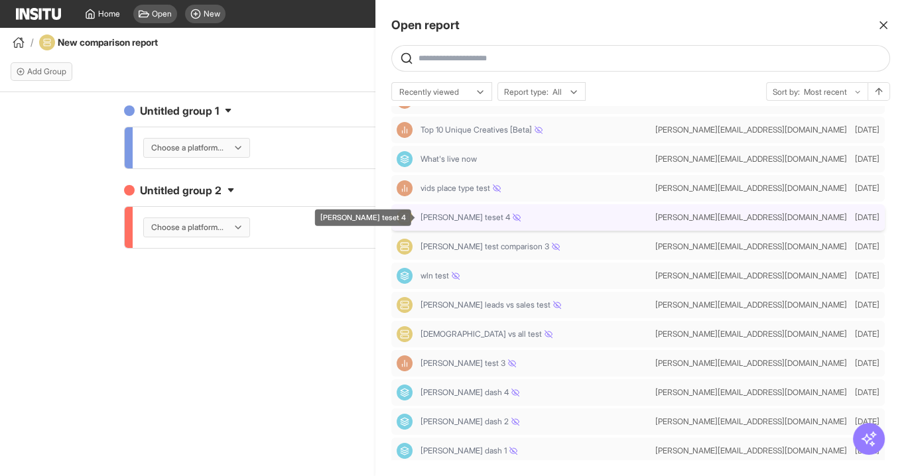
click at [452, 216] on span "dan teset 4" at bounding box center [471, 217] width 100 height 11
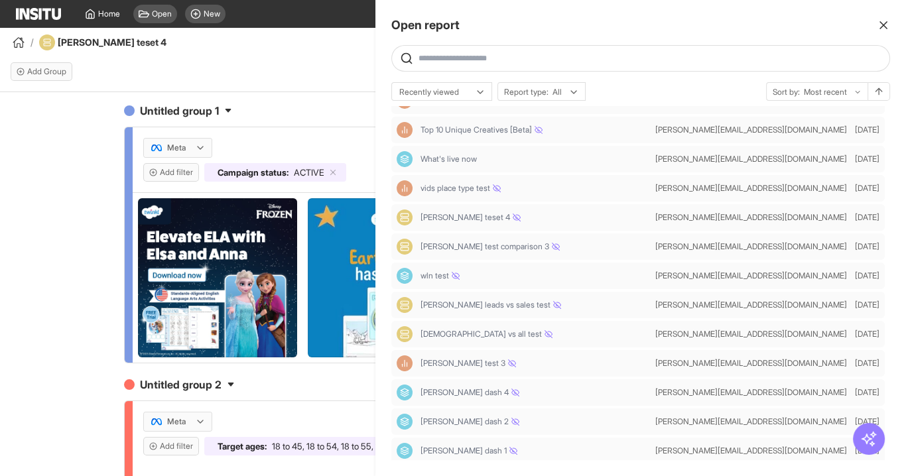
click at [261, 93] on div at bounding box center [453, 238] width 906 height 476
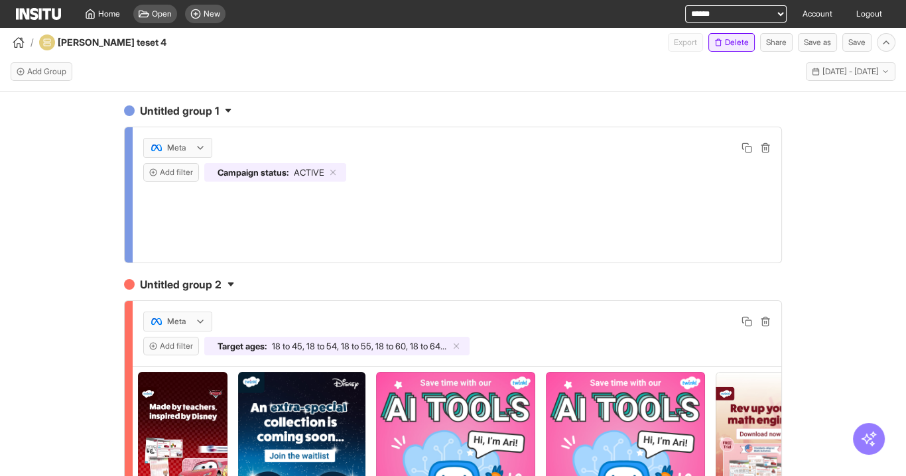
click at [719, 40] on icon "button" at bounding box center [719, 42] width 8 height 8
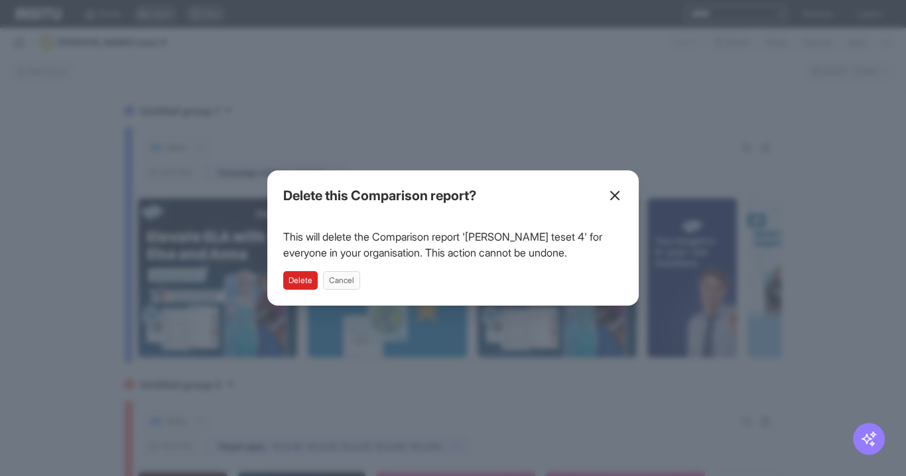
click at [303, 281] on button "Delete" at bounding box center [300, 280] width 35 height 19
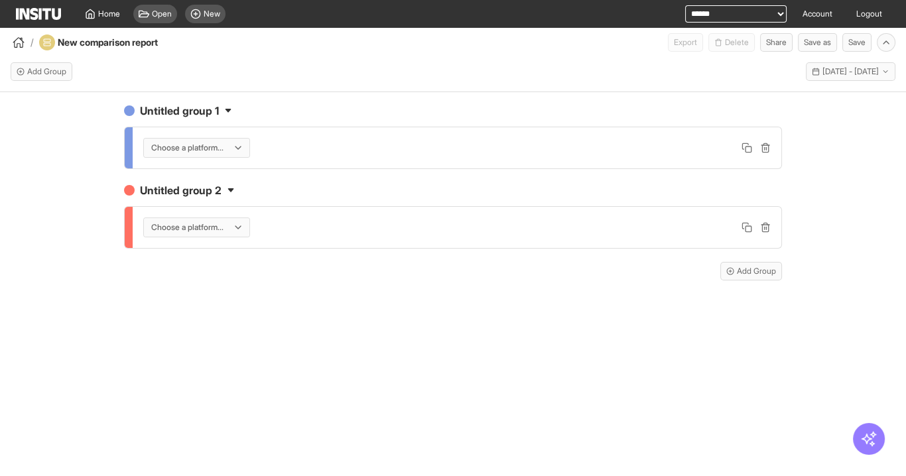
click at [335, 346] on div "Untitled group 1 Choose a platform... Untitled group 2 Choose a platform... Add…" at bounding box center [453, 296] width 906 height 408
click at [155, 16] on span "Open" at bounding box center [162, 14] width 20 height 11
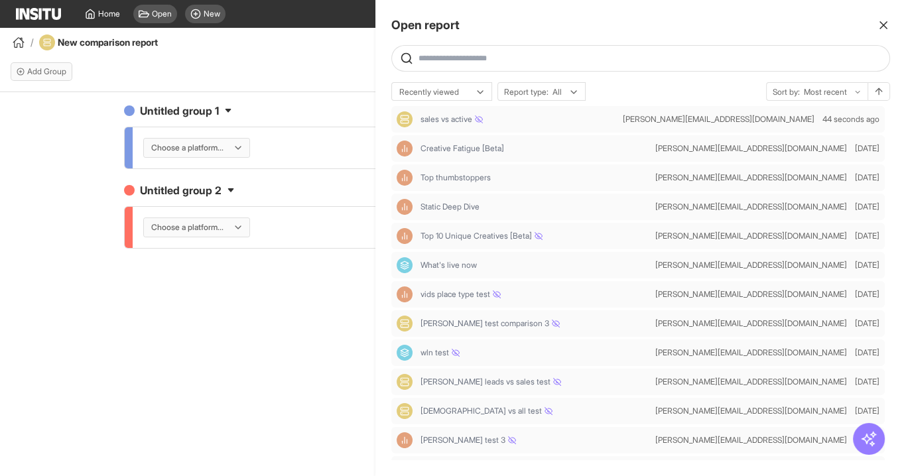
click at [310, 335] on div at bounding box center [453, 238] width 906 height 476
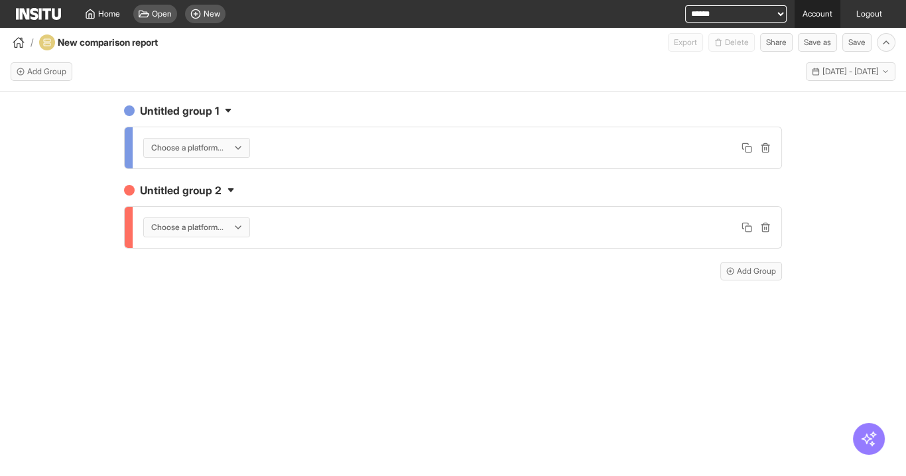
click at [822, 15] on link "Account" at bounding box center [818, 14] width 46 height 28
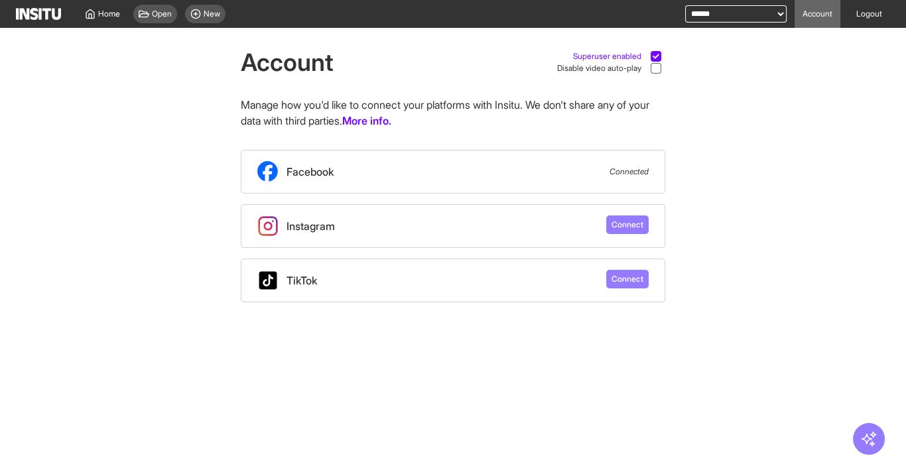
click at [656, 54] on icon at bounding box center [656, 56] width 7 height 7
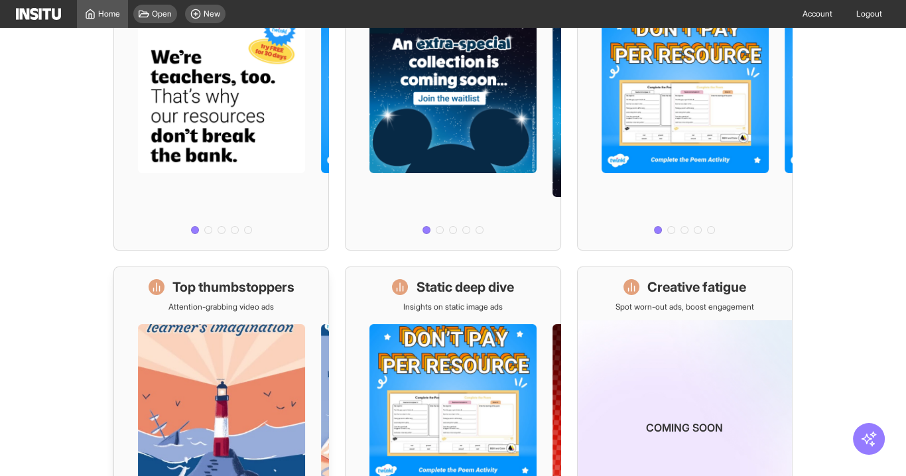
scroll to position [373, 0]
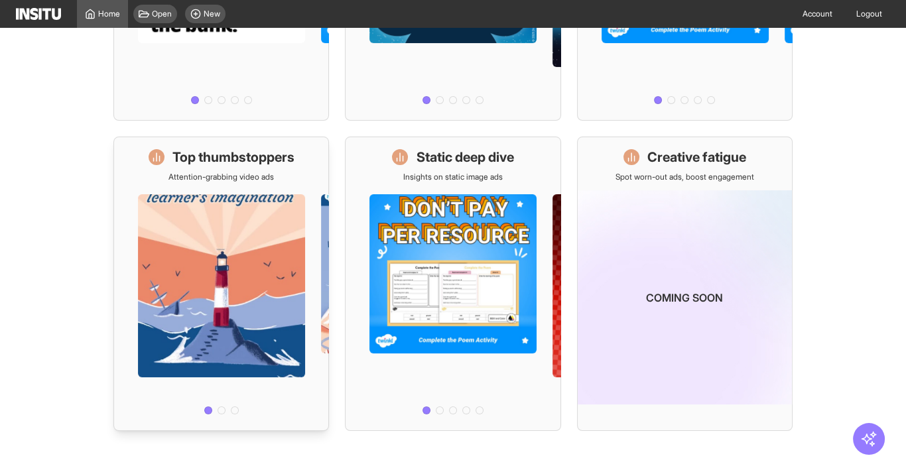
click at [239, 266] on div at bounding box center [221, 301] width 214 height 238
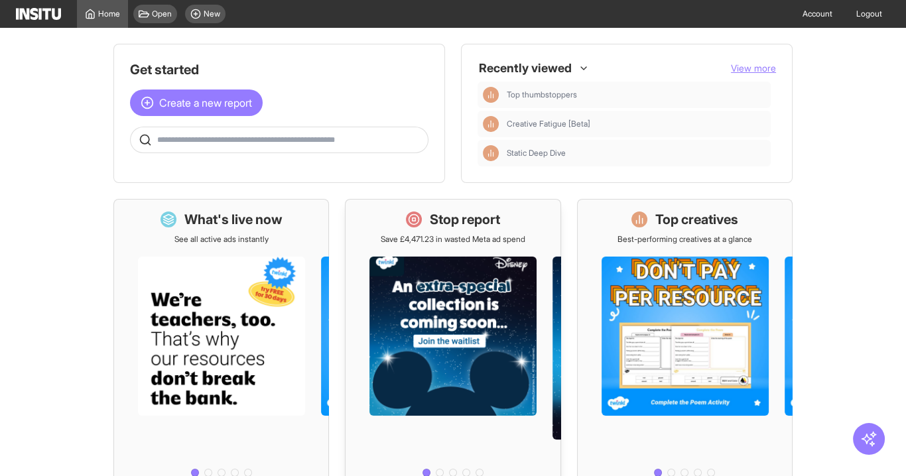
click at [443, 298] on div at bounding box center [453, 364] width 214 height 238
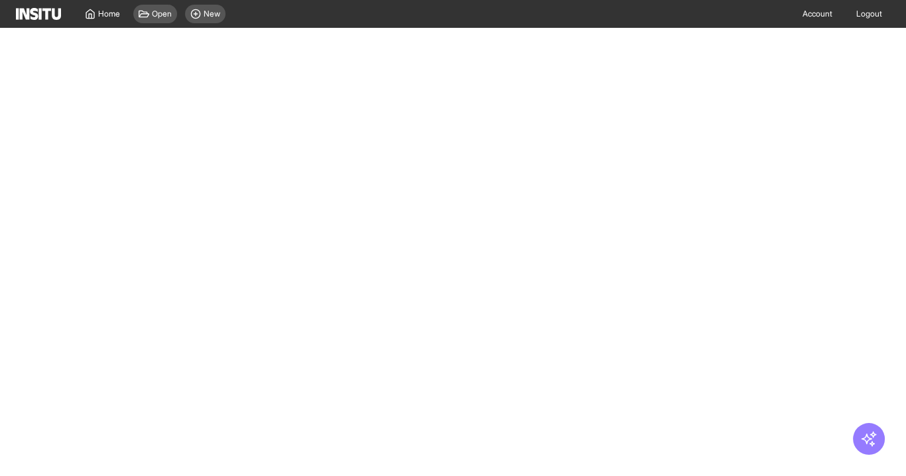
select select "**"
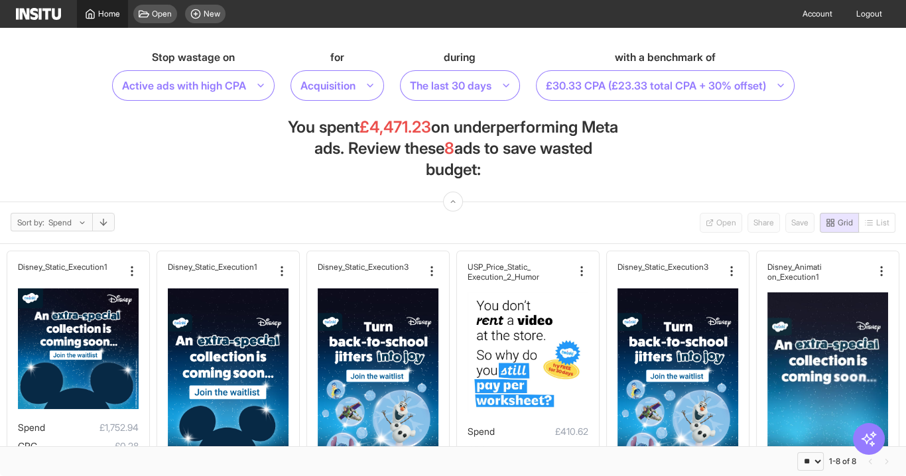
click at [103, 20] on link "Home" at bounding box center [102, 14] width 51 height 28
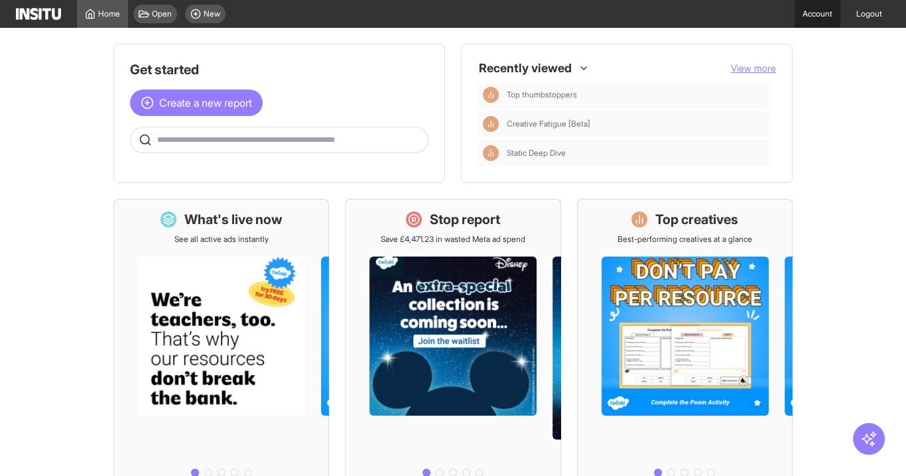
click at [802, 11] on link "Account" at bounding box center [818, 14] width 46 height 28
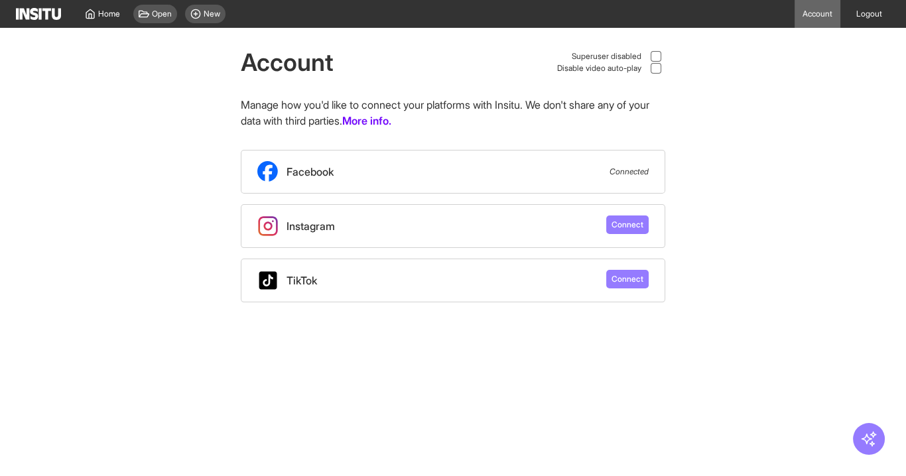
click at [656, 54] on icon at bounding box center [656, 56] width 7 height 7
click at [691, 15] on select "**********" at bounding box center [736, 13] width 102 height 17
select select "**********"
click at [685, 5] on select "**********" at bounding box center [736, 13] width 102 height 17
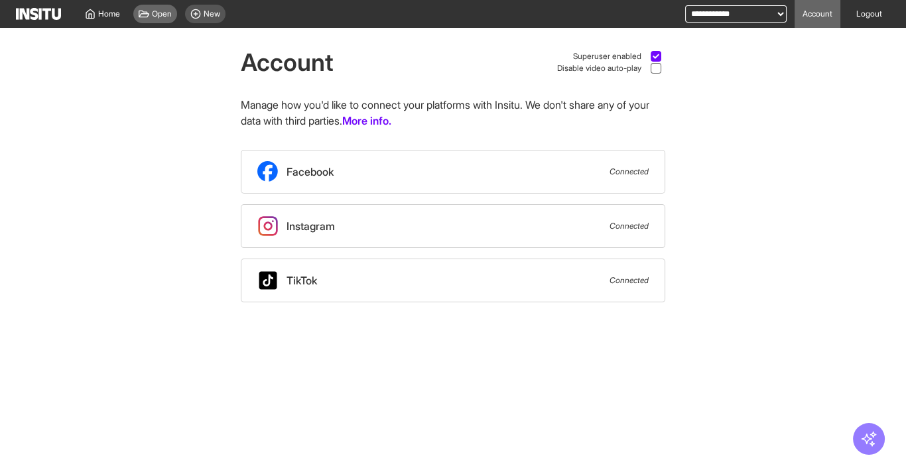
click at [150, 9] on div "Open" at bounding box center [155, 14] width 44 height 19
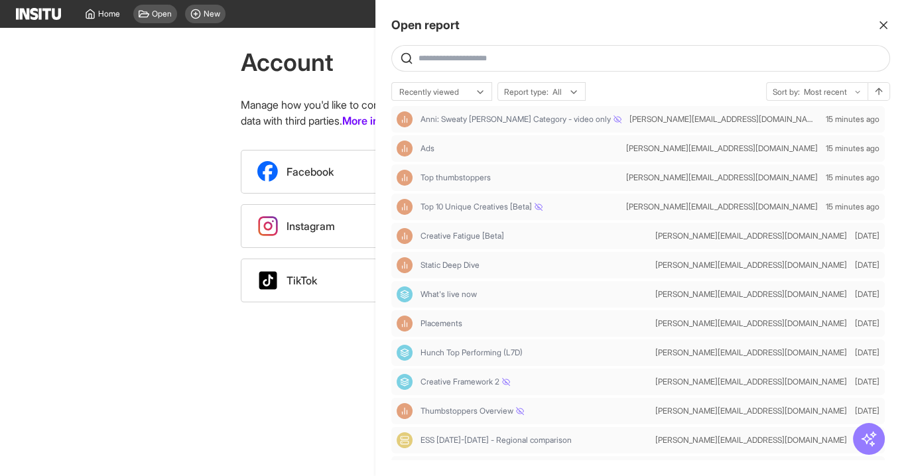
click at [146, 110] on div at bounding box center [453, 238] width 906 height 476
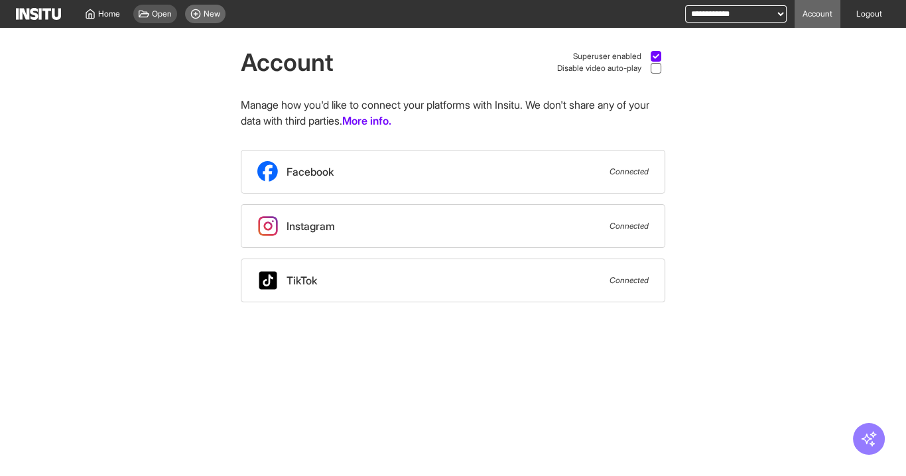
drag, startPoint x: 208, startPoint y: 10, endPoint x: 218, endPoint y: 15, distance: 11.0
click at [208, 13] on span "New" at bounding box center [212, 14] width 17 height 11
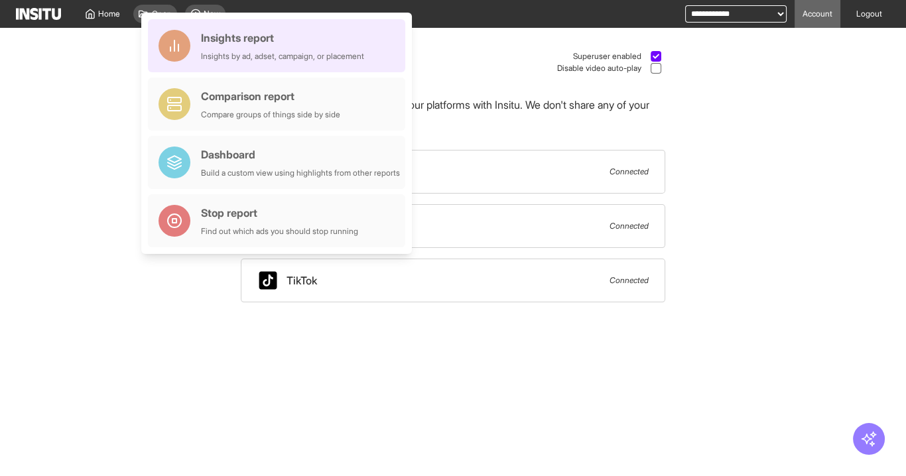
click at [308, 48] on div "Insights report Insights by ad, adset, campaign, or placement" at bounding box center [282, 46] width 163 height 32
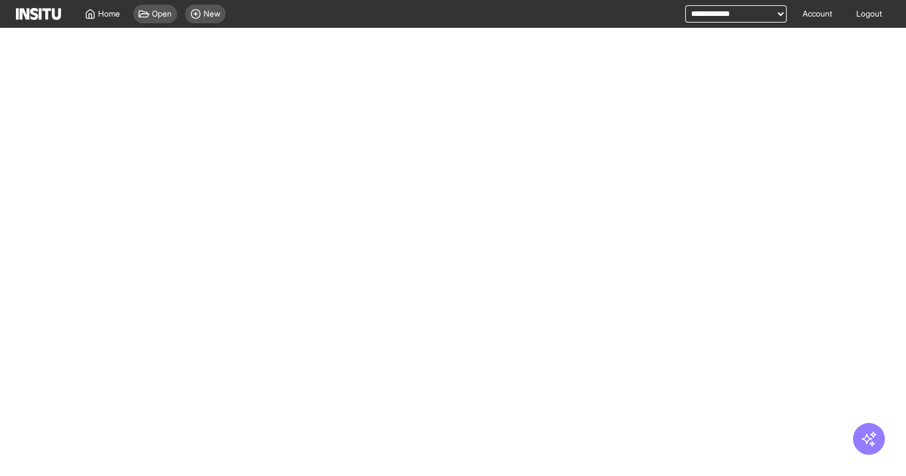
select select "**"
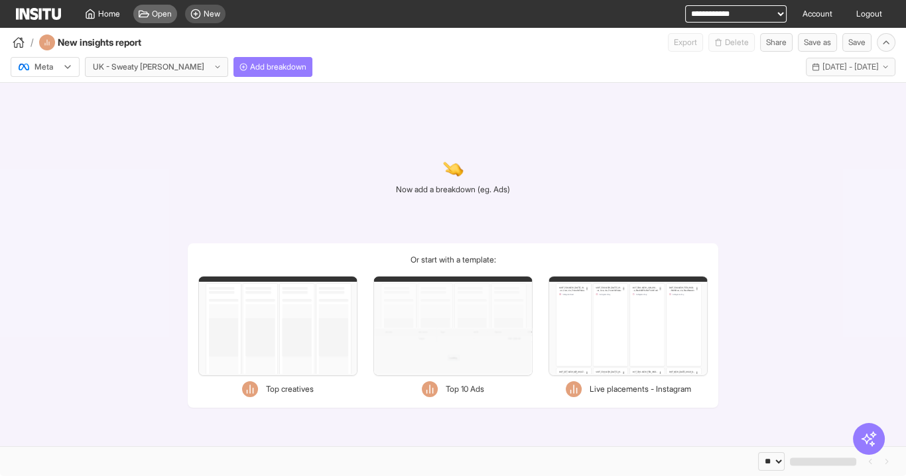
click at [166, 18] on span "Open" at bounding box center [162, 14] width 20 height 11
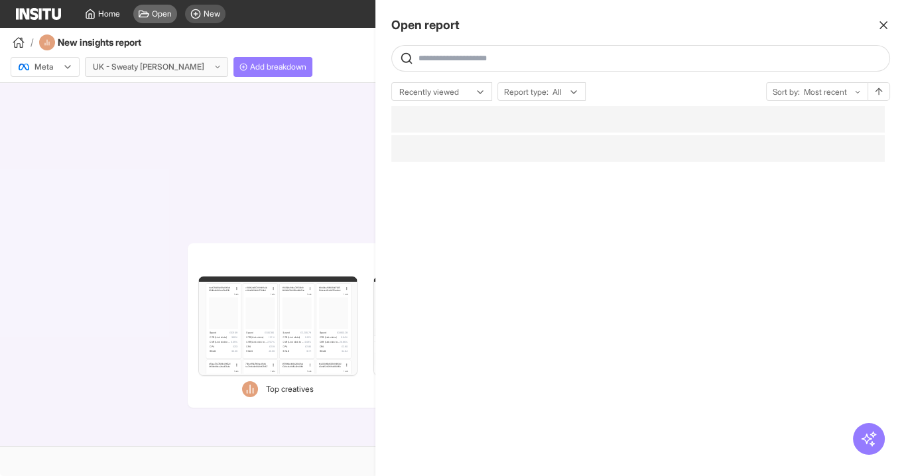
click at [211, 16] on div at bounding box center [453, 238] width 906 height 476
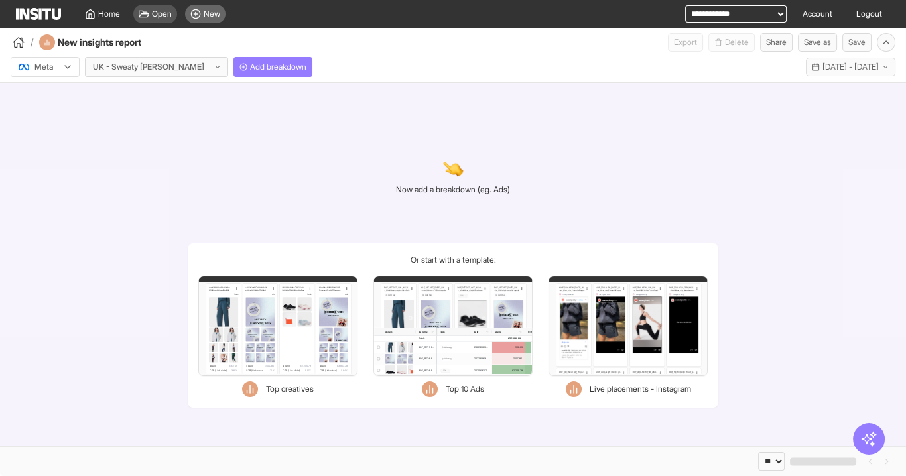
click at [220, 14] on span "New" at bounding box center [212, 14] width 17 height 11
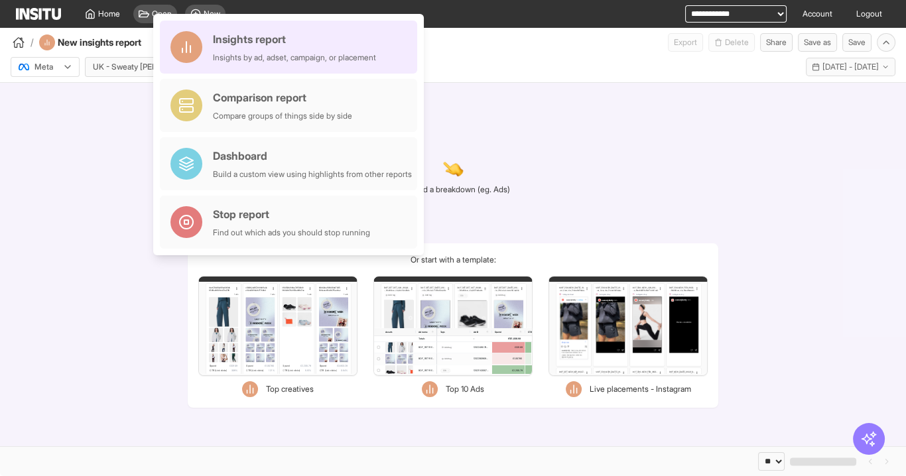
click at [247, 31] on div "Insights report" at bounding box center [294, 39] width 163 height 16
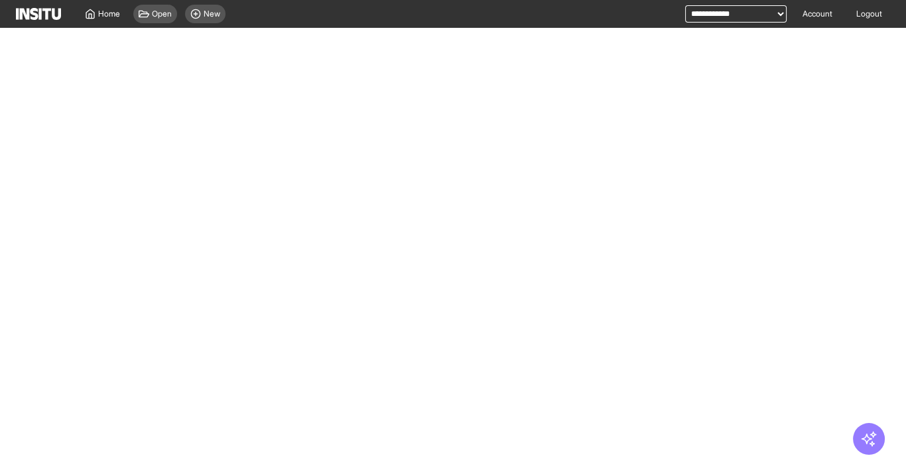
select select "**"
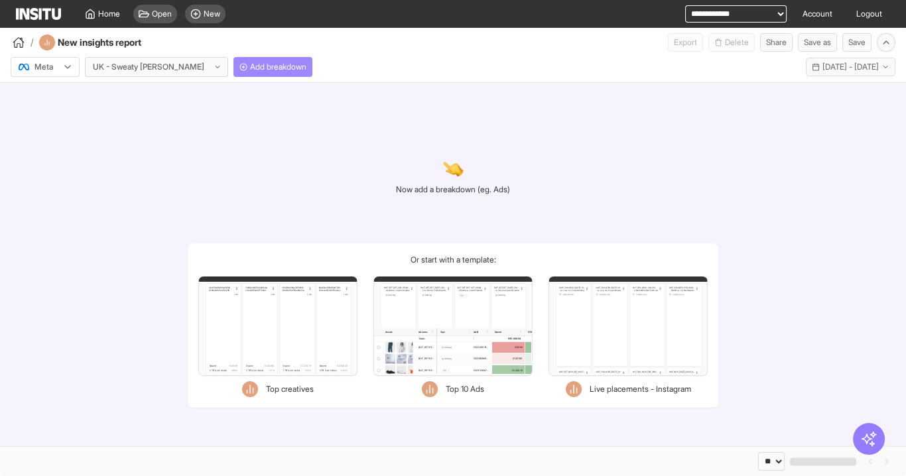
click at [250, 67] on span "Add breakdown" at bounding box center [278, 67] width 56 height 11
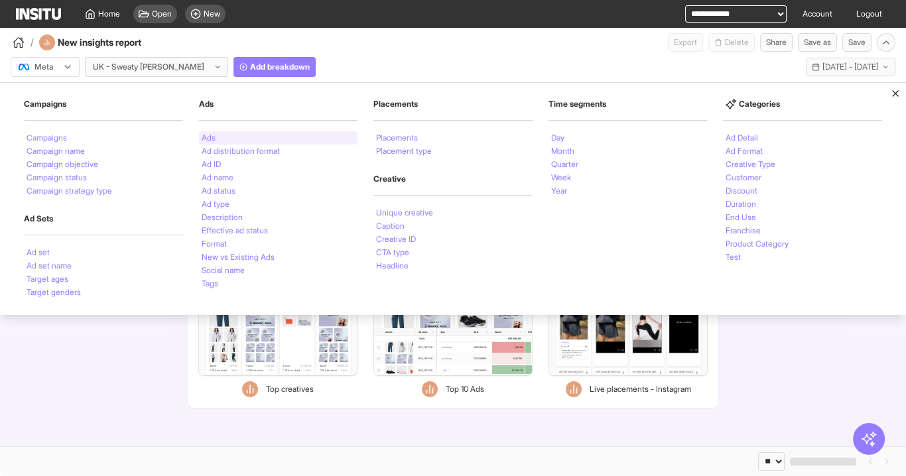
click at [232, 133] on div "Ads" at bounding box center [278, 137] width 159 height 13
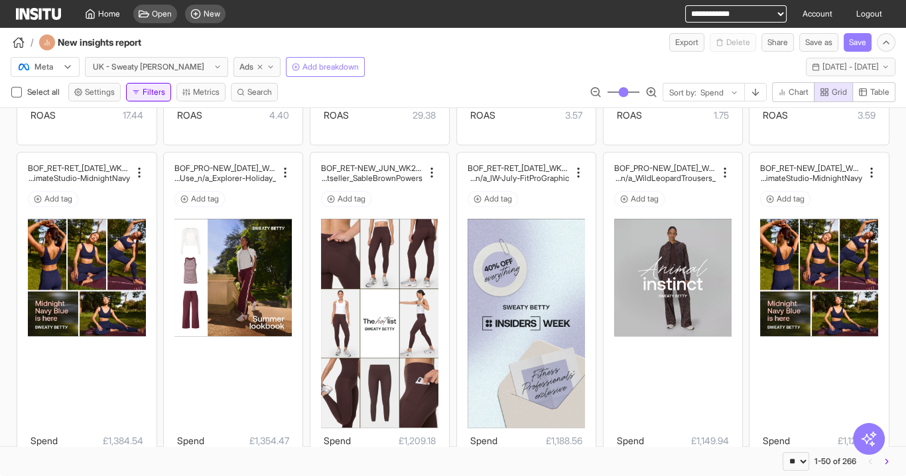
scroll to position [2230, 0]
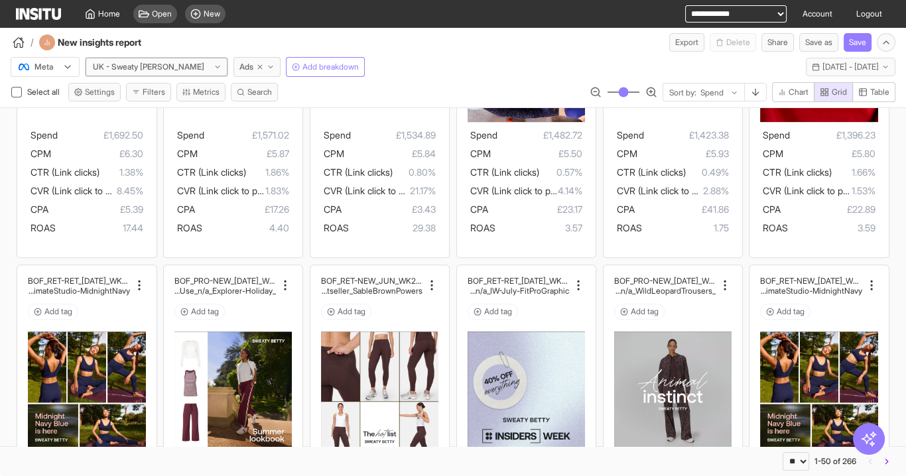
click at [144, 70] on div at bounding box center [149, 66] width 114 height 13
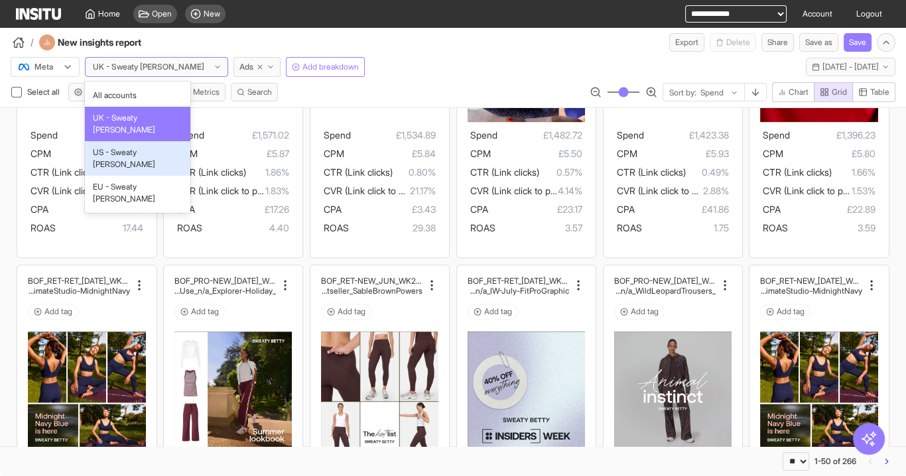
click at [142, 147] on span "US - Sweaty Betty" at bounding box center [138, 159] width 90 height 24
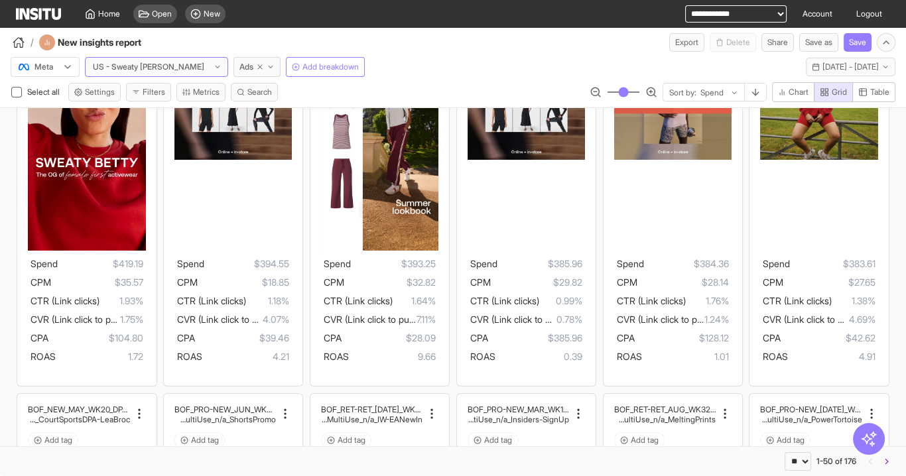
scroll to position [2495, 0]
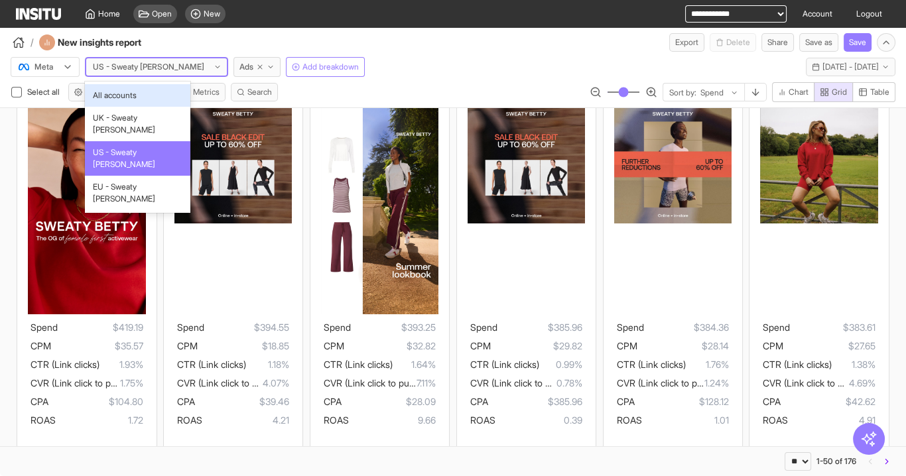
click at [142, 69] on div at bounding box center [149, 66] width 114 height 13
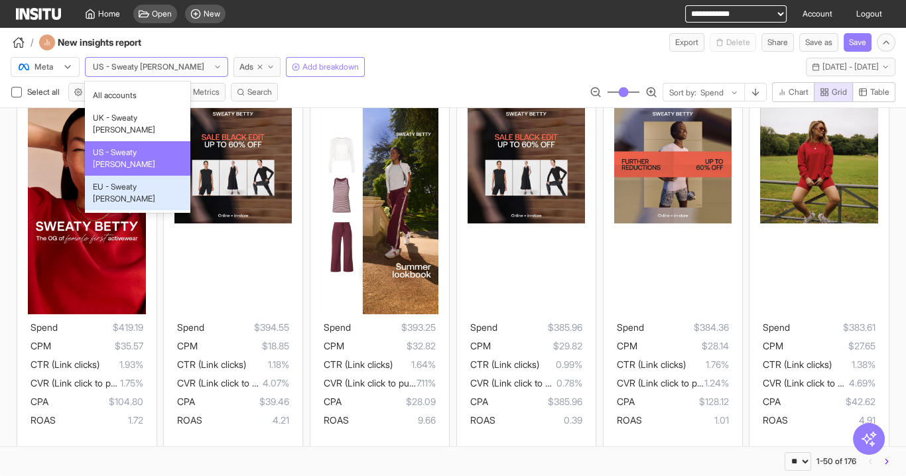
click at [145, 181] on span "EU - Sweaty Betty" at bounding box center [138, 193] width 90 height 24
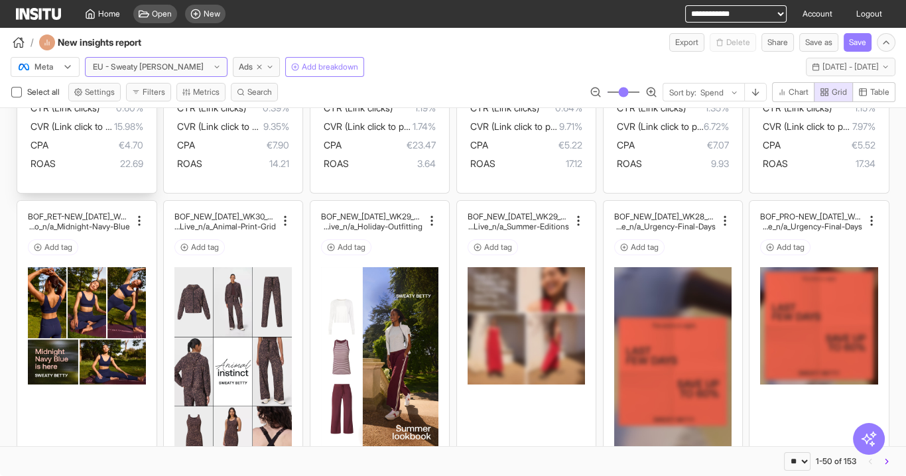
scroll to position [380, 0]
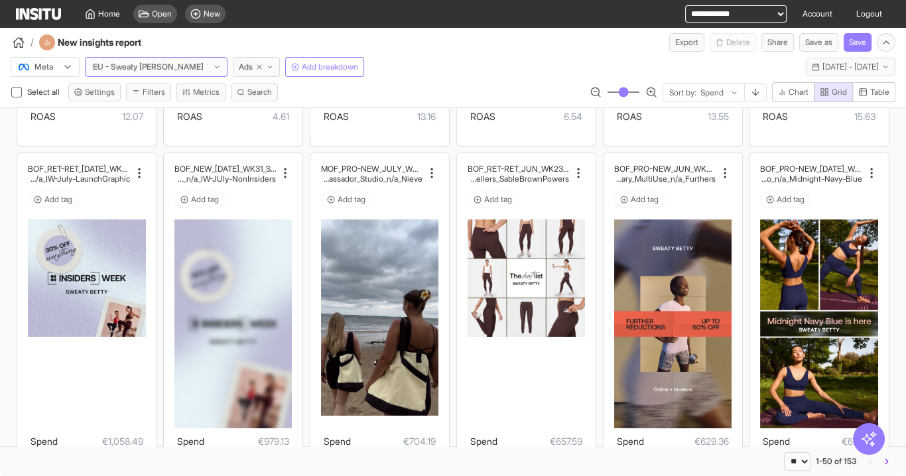
click at [69, 71] on icon at bounding box center [67, 67] width 11 height 11
click at [74, 117] on div "TikTok" at bounding box center [45, 118] width 68 height 23
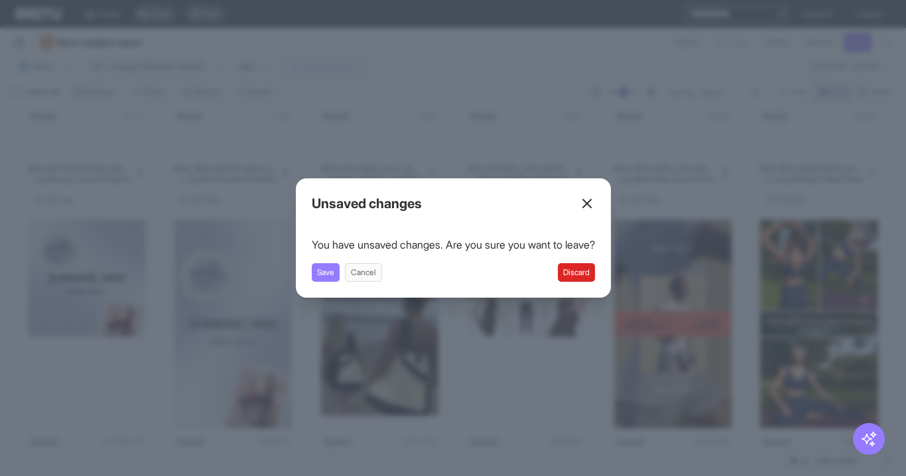
click at [586, 273] on button "Discard" at bounding box center [576, 272] width 37 height 19
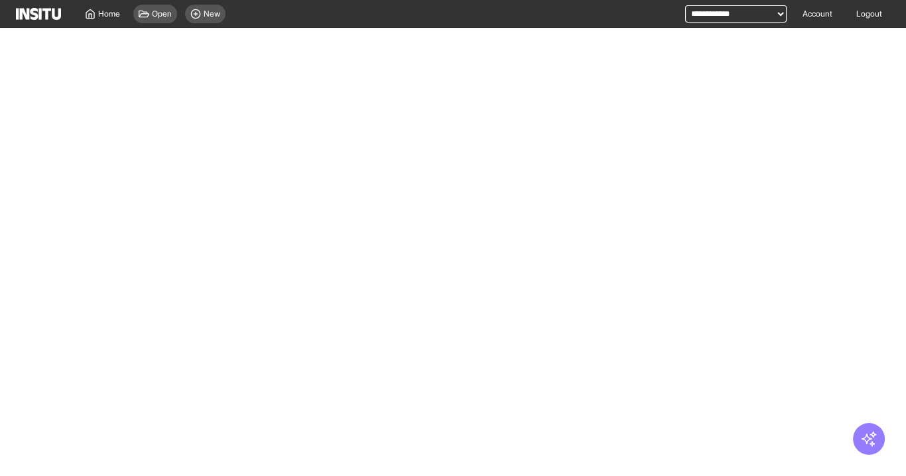
select select "**"
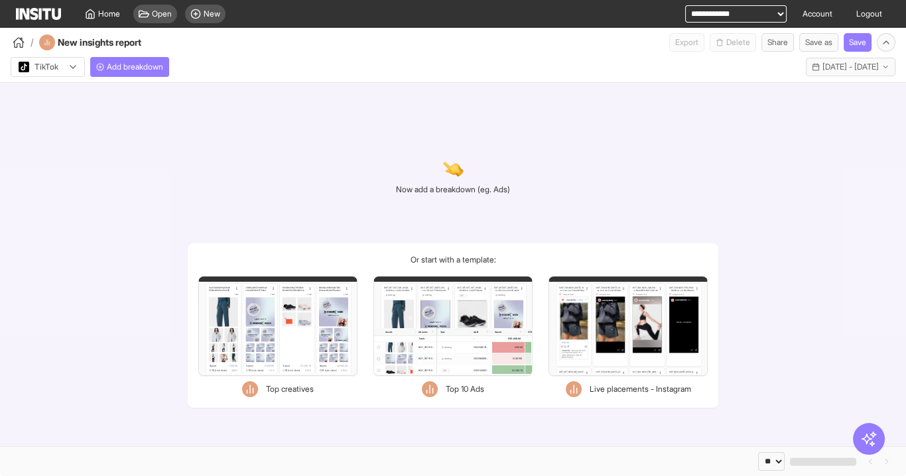
click at [701, 11] on select "**********" at bounding box center [736, 13] width 102 height 17
select select "**********"
click at [685, 5] on select "**********" at bounding box center [736, 13] width 102 height 17
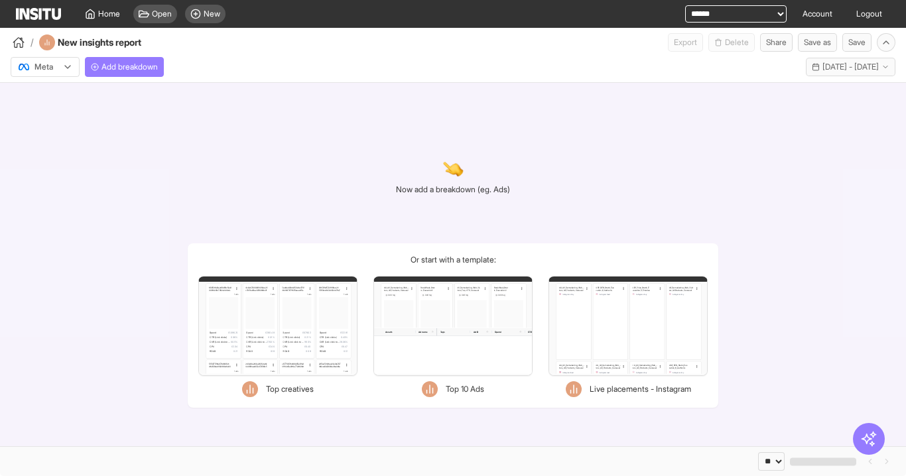
select select "**"
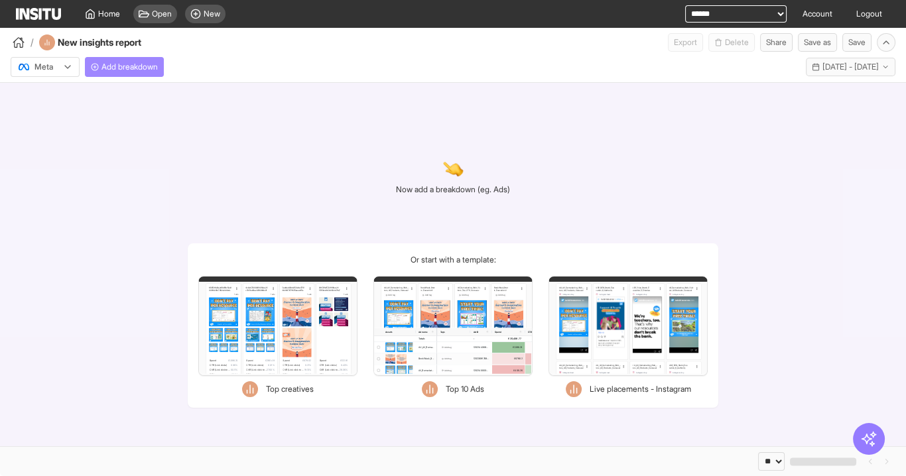
drag, startPoint x: 128, startPoint y: 70, endPoint x: 133, endPoint y: 76, distance: 7.6
click at [129, 70] on span "Add breakdown" at bounding box center [130, 67] width 56 height 11
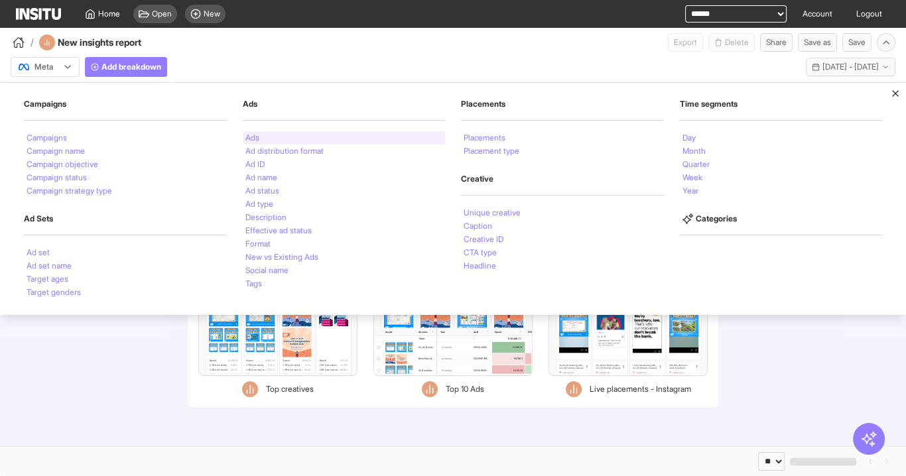
click at [275, 138] on div "Ads" at bounding box center [344, 137] width 203 height 13
